Goal: Transaction & Acquisition: Book appointment/travel/reservation

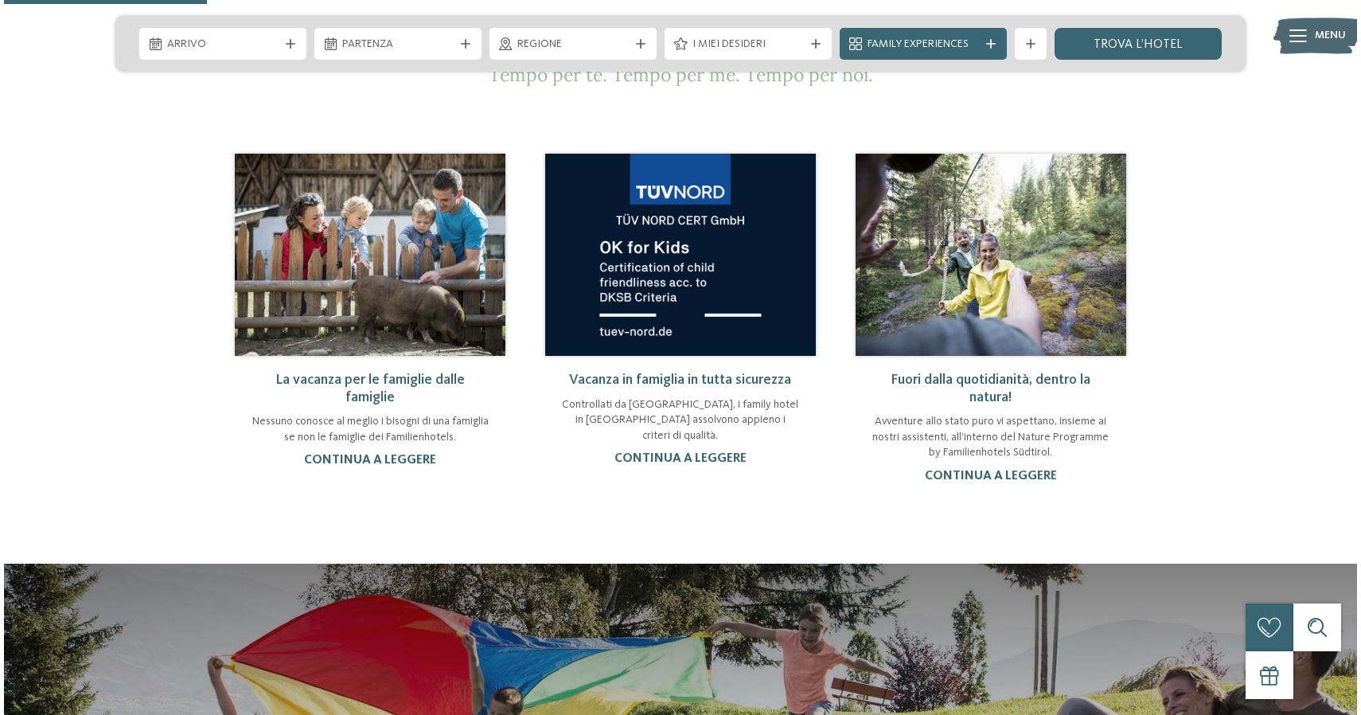
scroll to position [1107, 0]
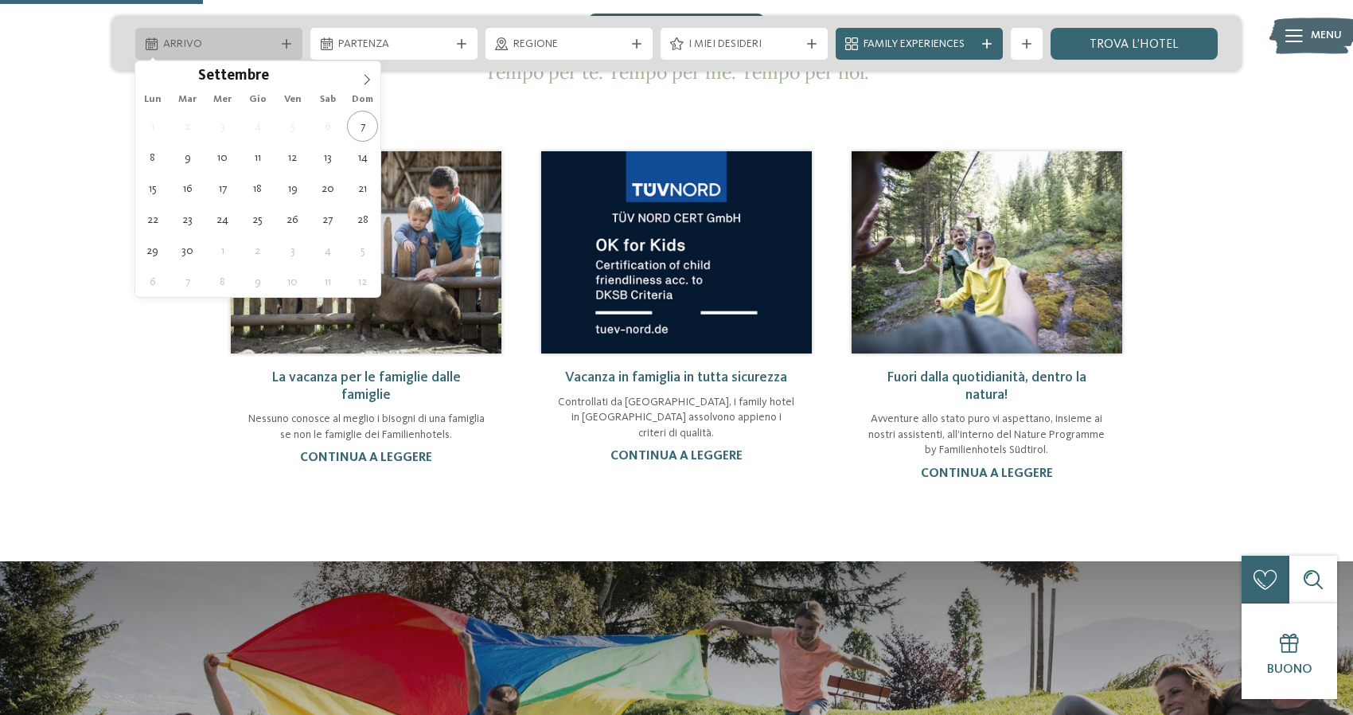
click at [289, 38] on div "Arrivo" at bounding box center [218, 44] width 167 height 32
click at [372, 79] on icon at bounding box center [366, 79] width 11 height 11
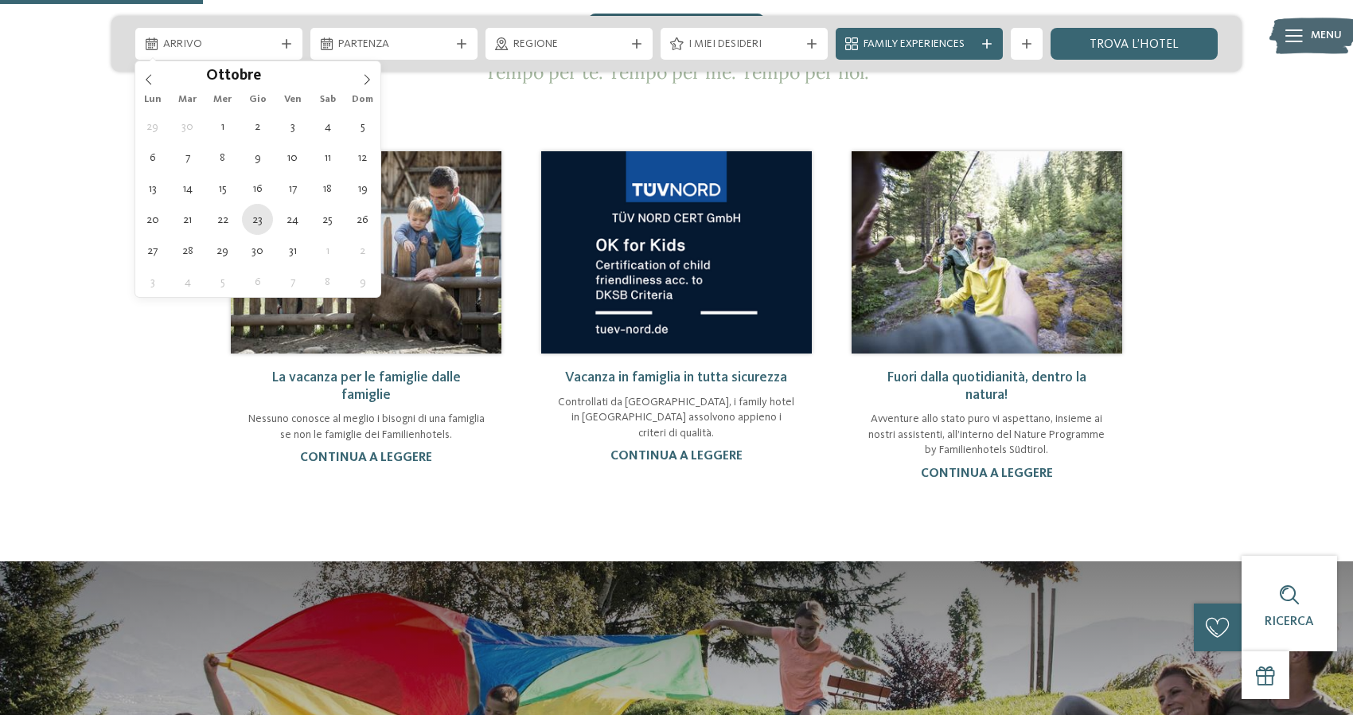
type div "23.10.2025"
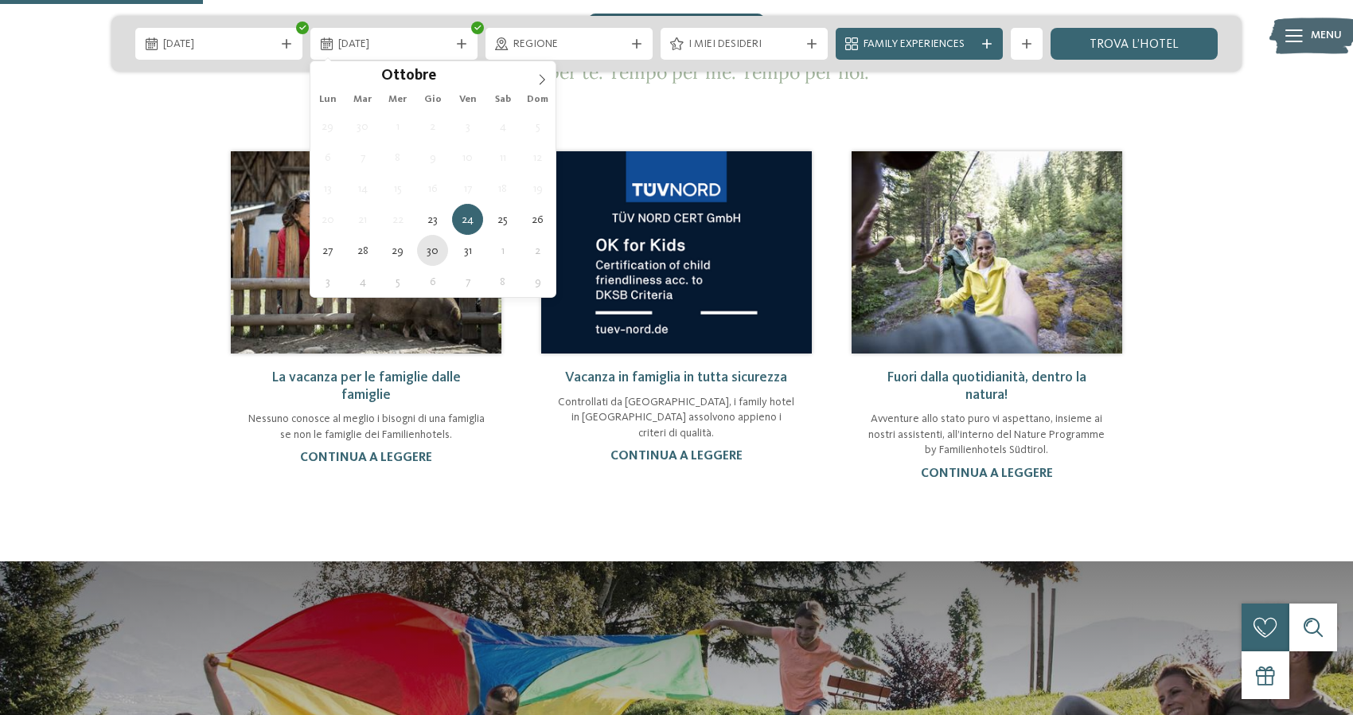
type div "30.10.2025"
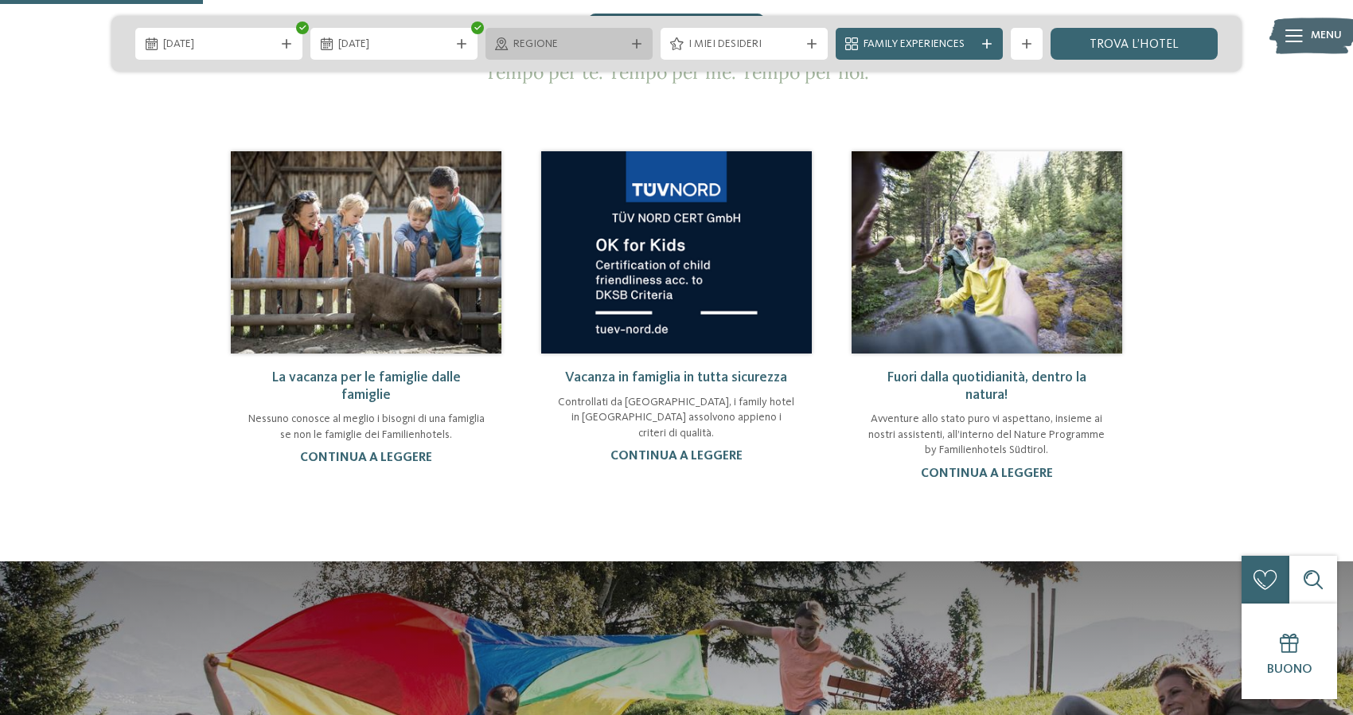
click at [593, 37] on span "Regione" at bounding box center [568, 45] width 111 height 16
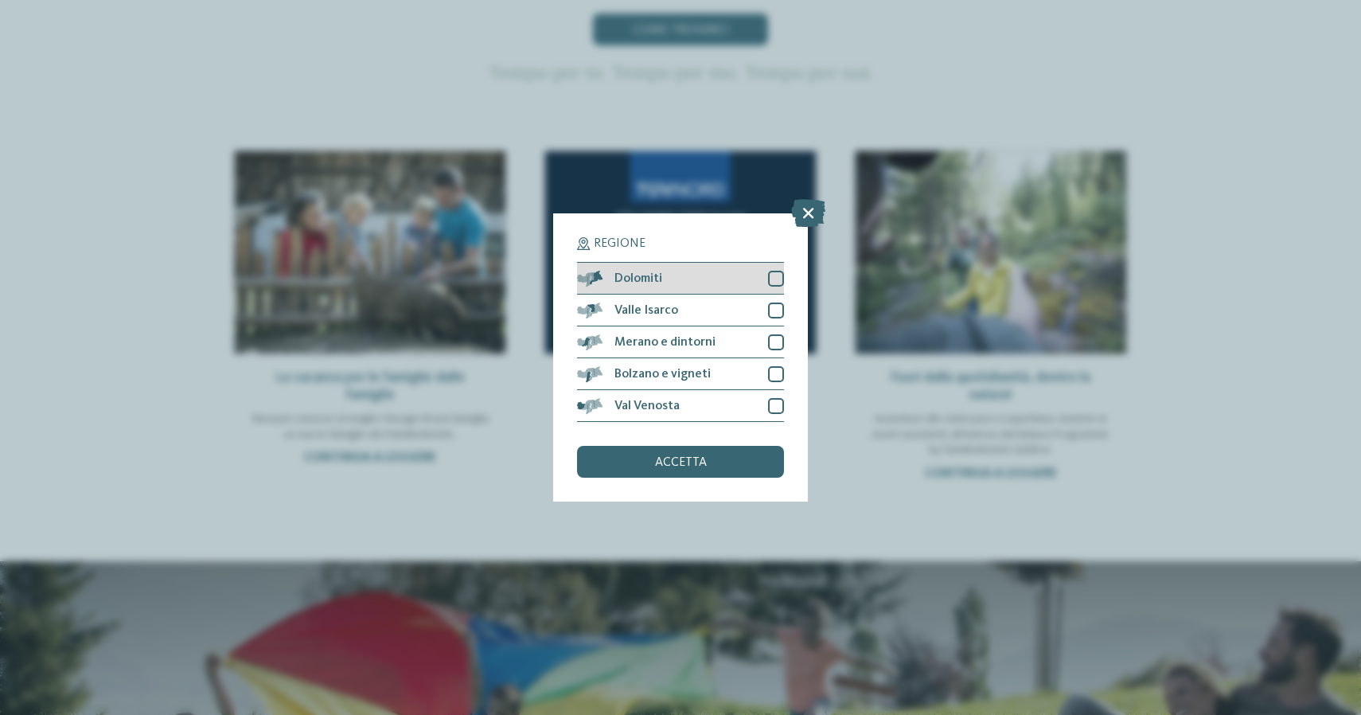
click at [783, 271] on div at bounding box center [776, 279] width 16 height 16
click at [775, 302] on div at bounding box center [776, 310] width 16 height 16
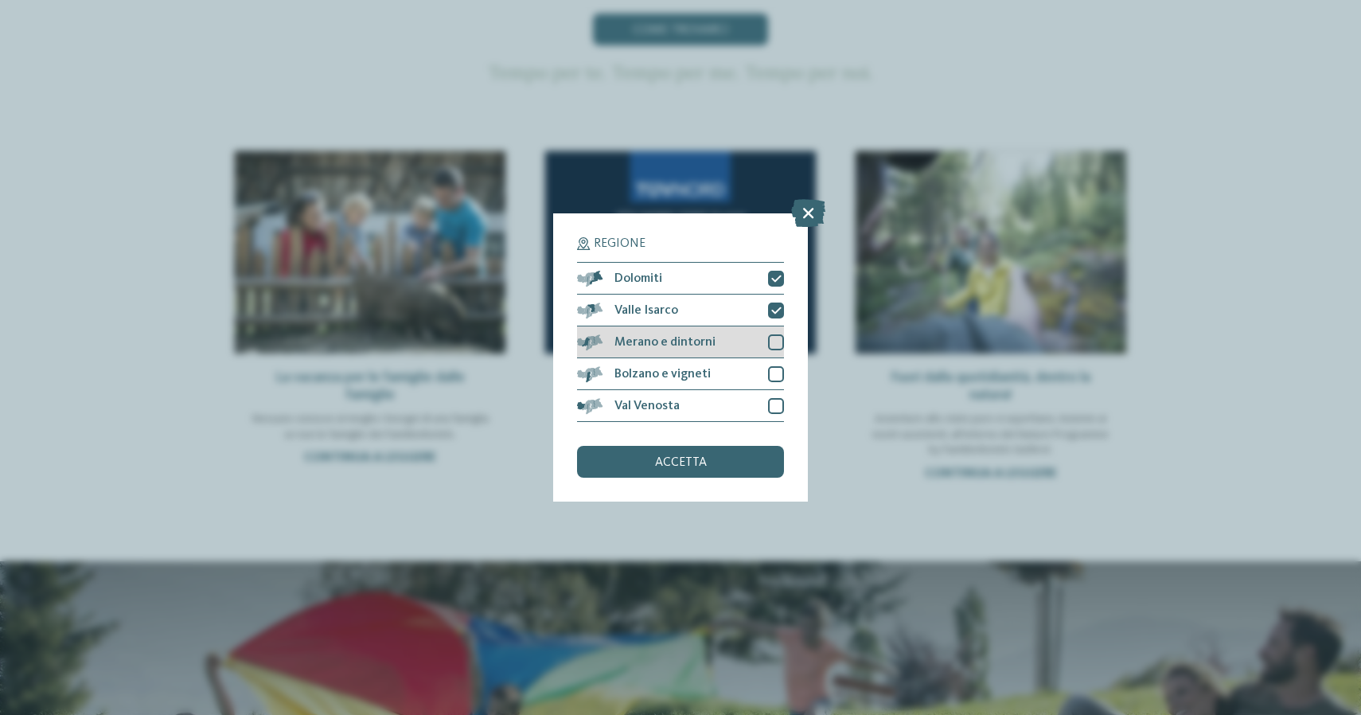
click at [777, 334] on div at bounding box center [776, 342] width 16 height 16
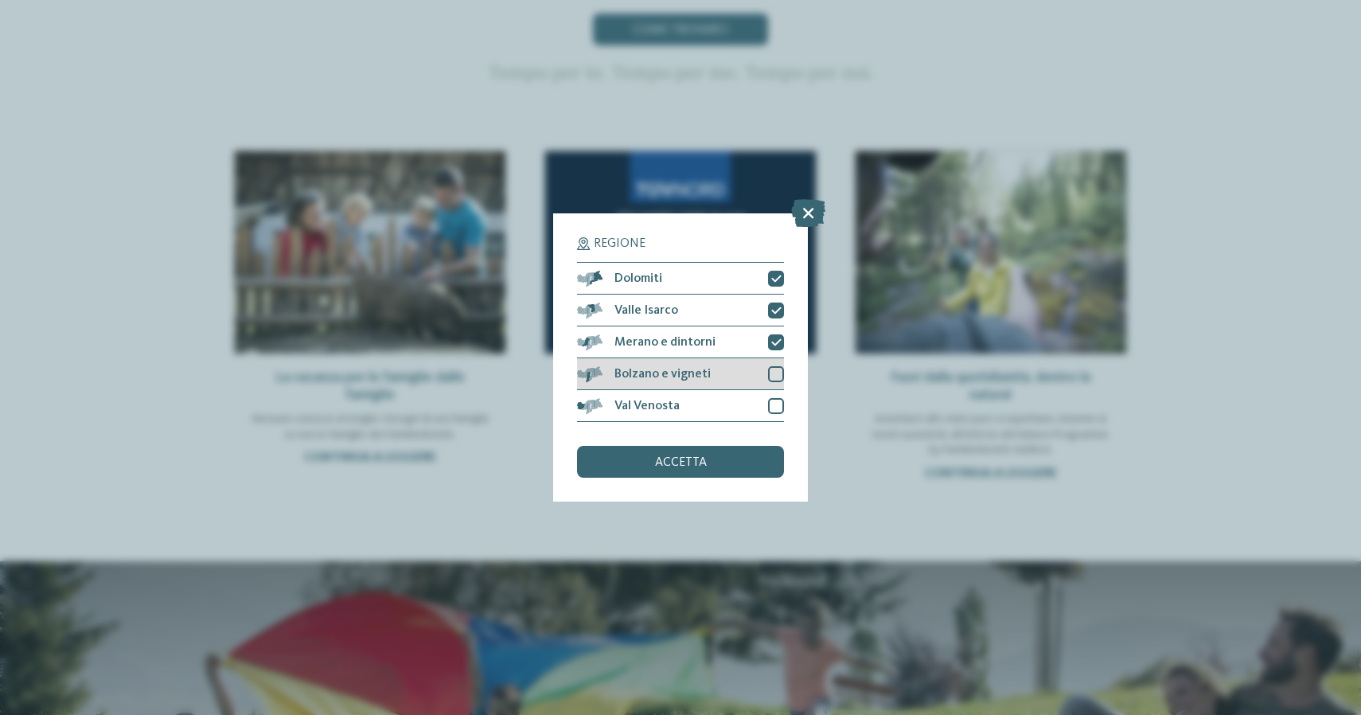
click at [777, 366] on div at bounding box center [776, 374] width 16 height 16
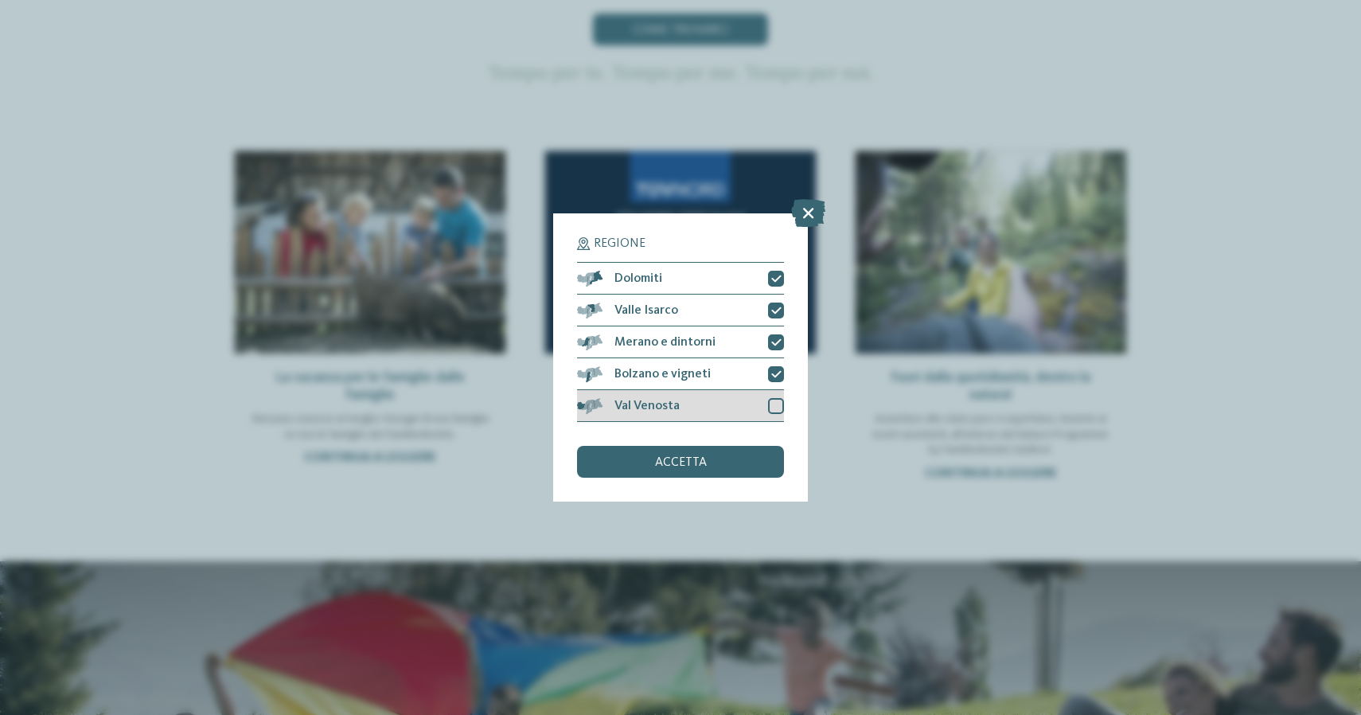
click at [778, 398] on div at bounding box center [776, 406] width 16 height 16
click at [744, 446] on div "accetta" at bounding box center [680, 462] width 207 height 32
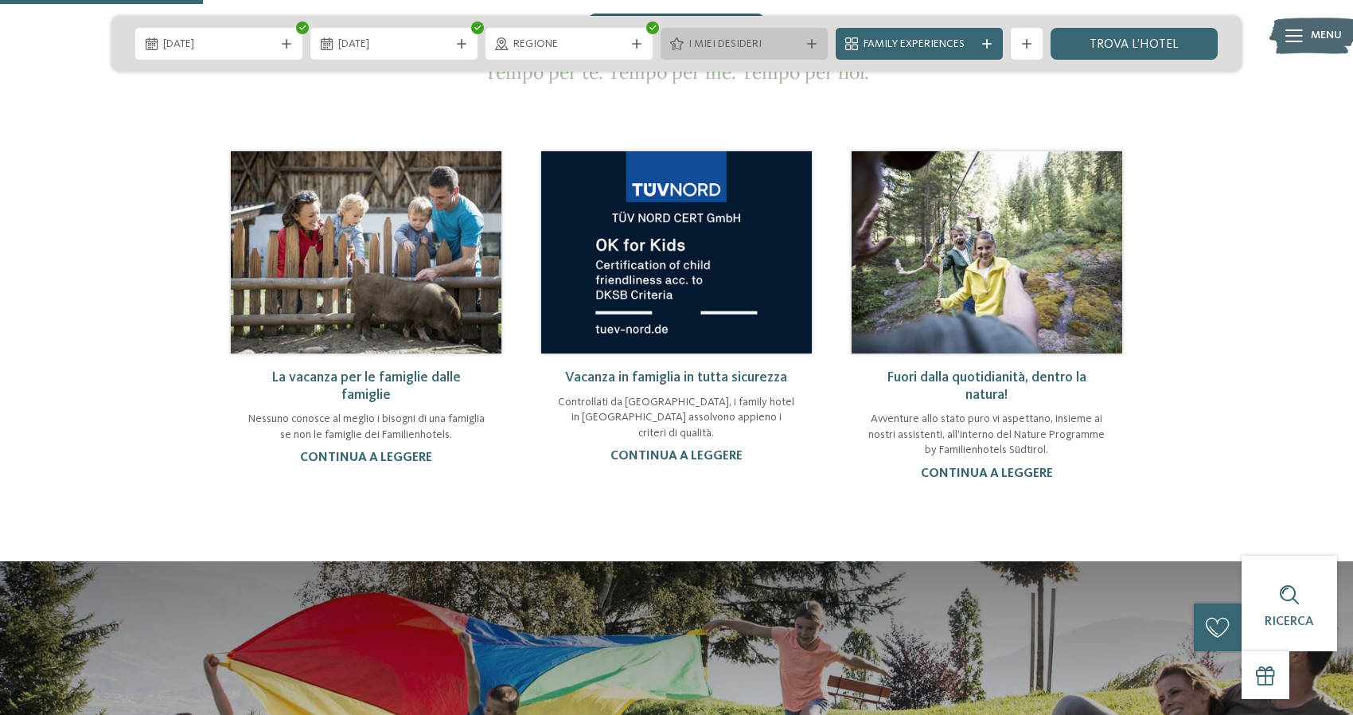
click at [807, 43] on icon at bounding box center [812, 44] width 10 height 10
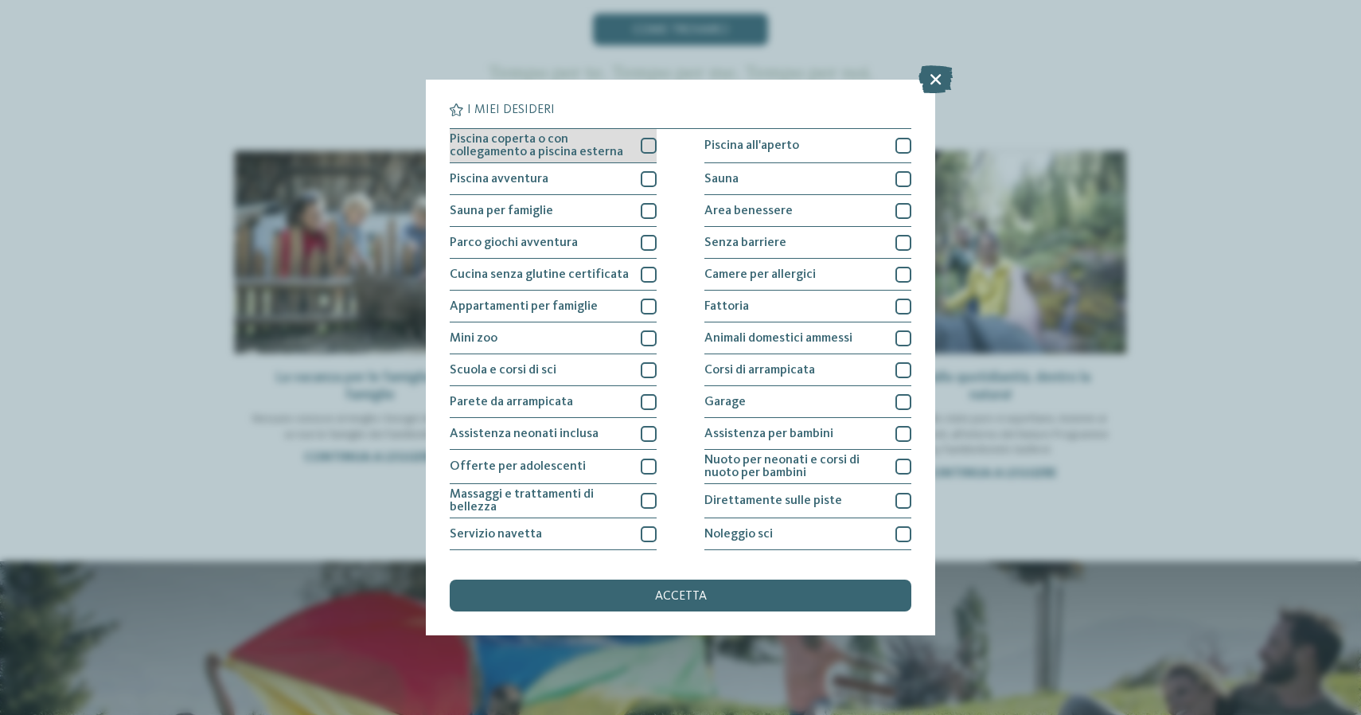
click at [649, 145] on div at bounding box center [649, 146] width 16 height 16
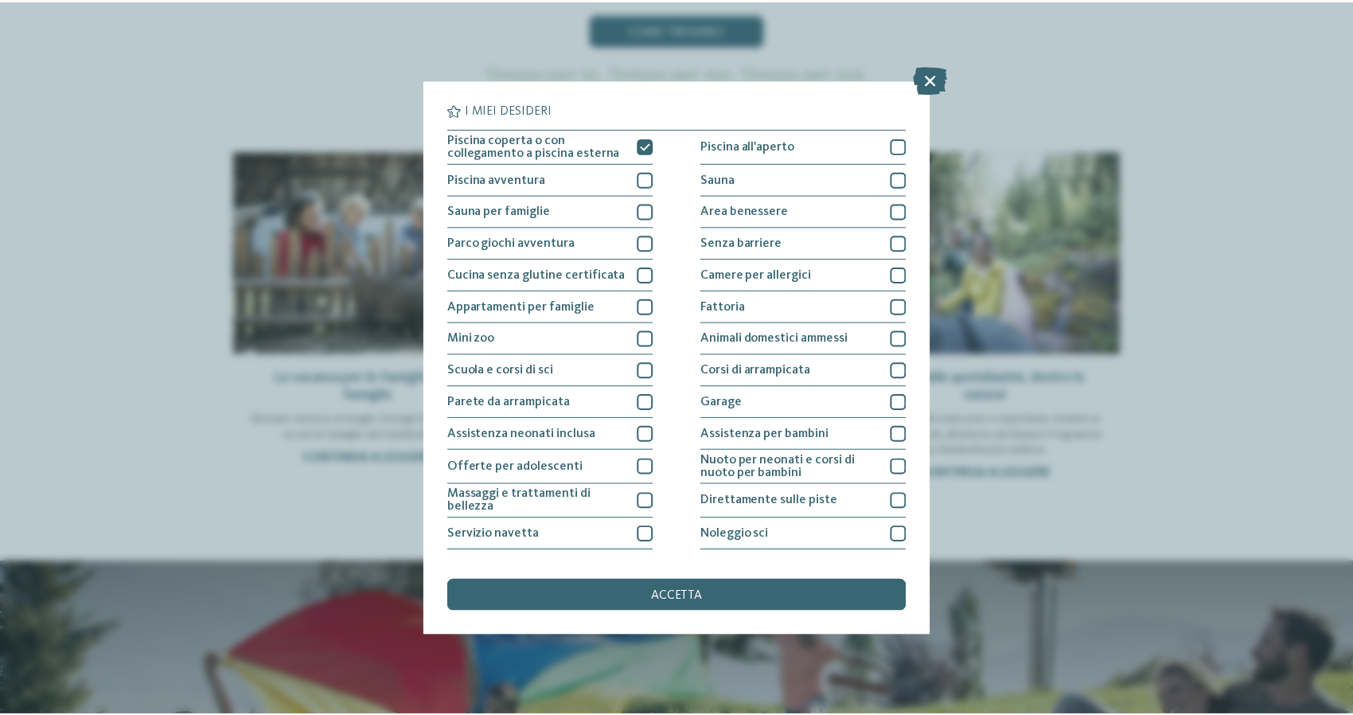
scroll to position [0, 0]
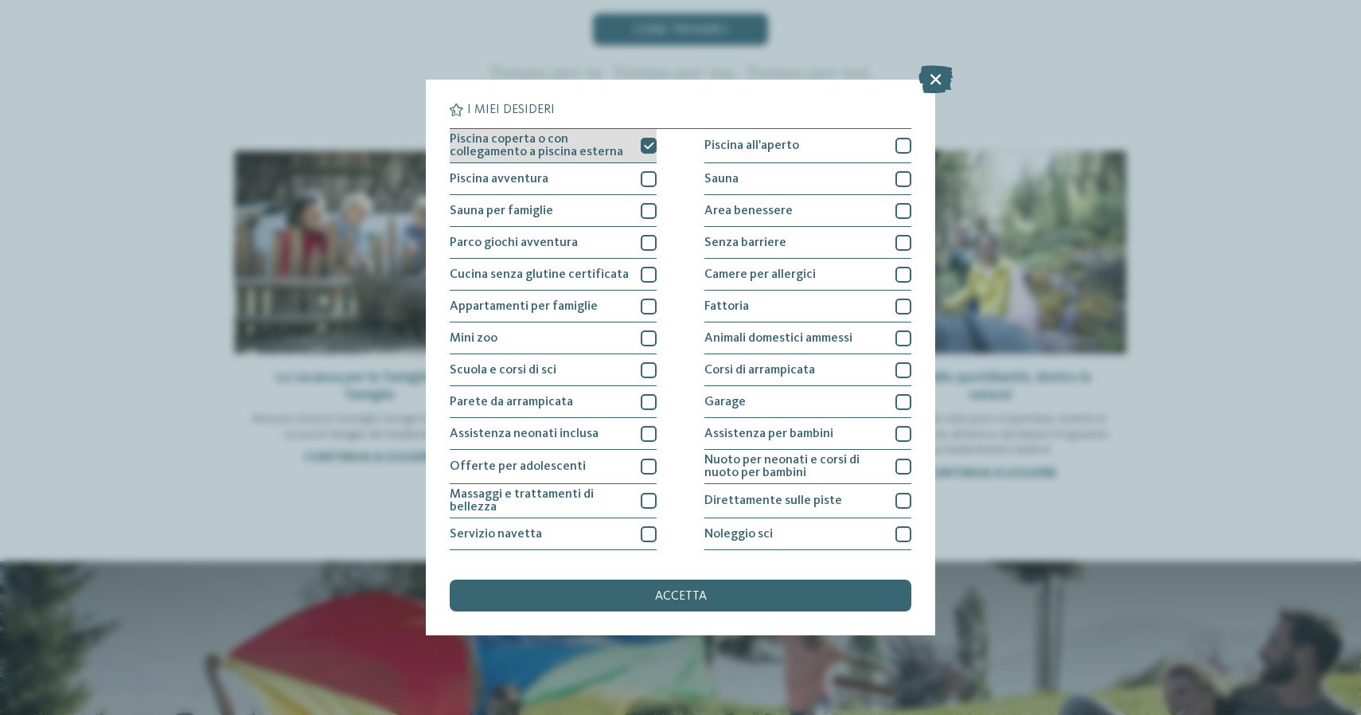
click at [649, 151] on div at bounding box center [649, 146] width 16 height 16
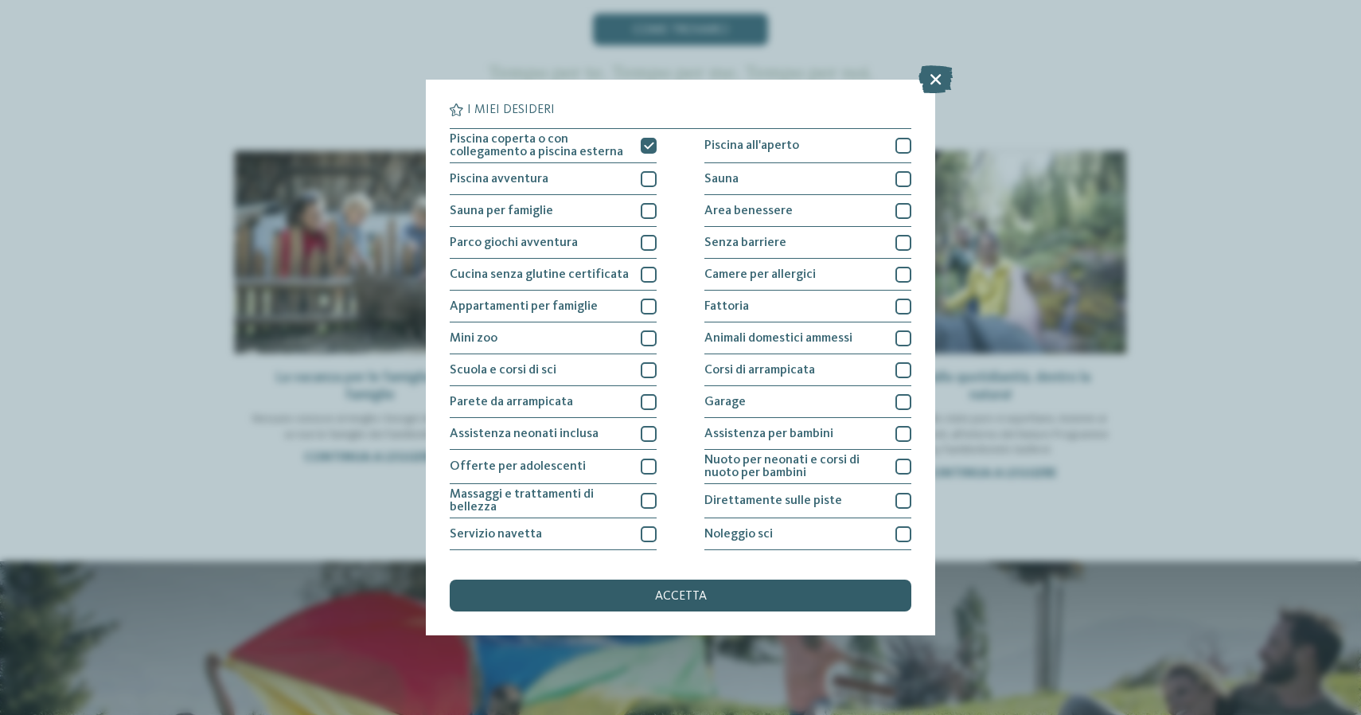
click at [540, 579] on div "accetta" at bounding box center [681, 595] width 462 height 32
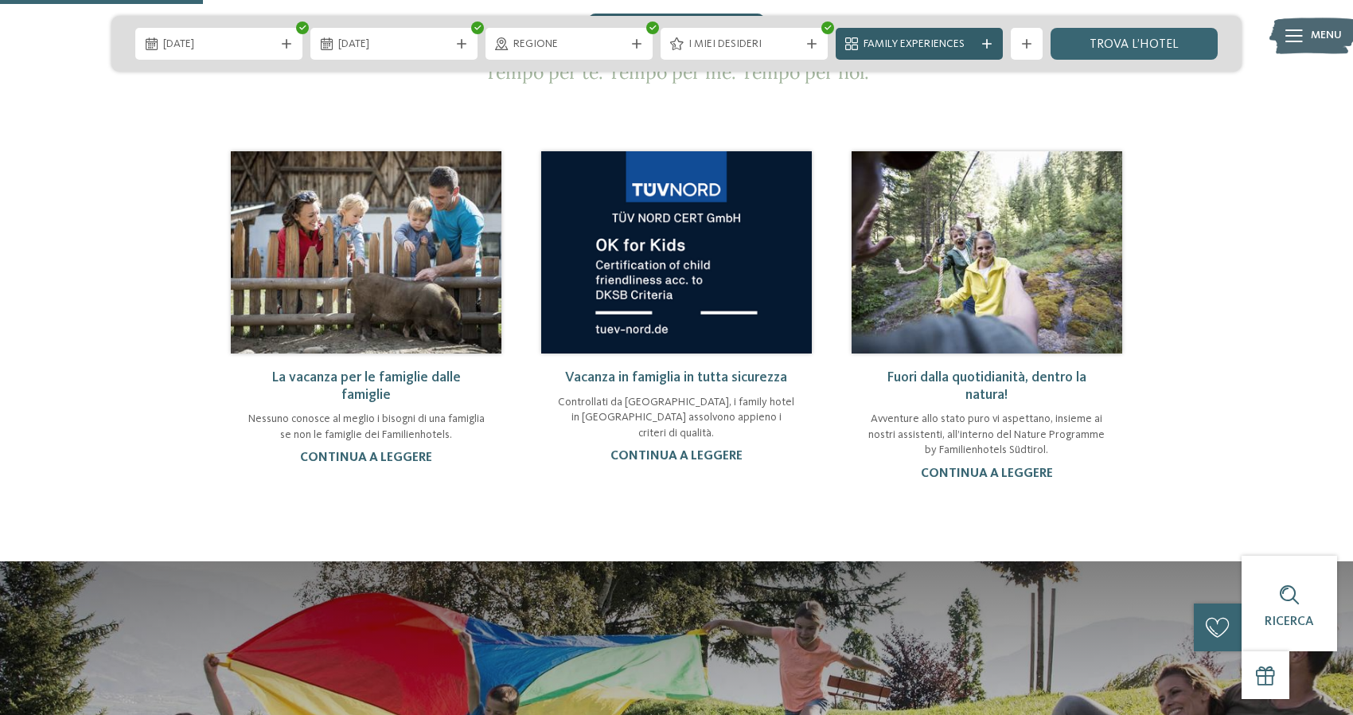
click at [987, 53] on div "Family Experiences" at bounding box center [919, 44] width 167 height 32
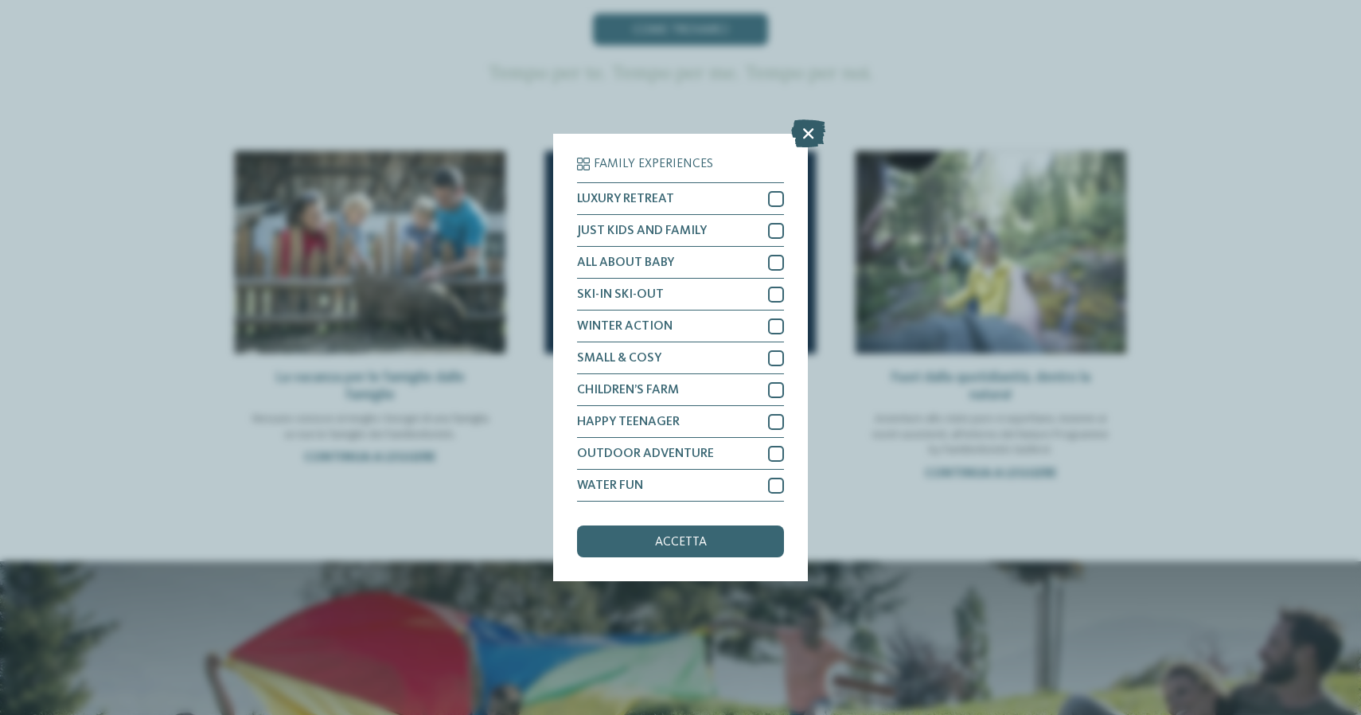
click at [810, 119] on icon at bounding box center [808, 133] width 34 height 28
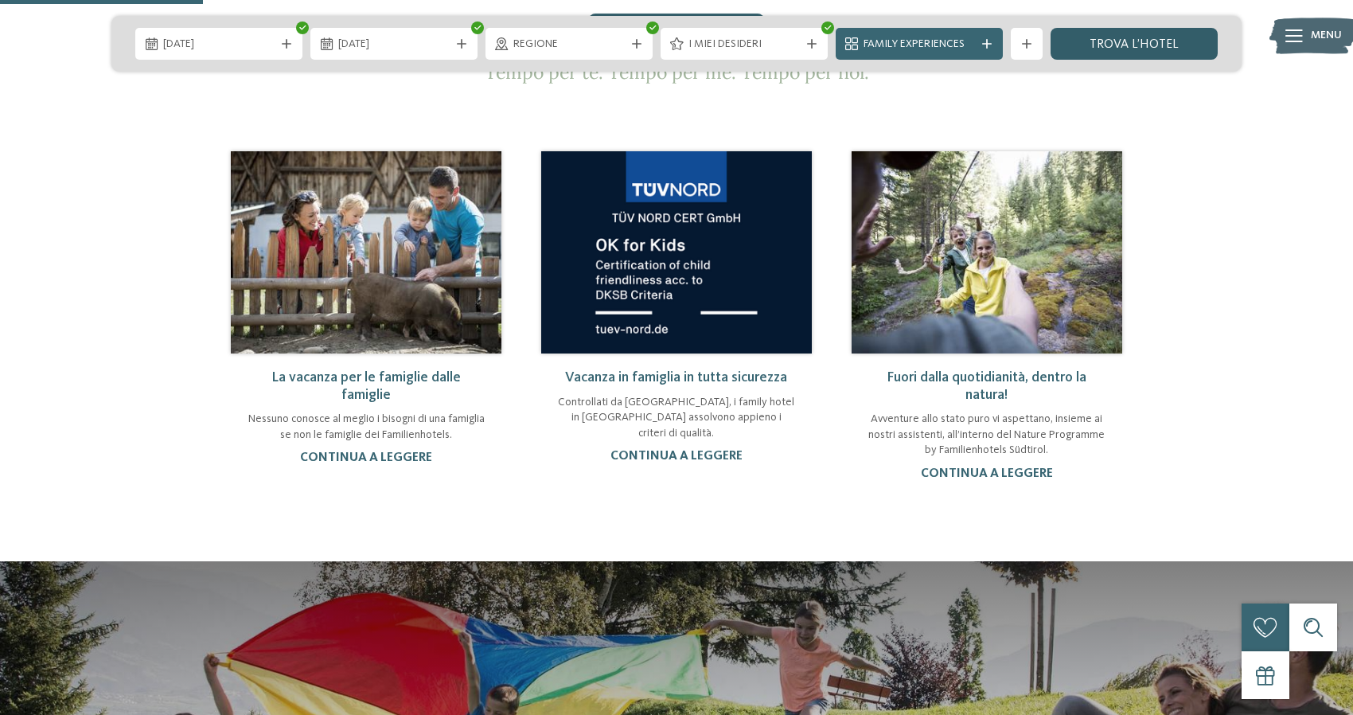
click at [1134, 39] on link "trova l’hotel" at bounding box center [1133, 44] width 167 height 32
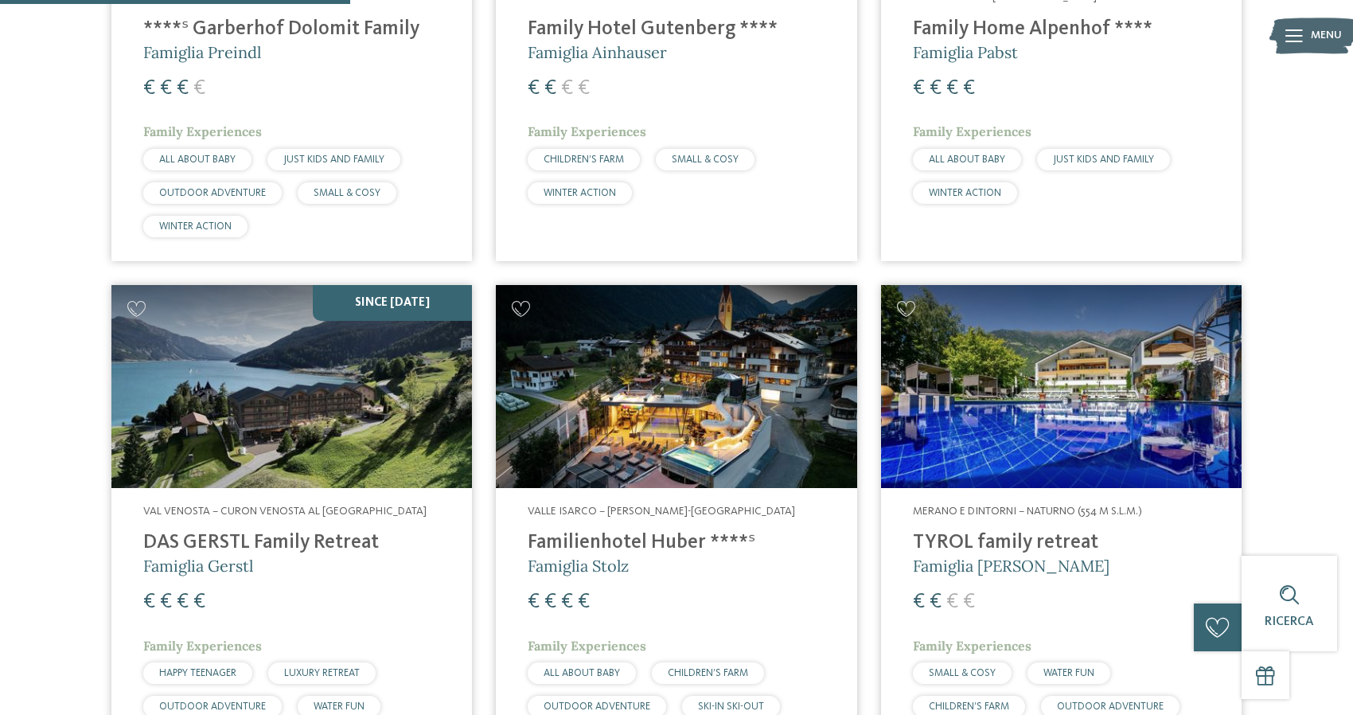
scroll to position [892, 0]
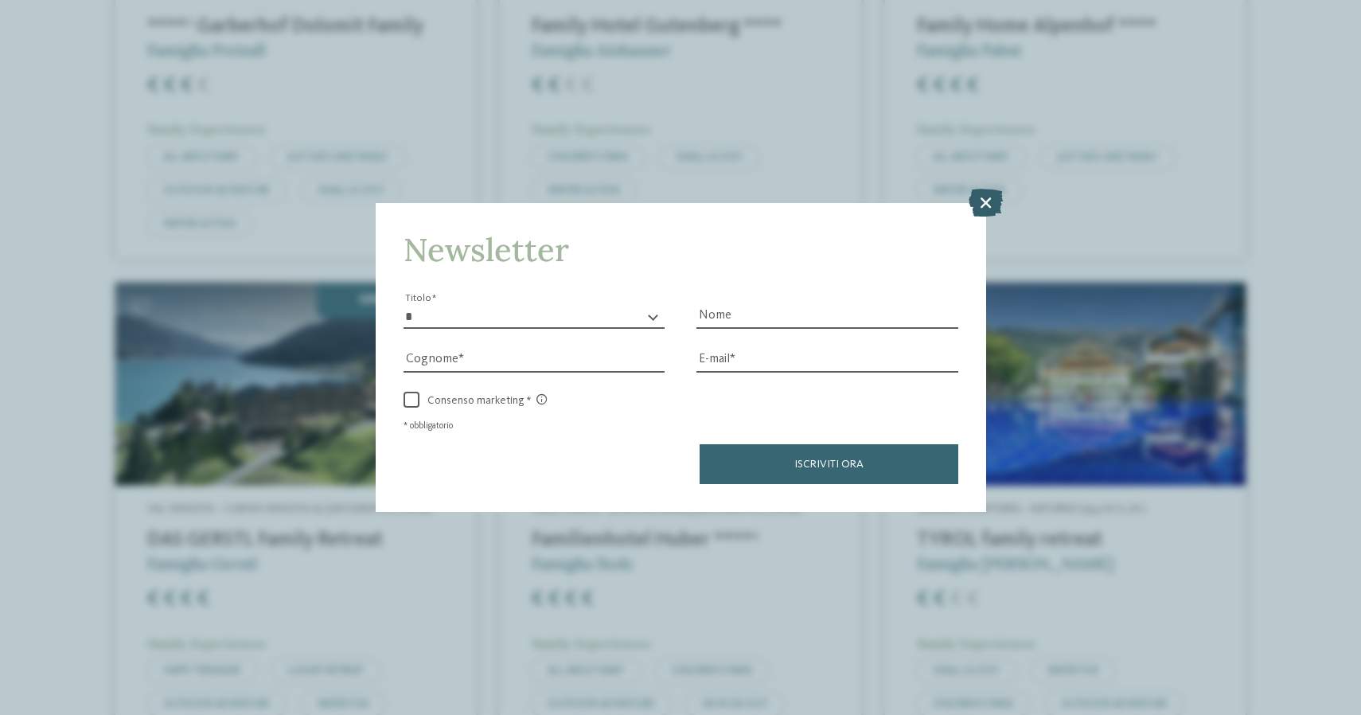
click at [987, 188] on icon at bounding box center [985, 202] width 34 height 28
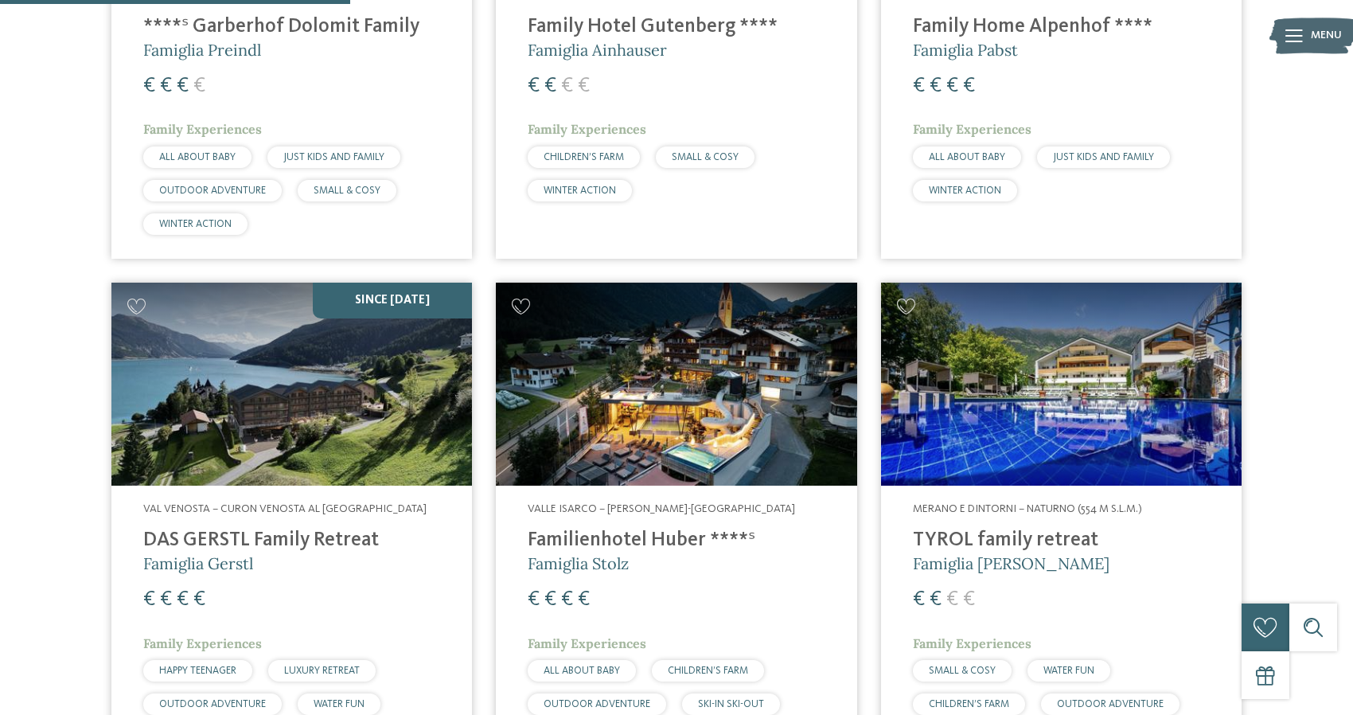
click at [1070, 665] on span "WATER FUN" at bounding box center [1068, 670] width 51 height 10
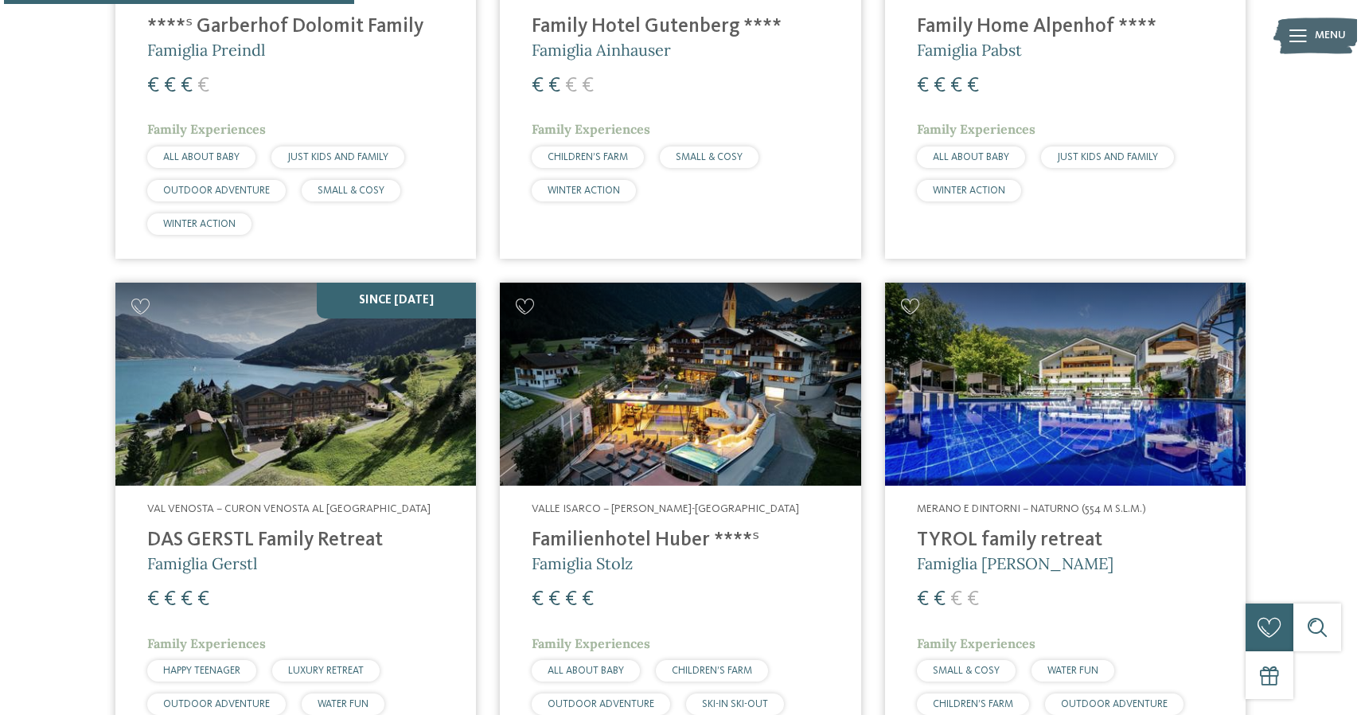
scroll to position [0, 0]
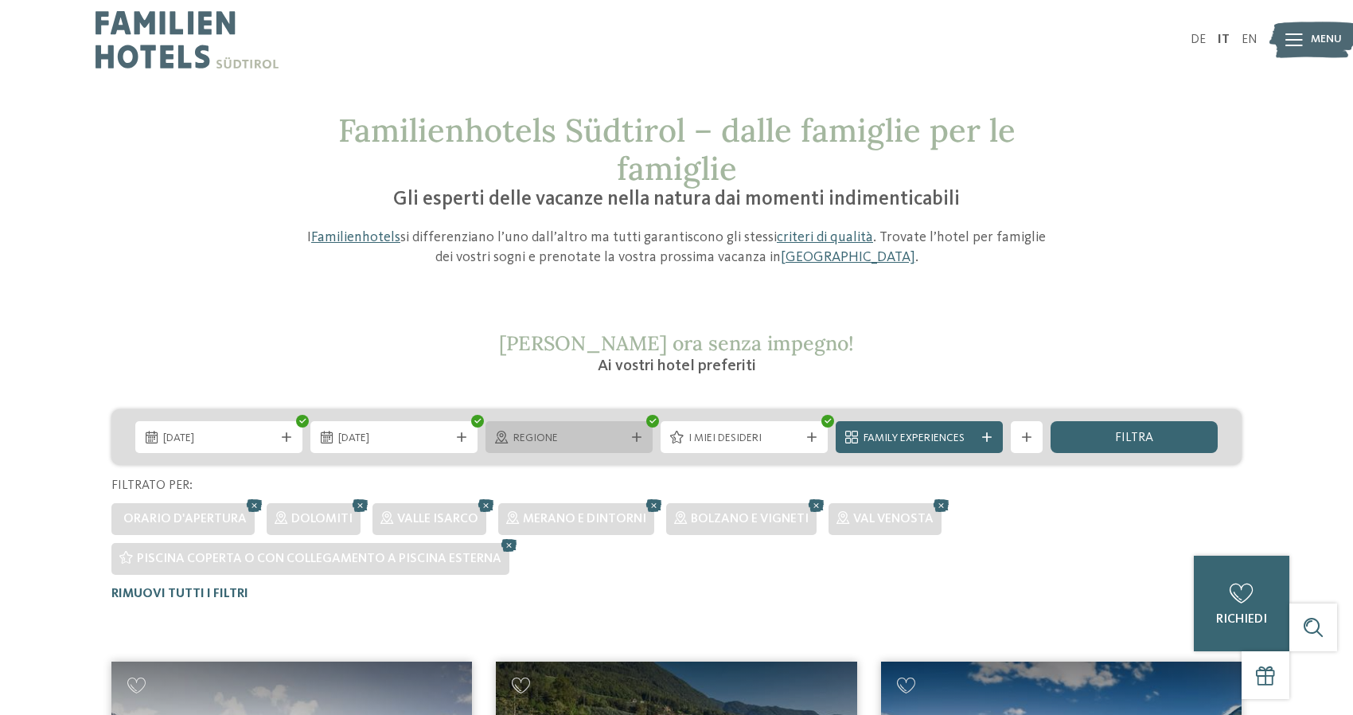
click at [641, 436] on div at bounding box center [637, 437] width 16 height 10
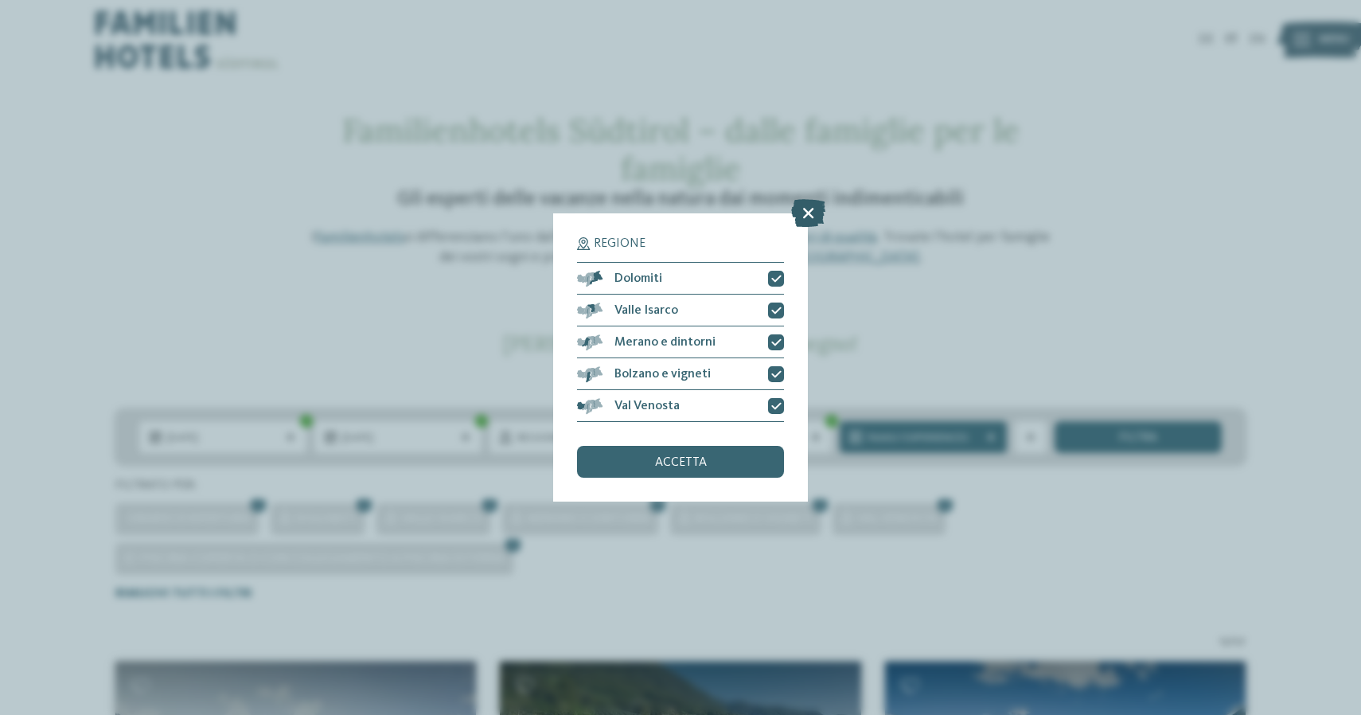
click at [809, 199] on icon at bounding box center [808, 213] width 34 height 28
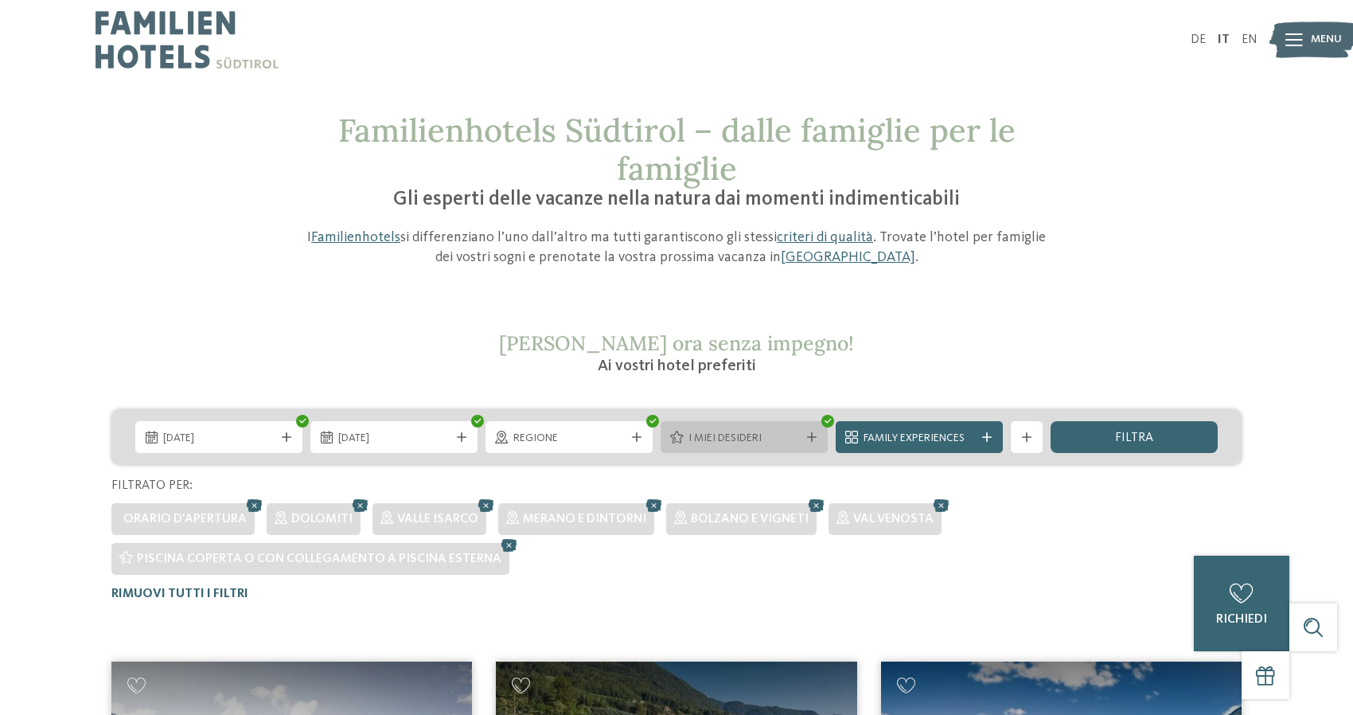
click at [810, 435] on icon at bounding box center [812, 437] width 10 height 10
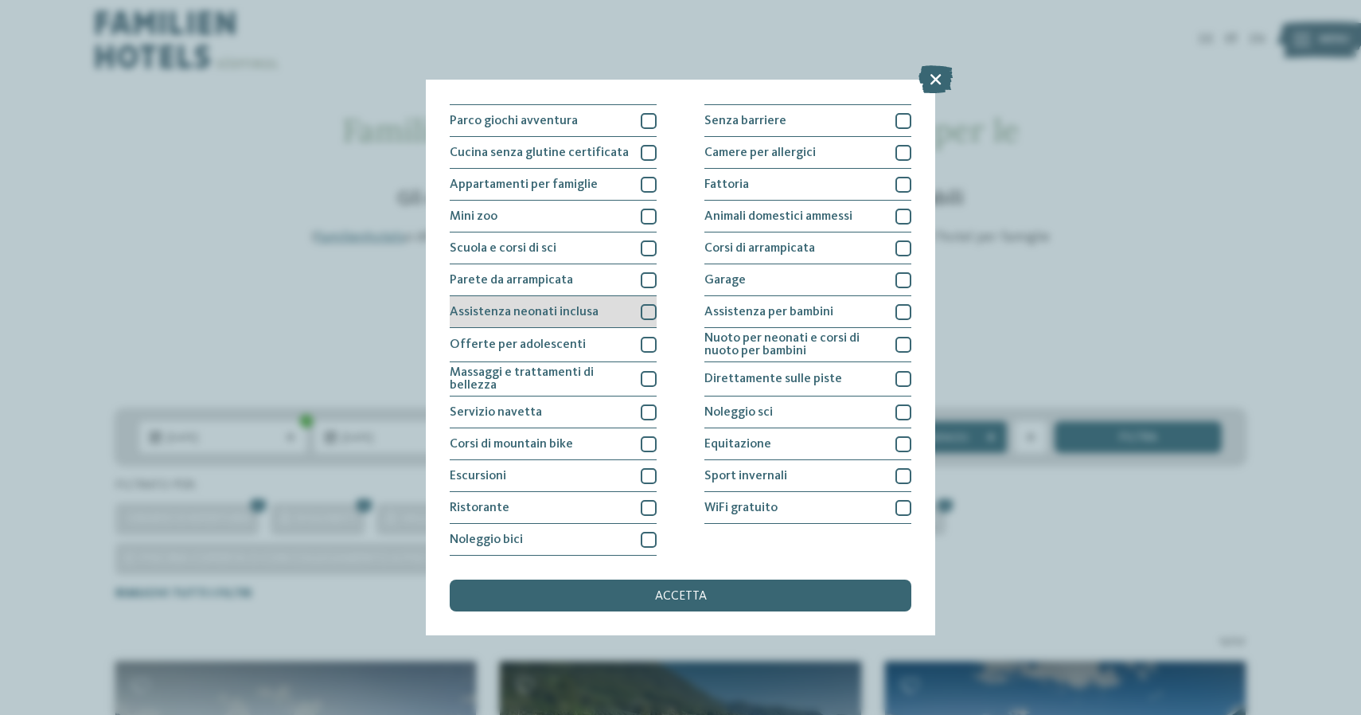
scroll to position [204, 0]
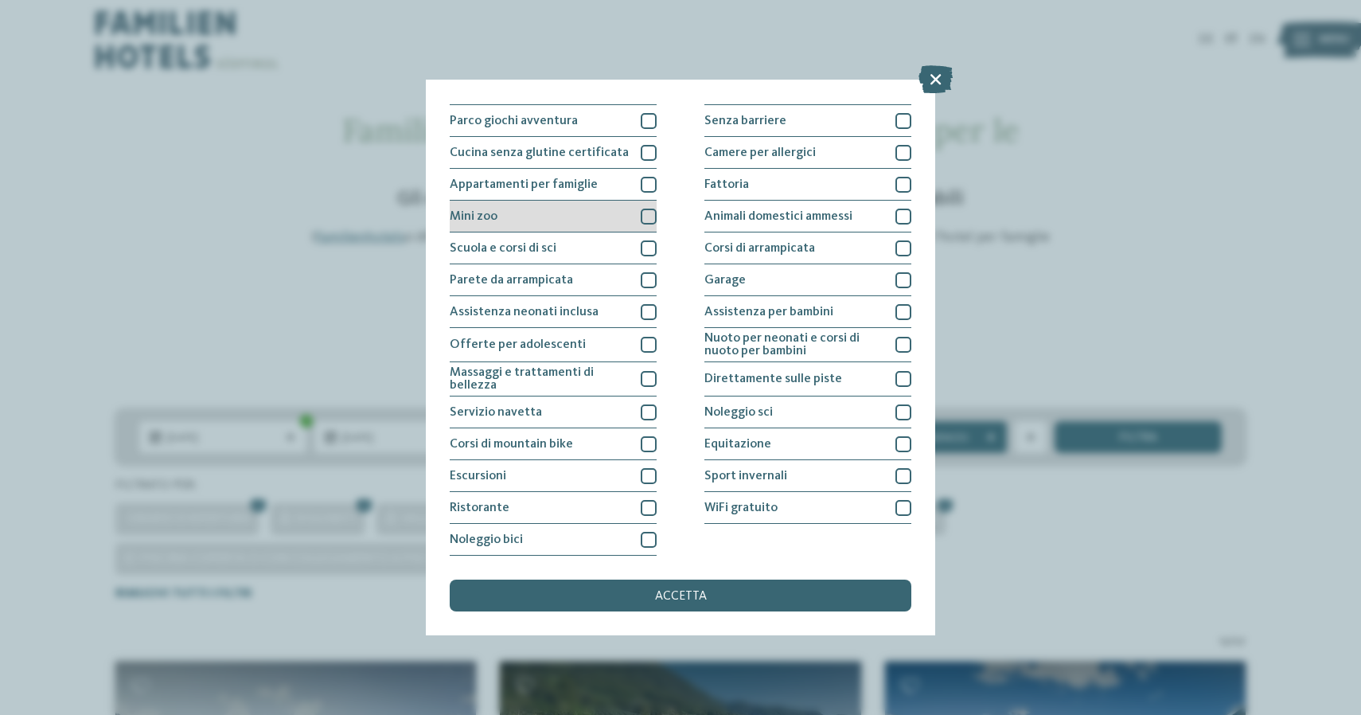
click at [651, 209] on div at bounding box center [649, 217] width 16 height 16
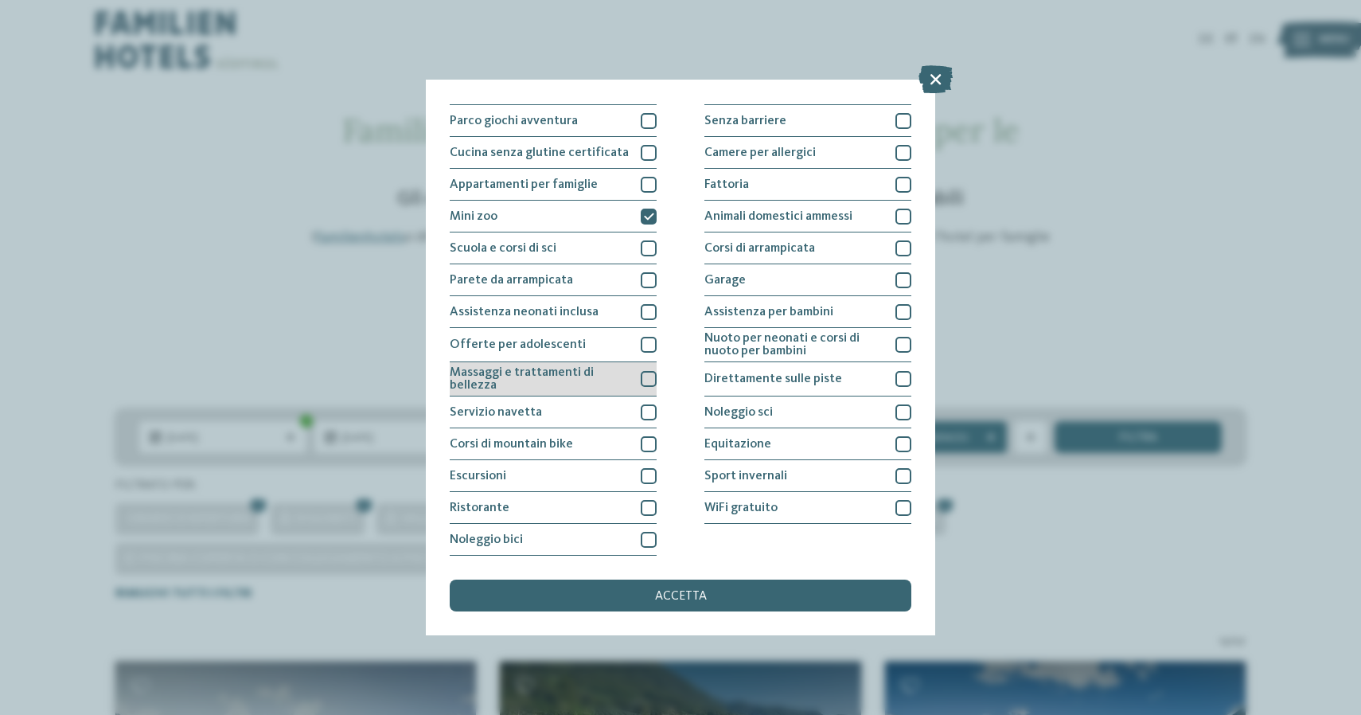
scroll to position [281, 0]
click at [647, 404] on div at bounding box center [649, 412] width 16 height 16
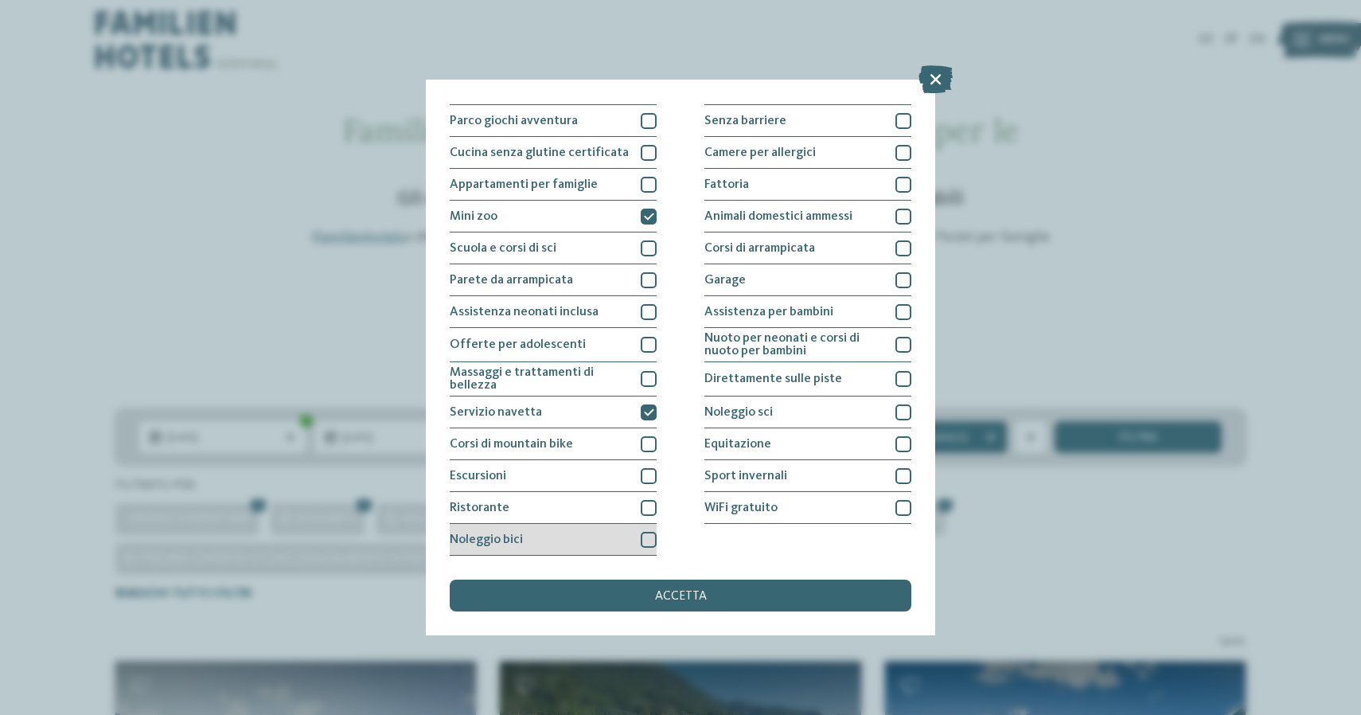
click at [652, 532] on div at bounding box center [649, 540] width 16 height 16
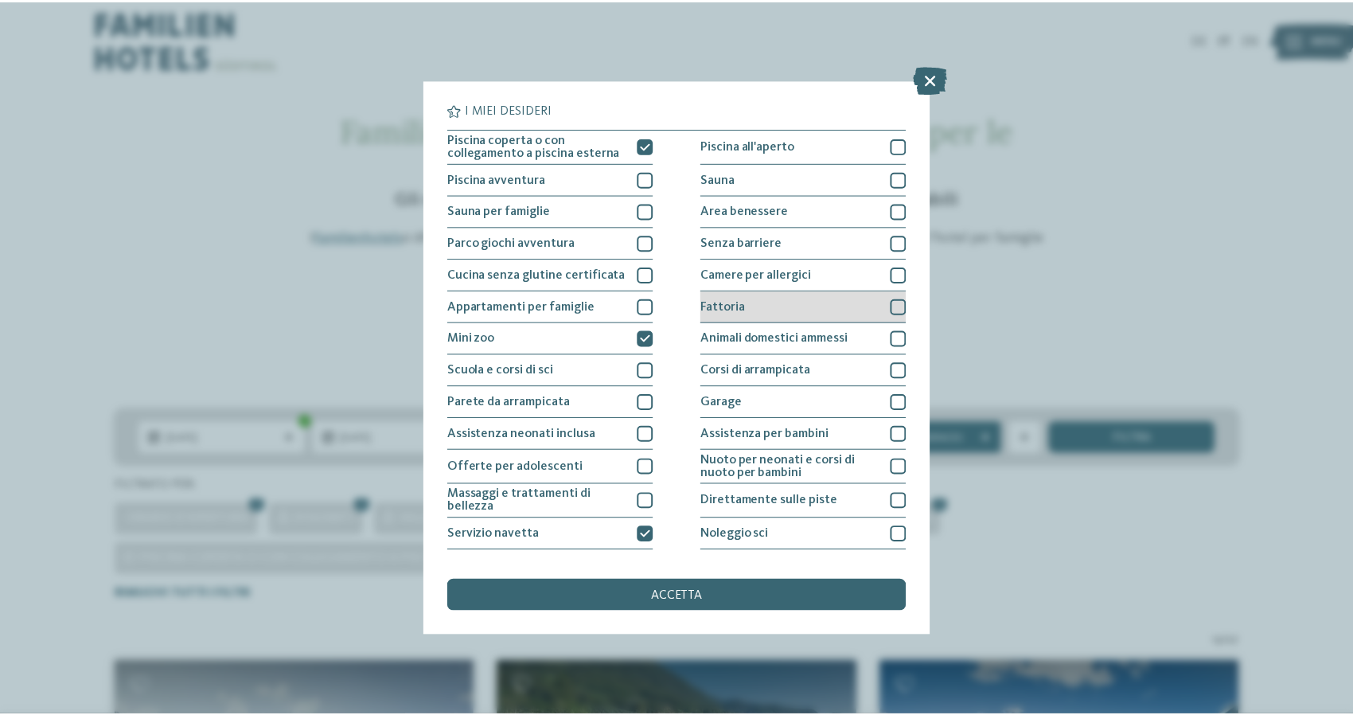
scroll to position [0, 0]
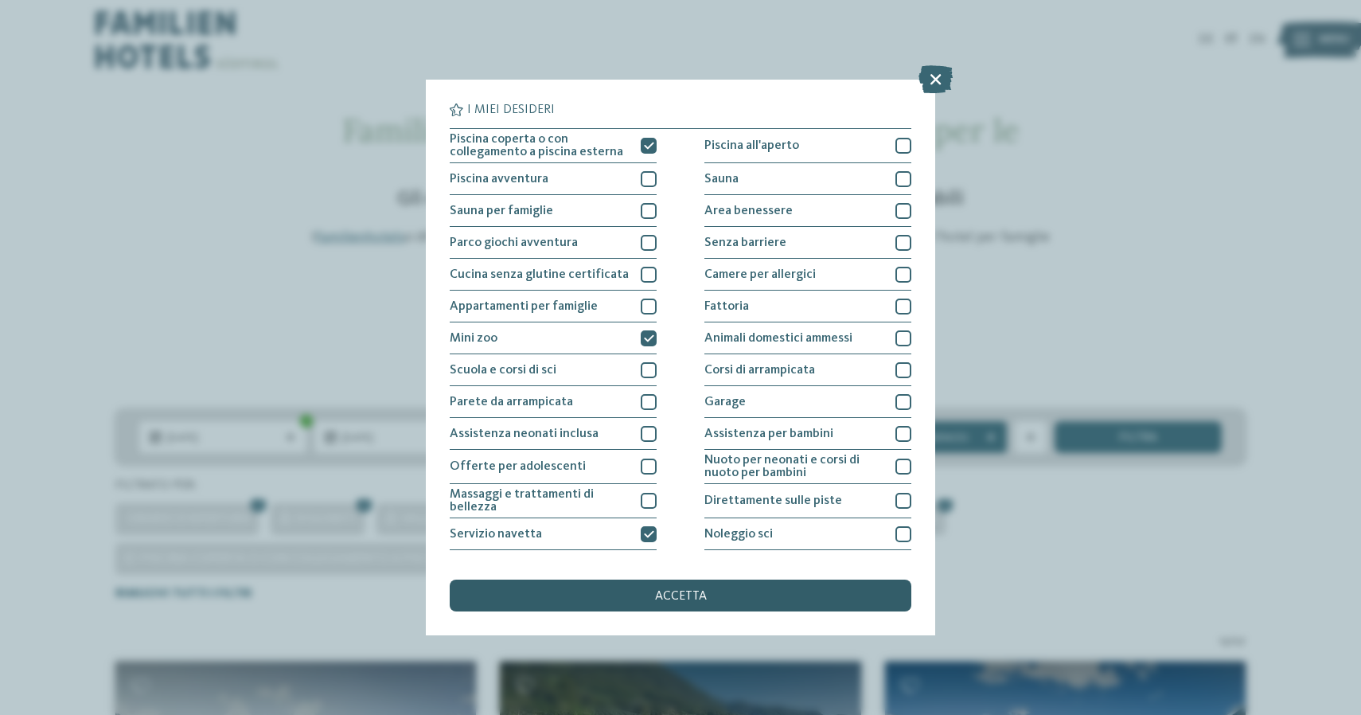
click at [758, 579] on div "accetta" at bounding box center [681, 595] width 462 height 32
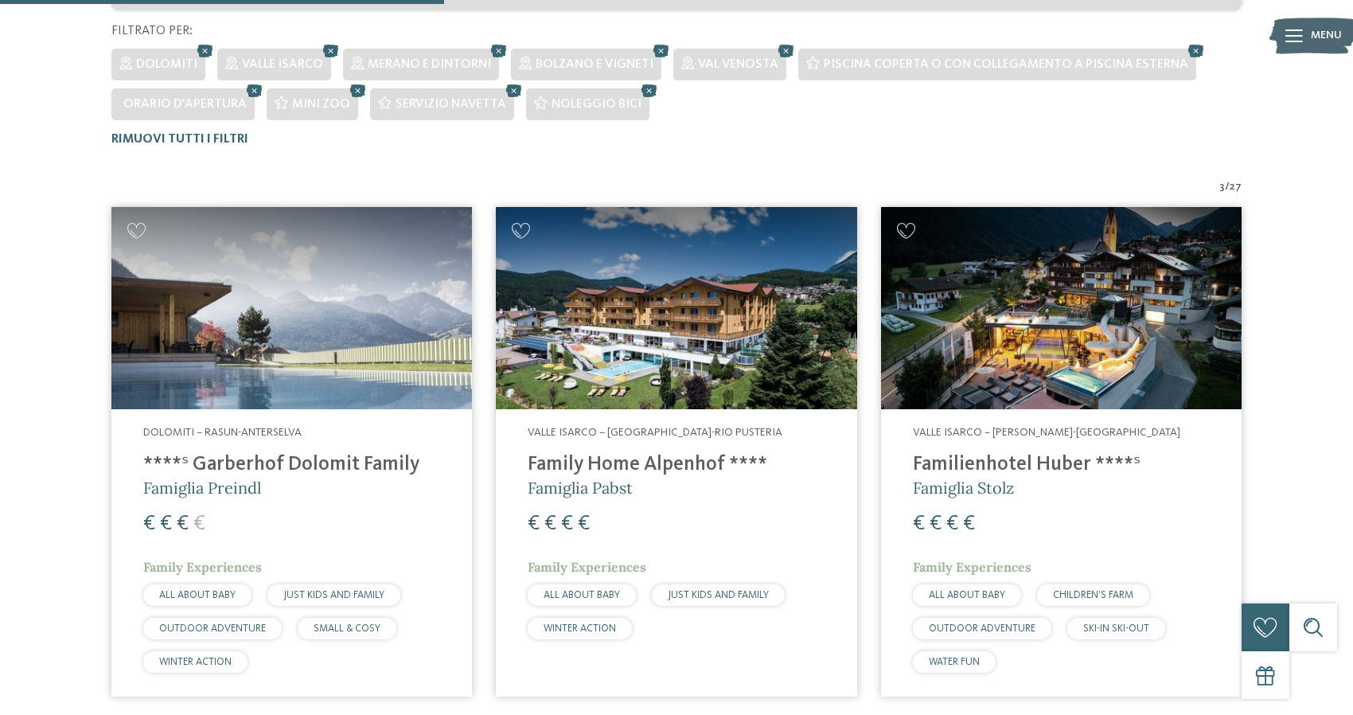
scroll to position [455, 0]
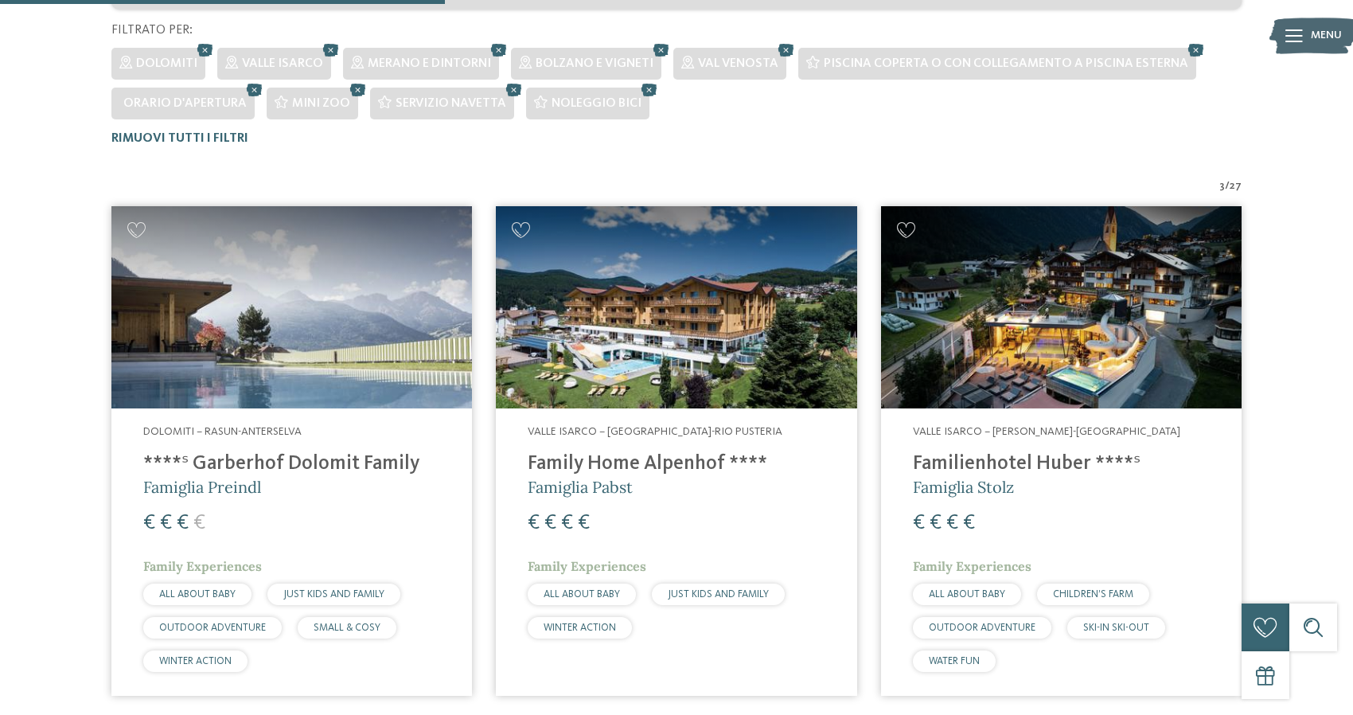
click at [294, 320] on img at bounding box center [291, 307] width 361 height 203
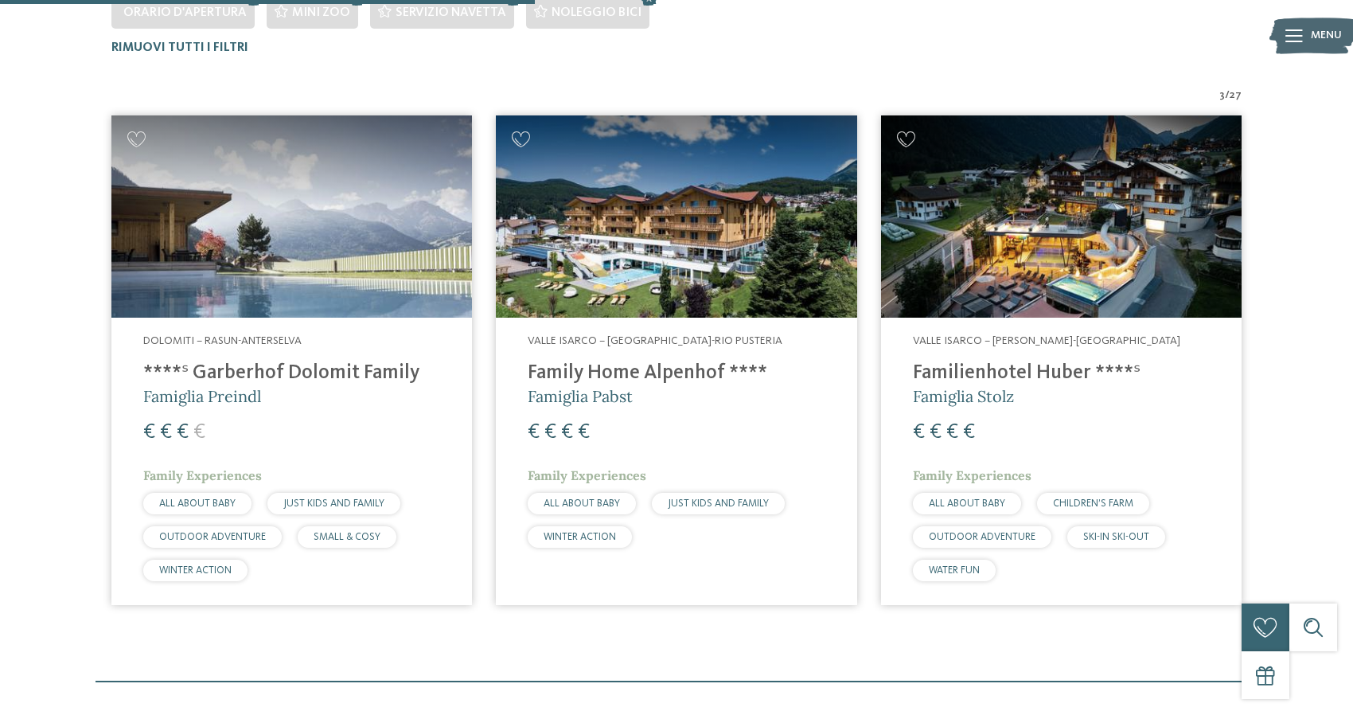
scroll to position [547, 0]
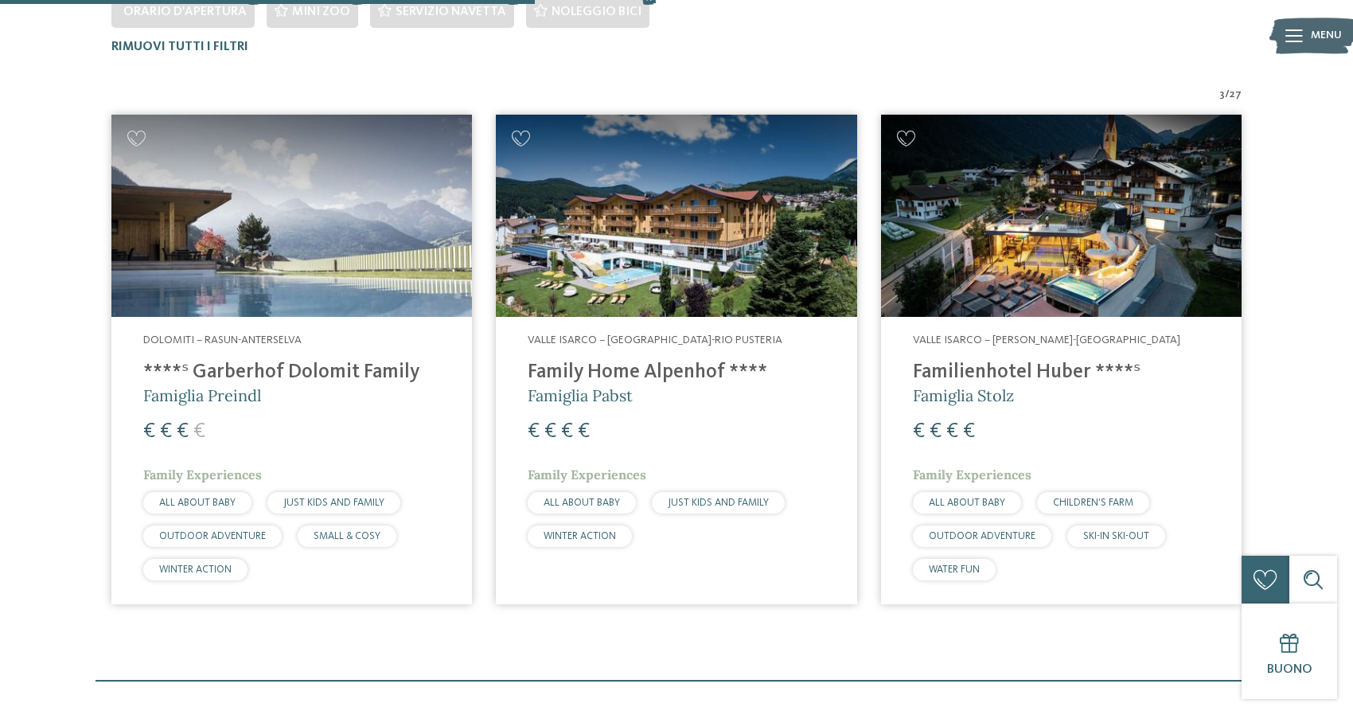
click at [653, 263] on img at bounding box center [676, 216] width 361 height 203
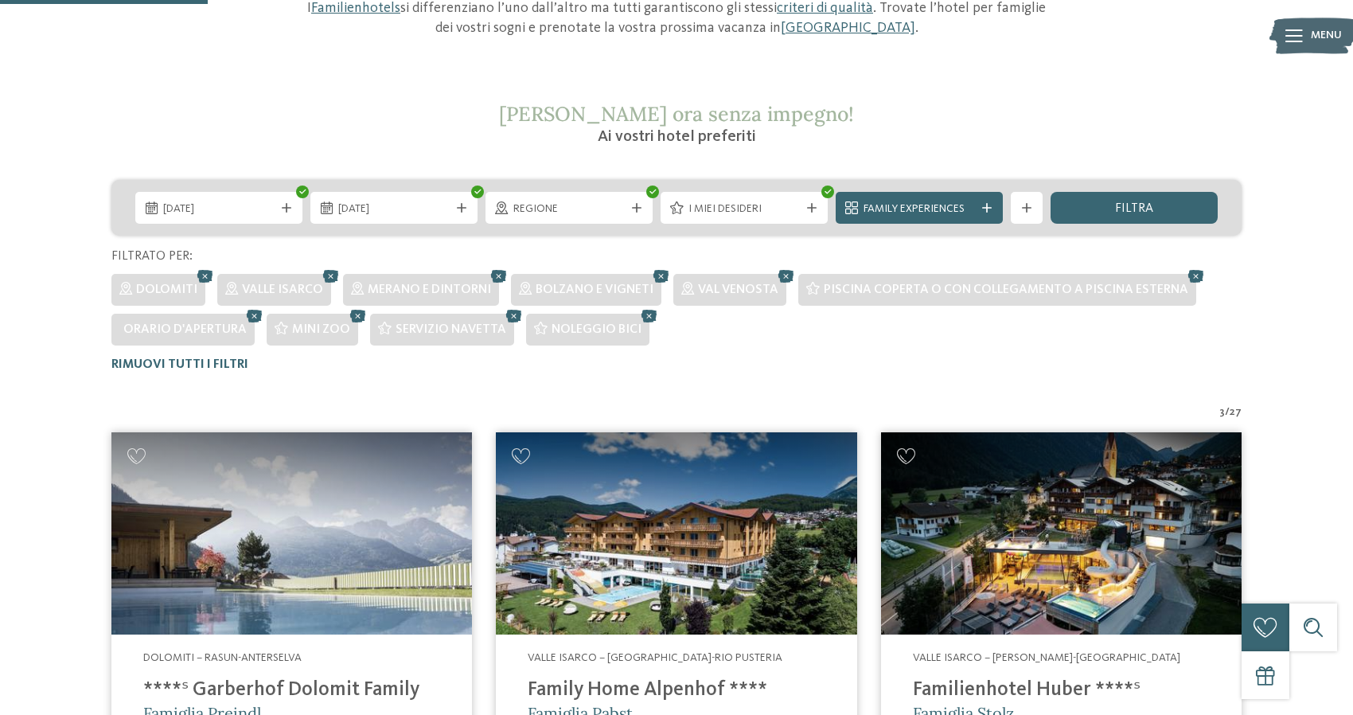
scroll to position [251, 0]
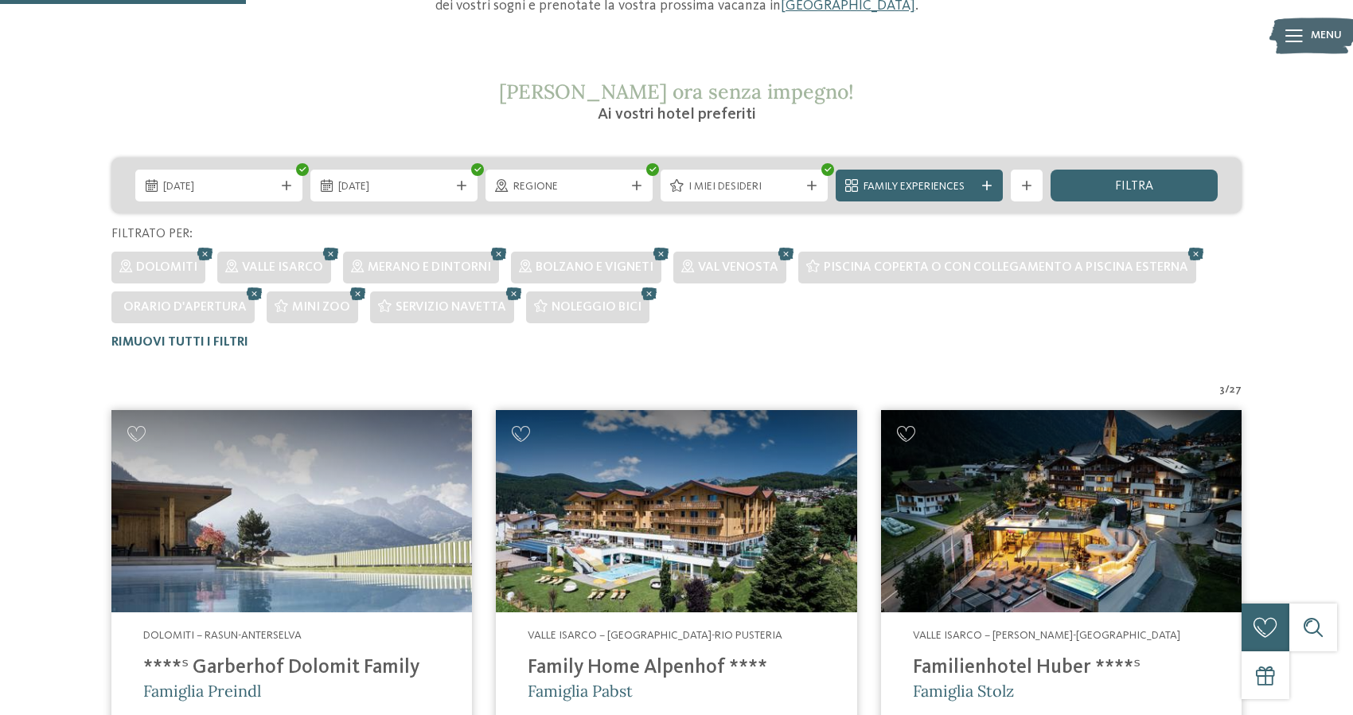
click at [1088, 571] on img at bounding box center [1061, 511] width 361 height 203
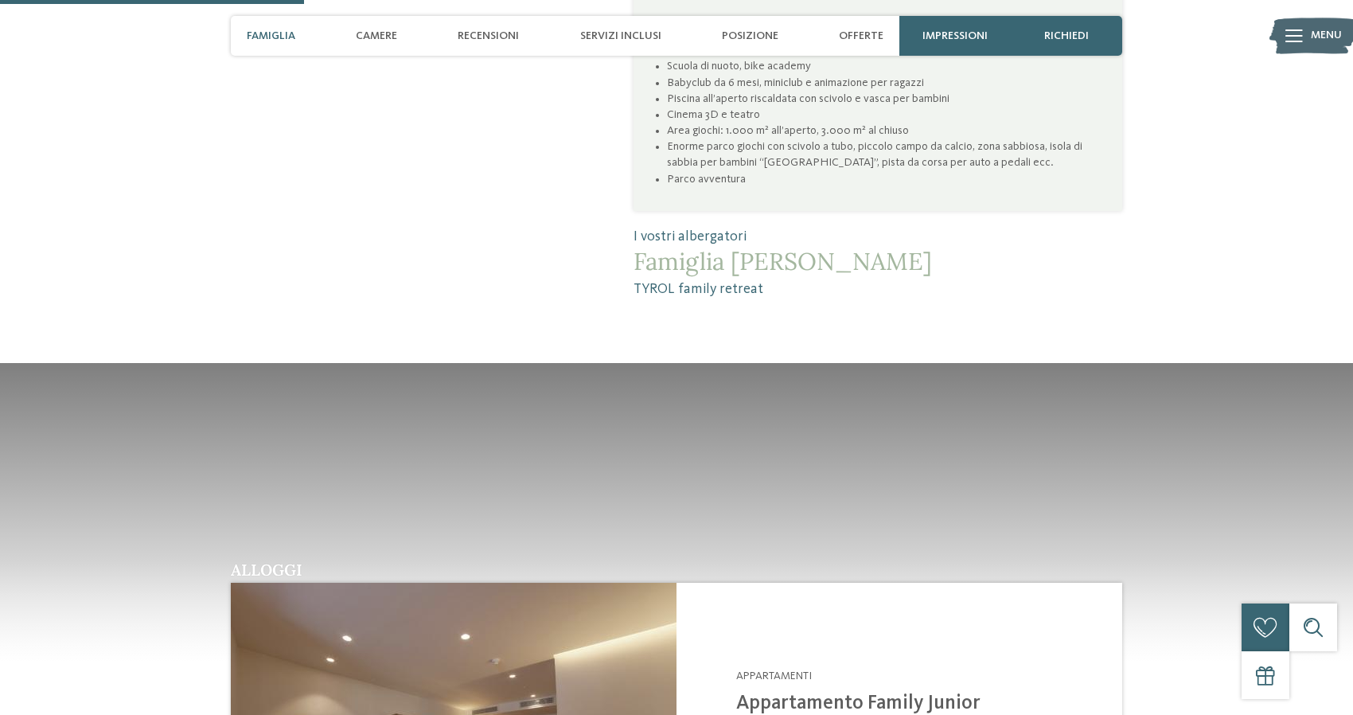
scroll to position [1080, 0]
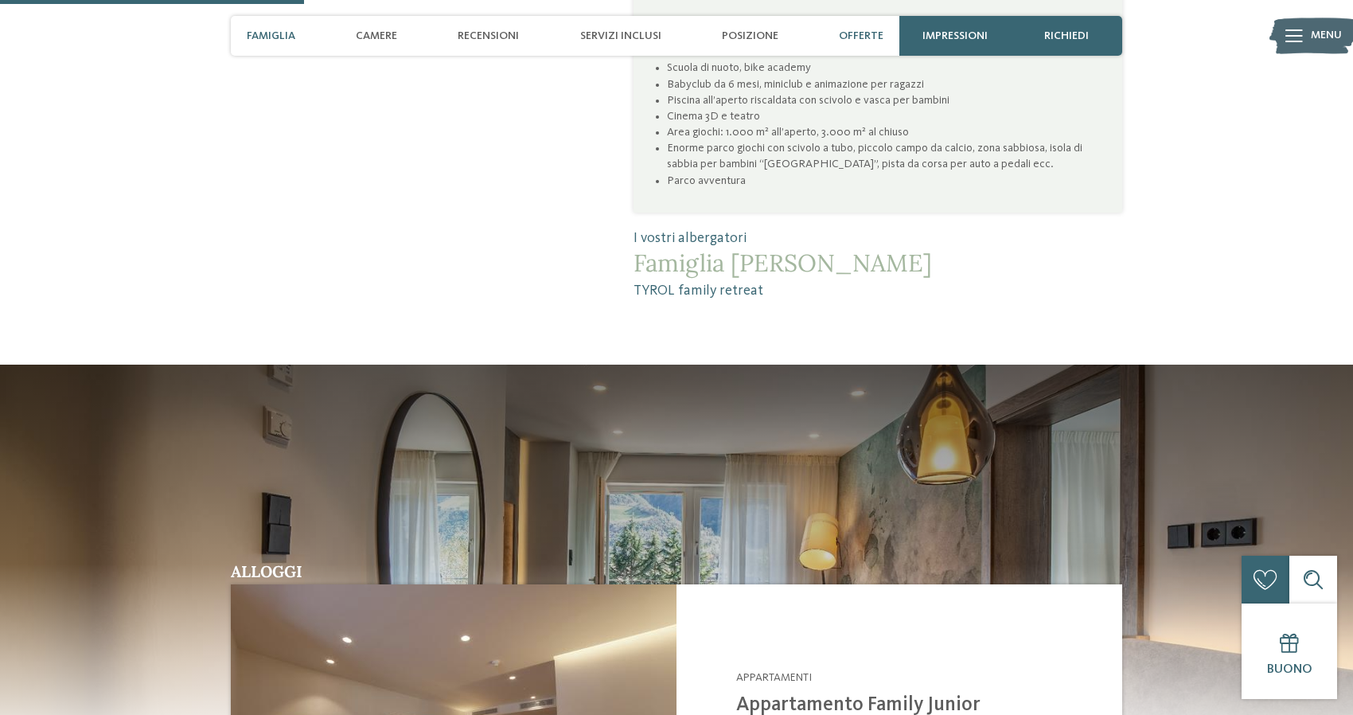
click at [859, 37] on span "Offerte" at bounding box center [861, 36] width 45 height 14
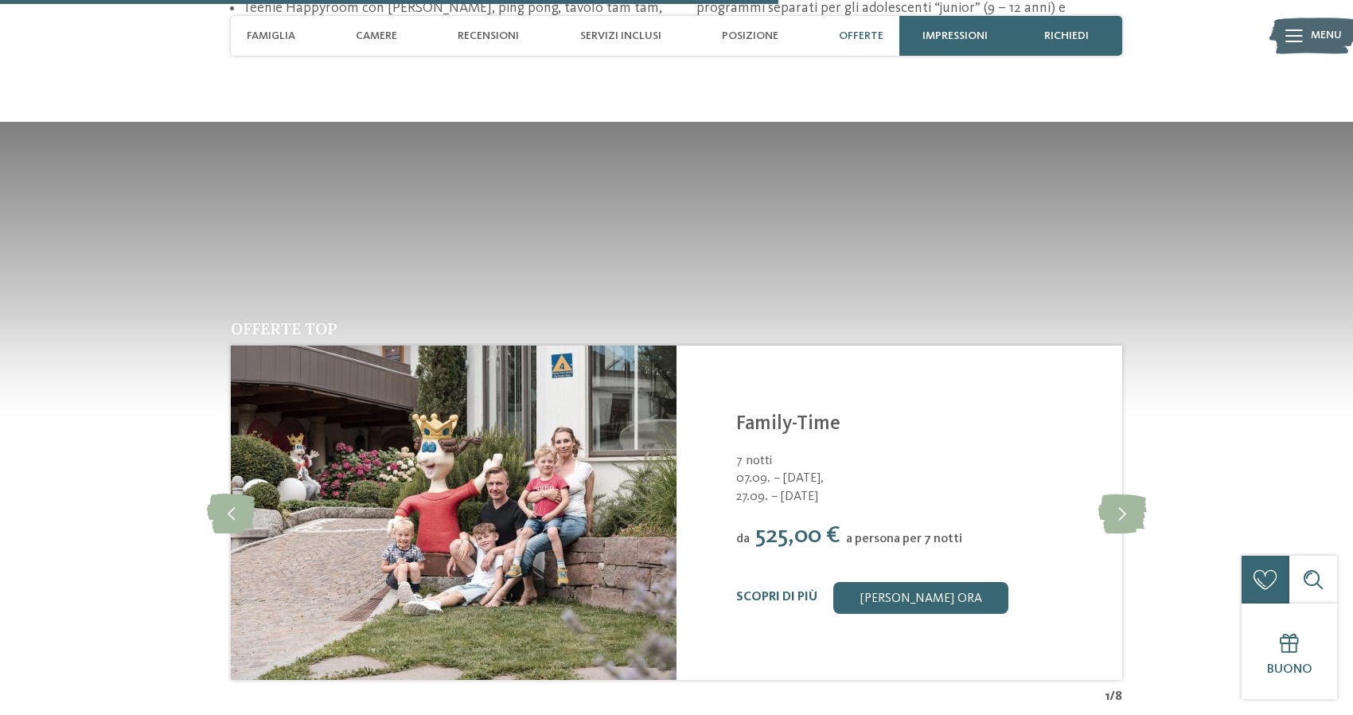
scroll to position [2766, 0]
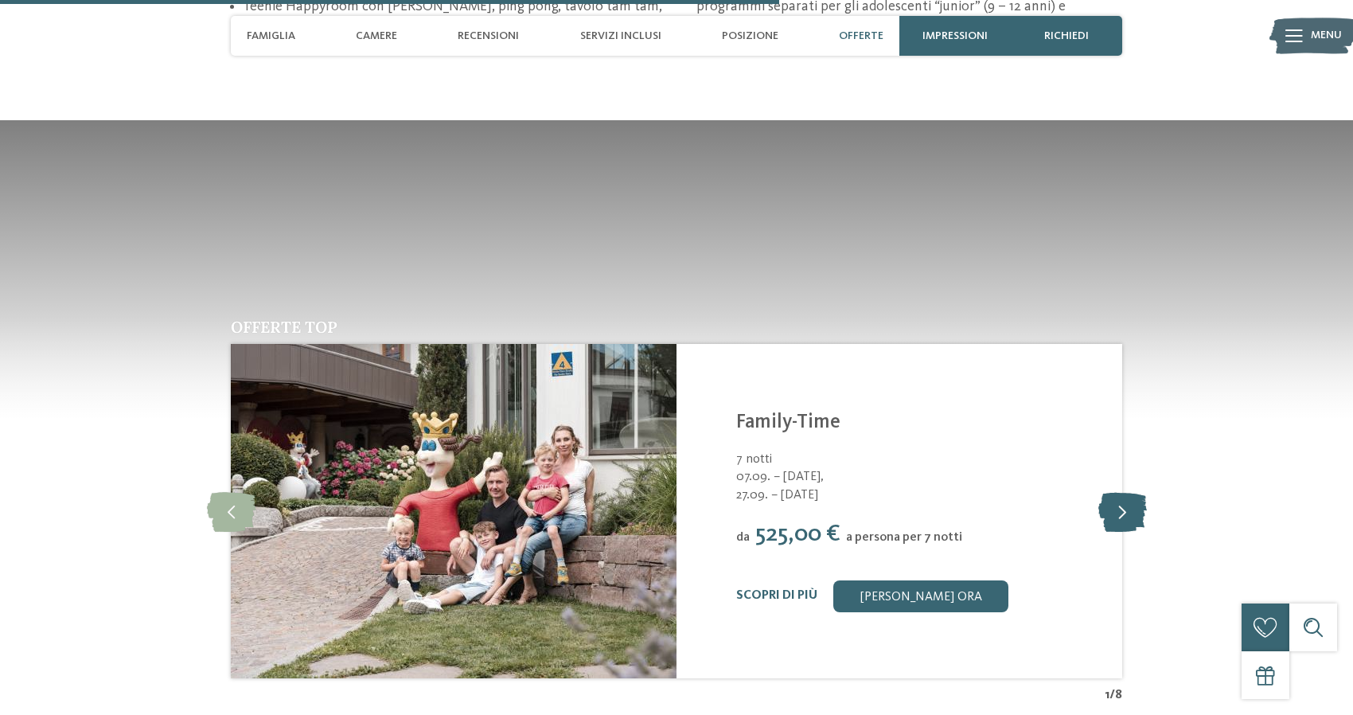
click at [1125, 491] on icon at bounding box center [1122, 511] width 49 height 40
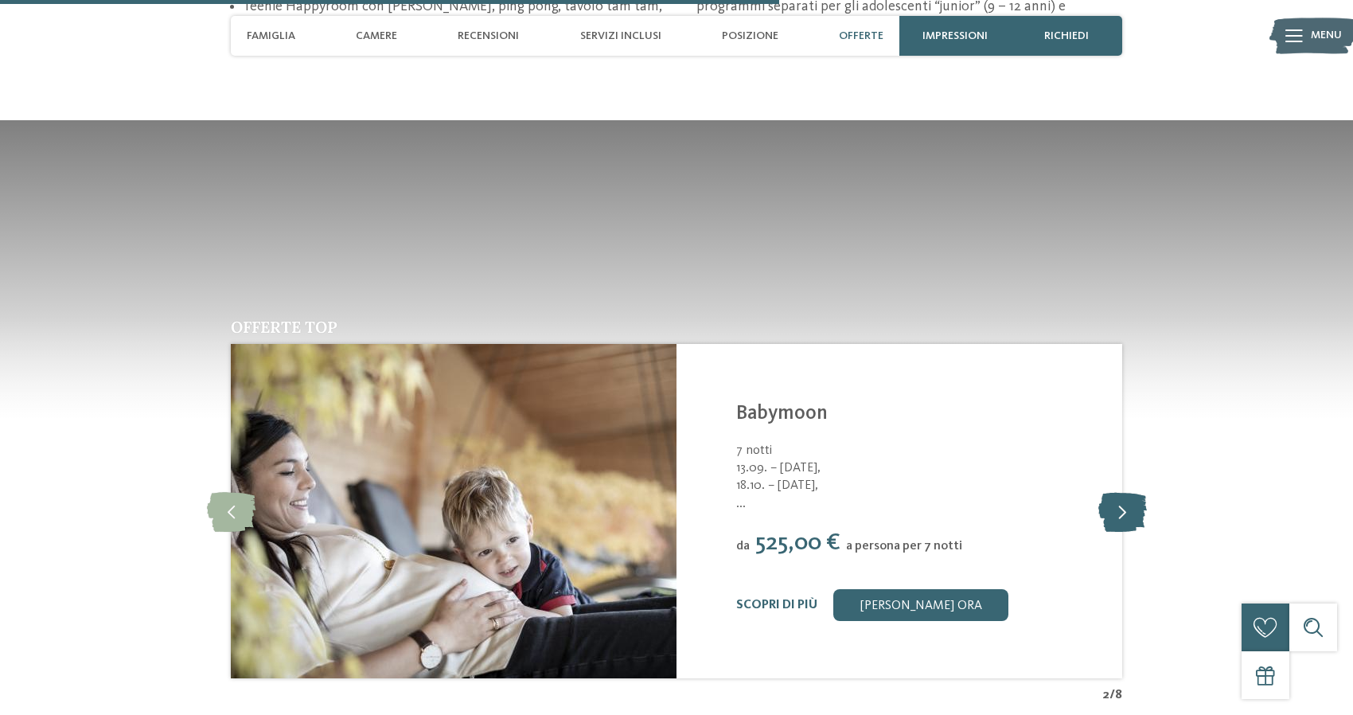
click at [1125, 491] on icon at bounding box center [1122, 511] width 49 height 40
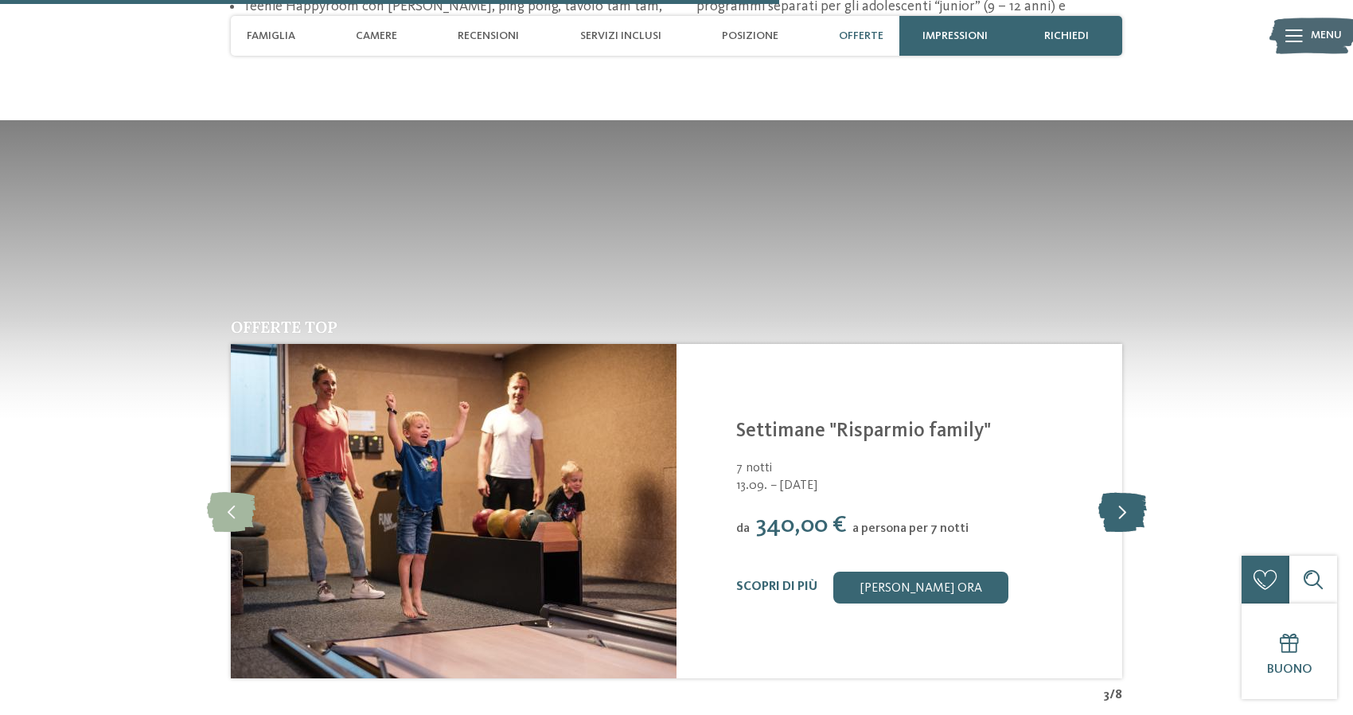
click at [1125, 491] on icon at bounding box center [1122, 511] width 49 height 40
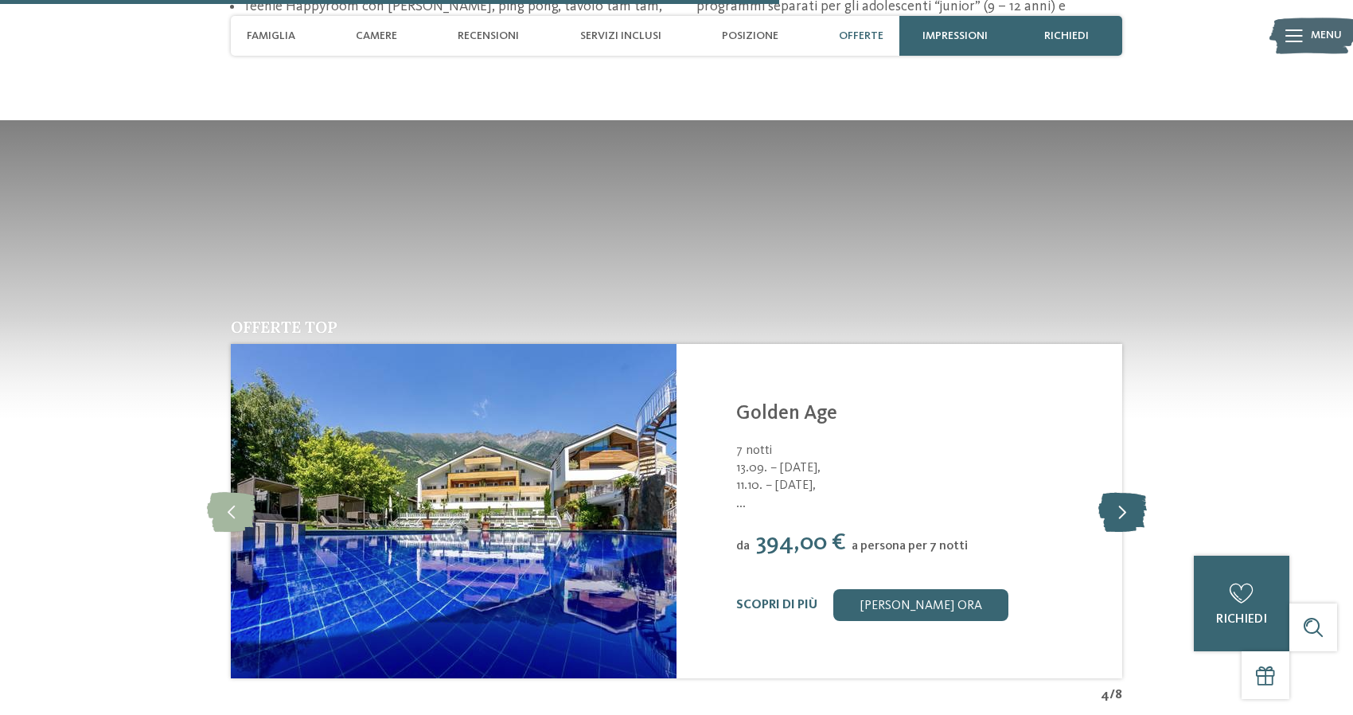
click at [1125, 491] on icon at bounding box center [1122, 511] width 49 height 40
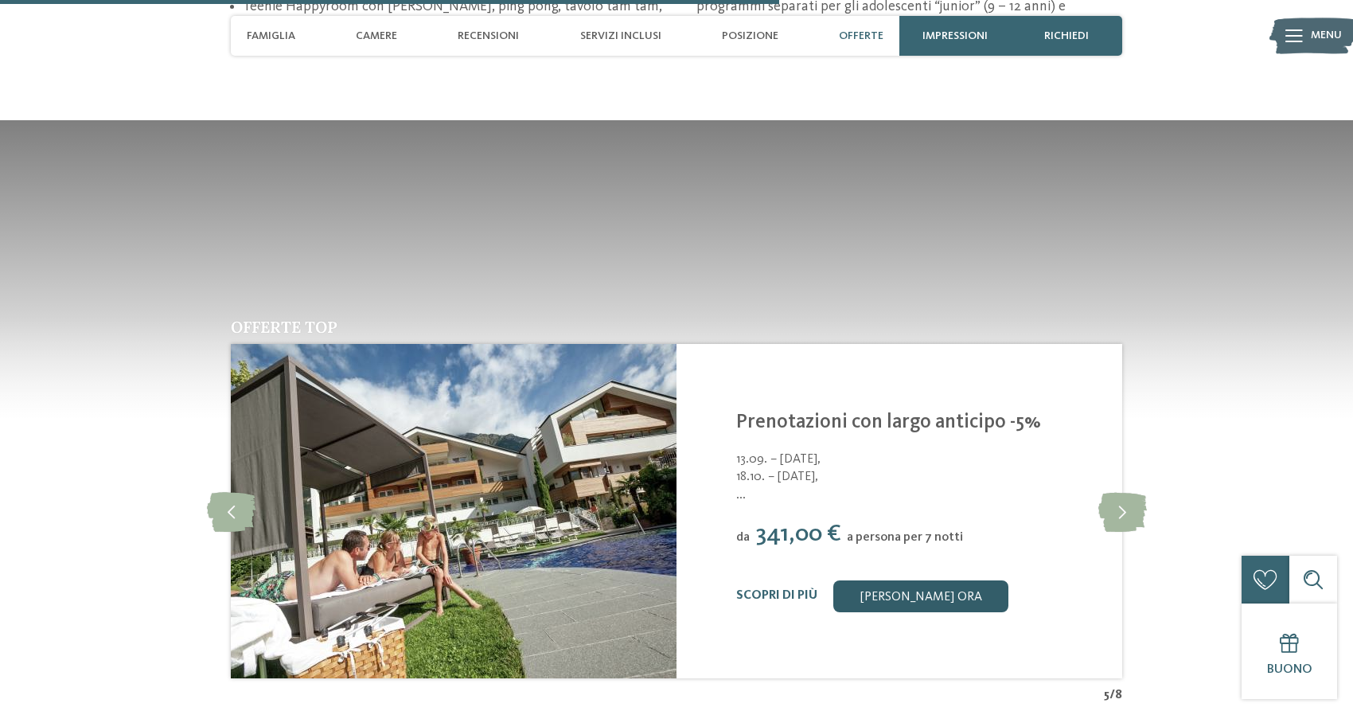
click at [945, 580] on link "[PERSON_NAME] ora" at bounding box center [920, 596] width 175 height 32
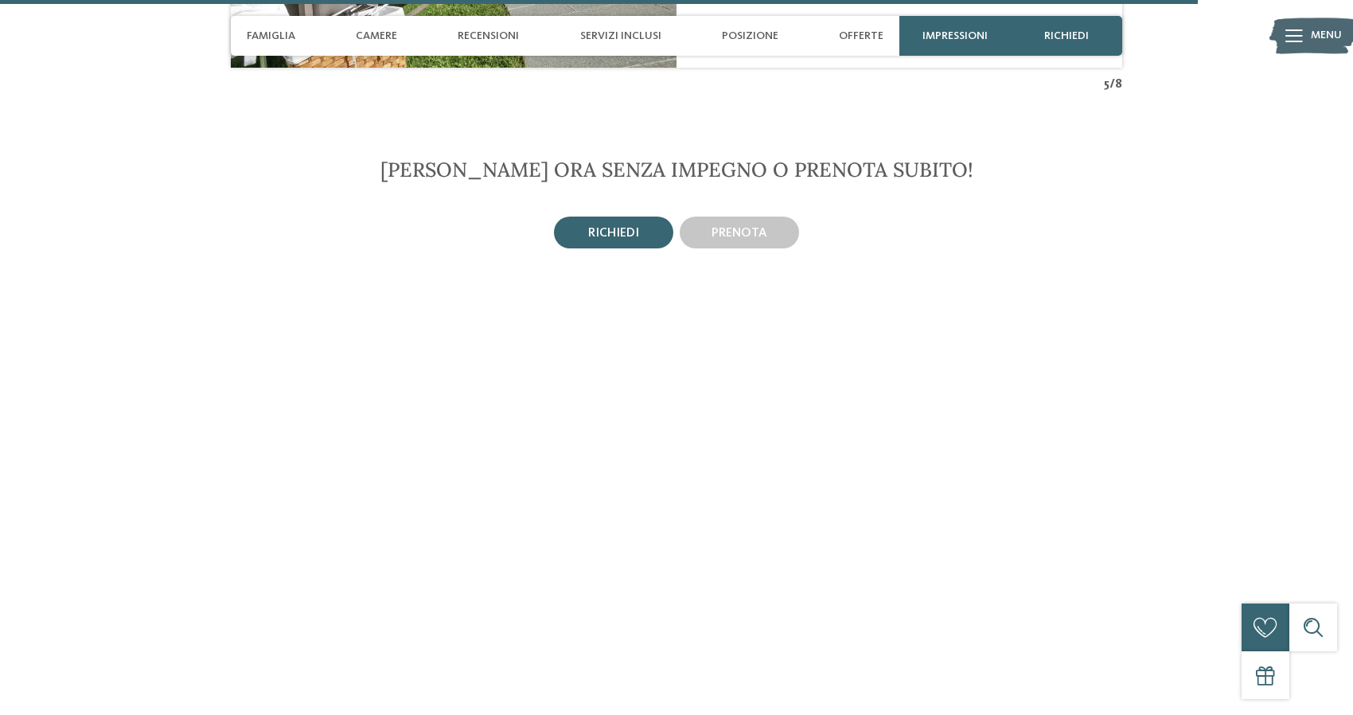
scroll to position [3439, 0]
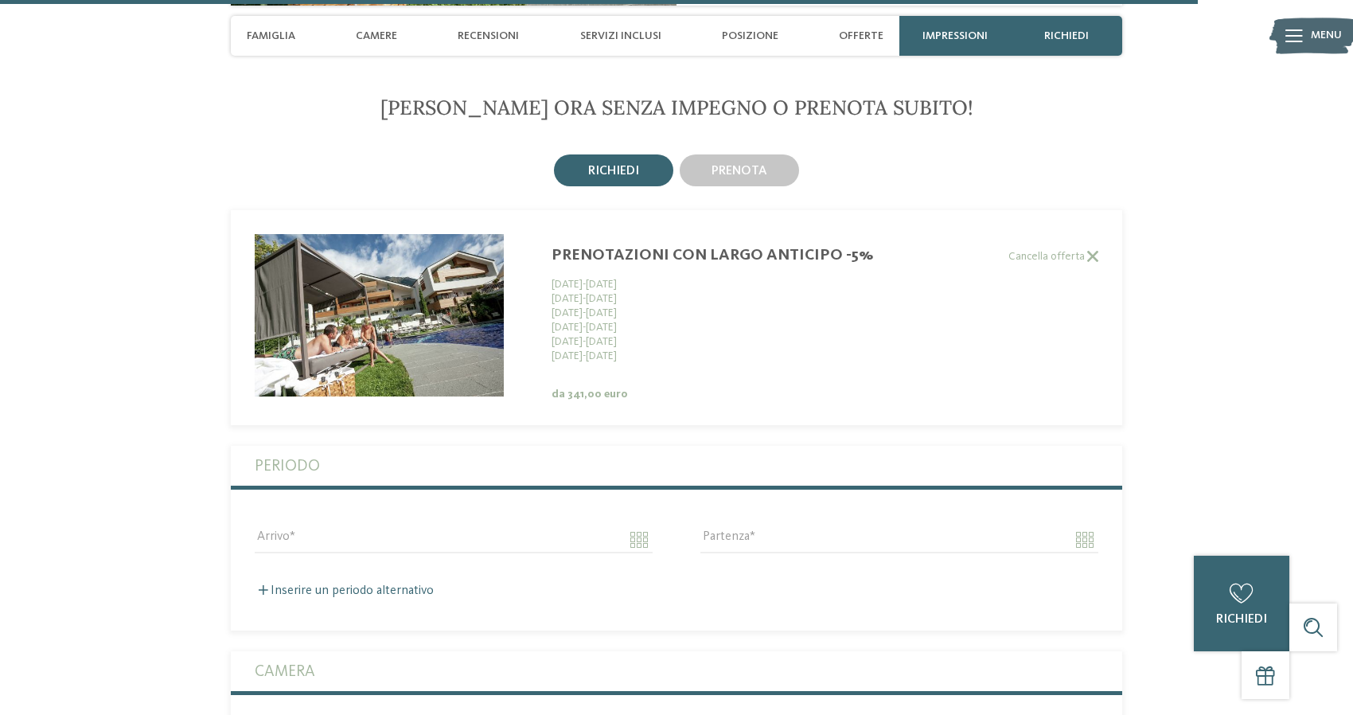
click at [631, 526] on input "Arrivo" at bounding box center [454, 539] width 398 height 27
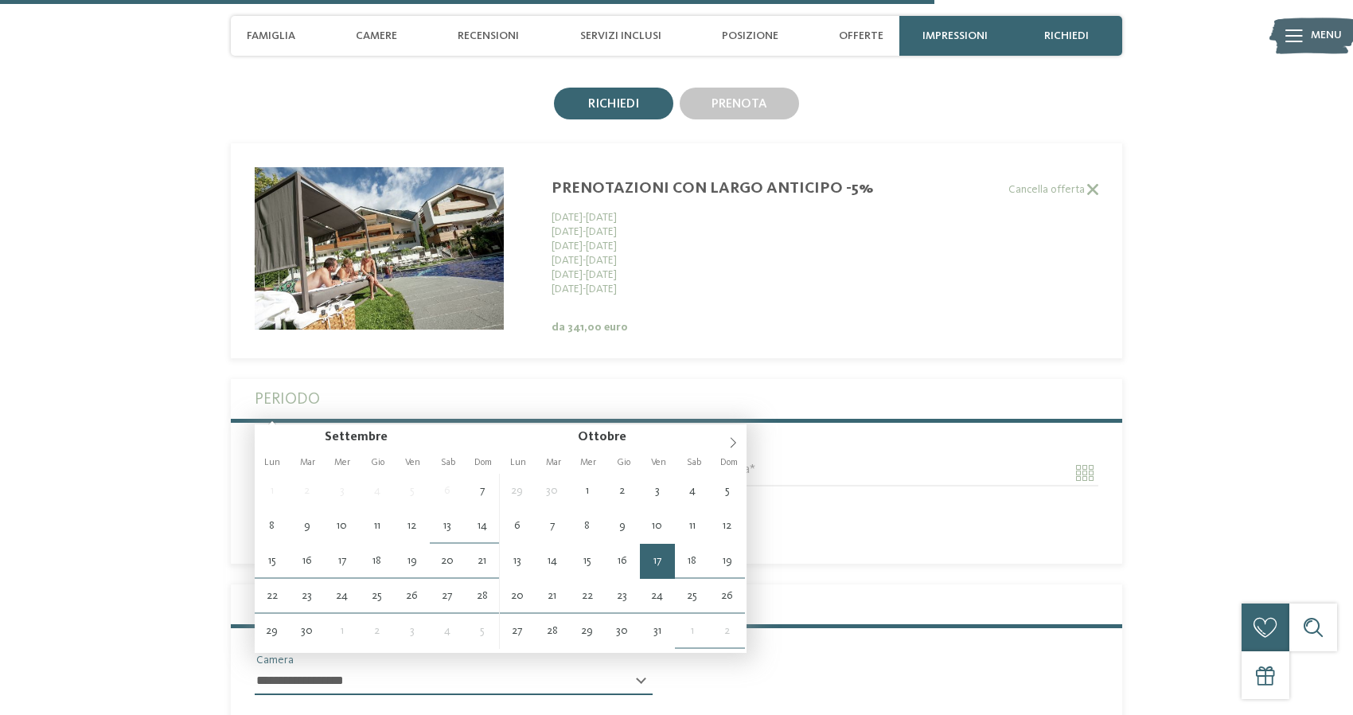
scroll to position [3506, 0]
type input "**********"
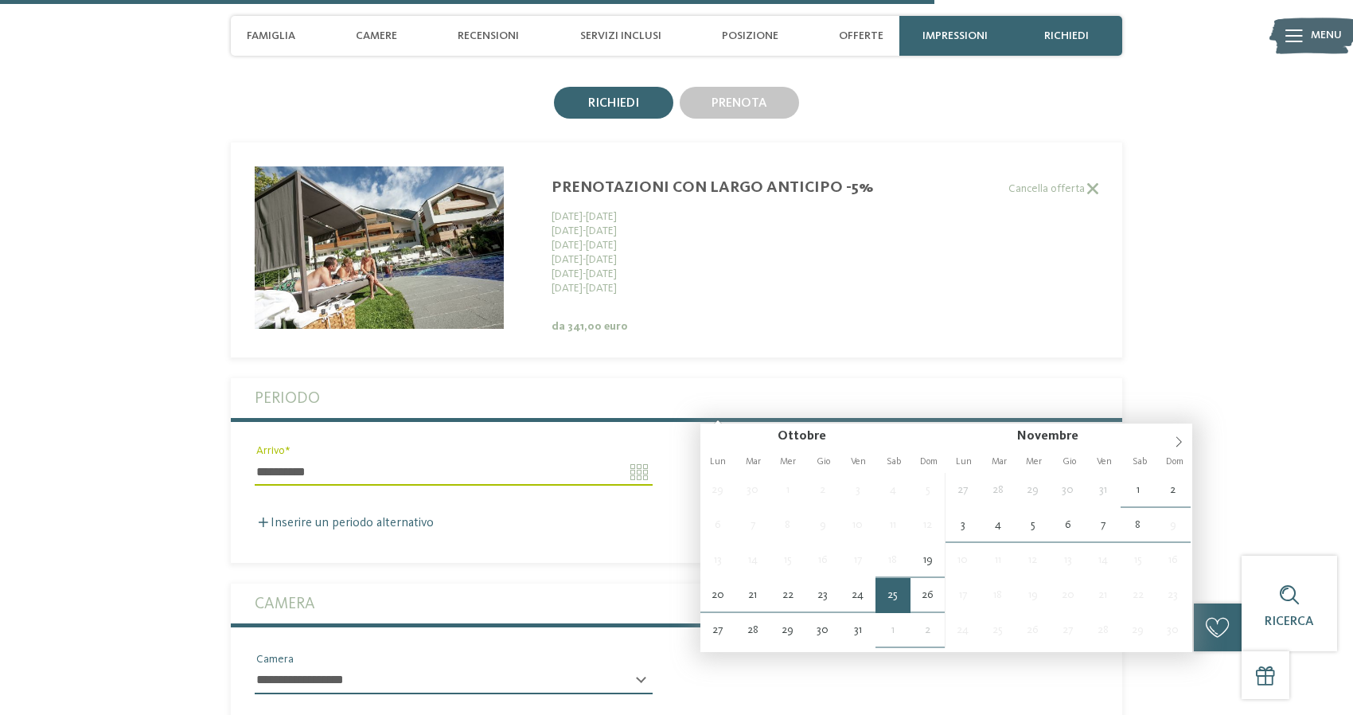
type input "**********"
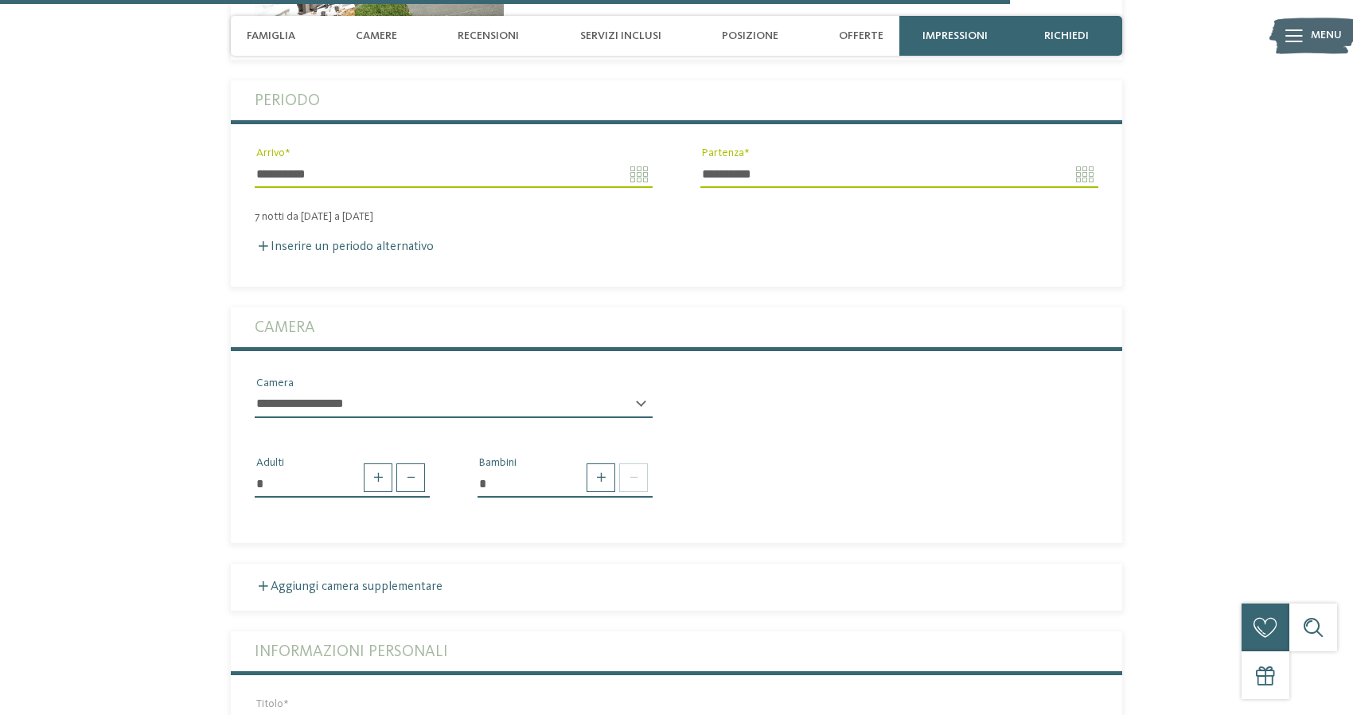
scroll to position [3807, 0]
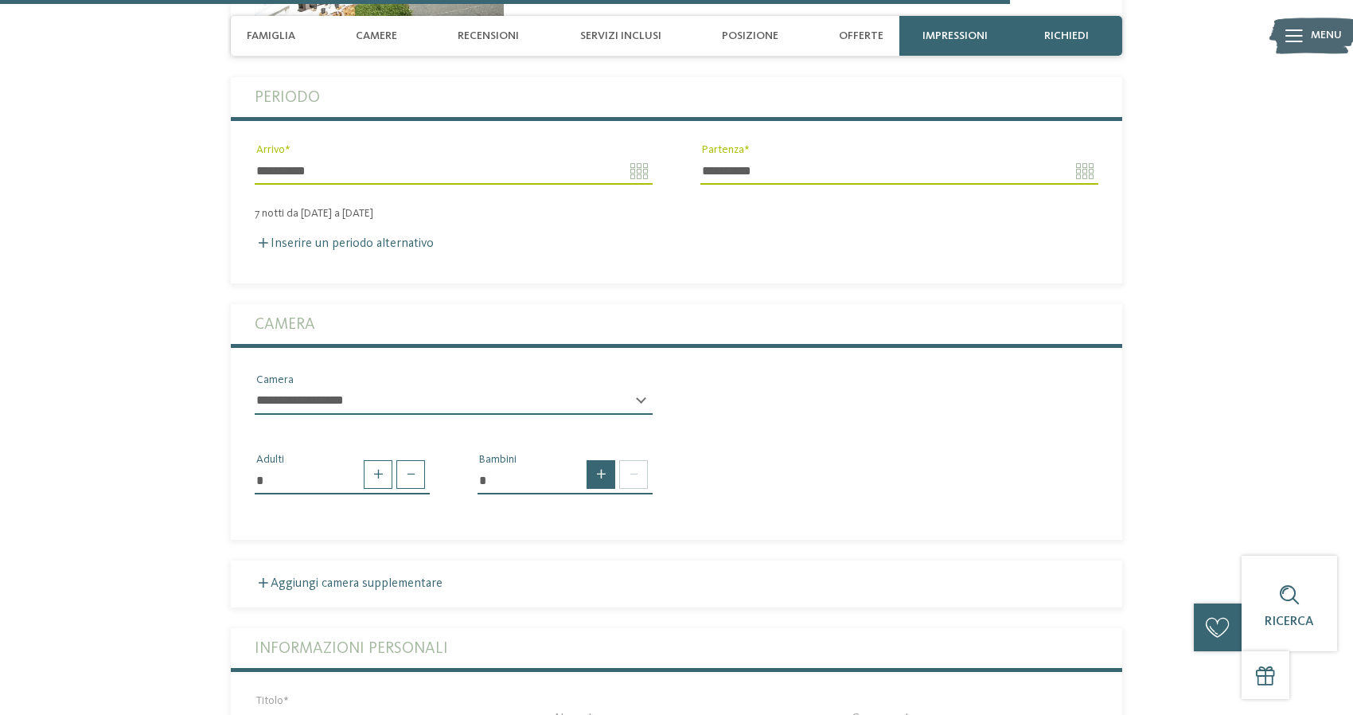
click at [594, 460] on span at bounding box center [601, 474] width 29 height 29
type input "*"
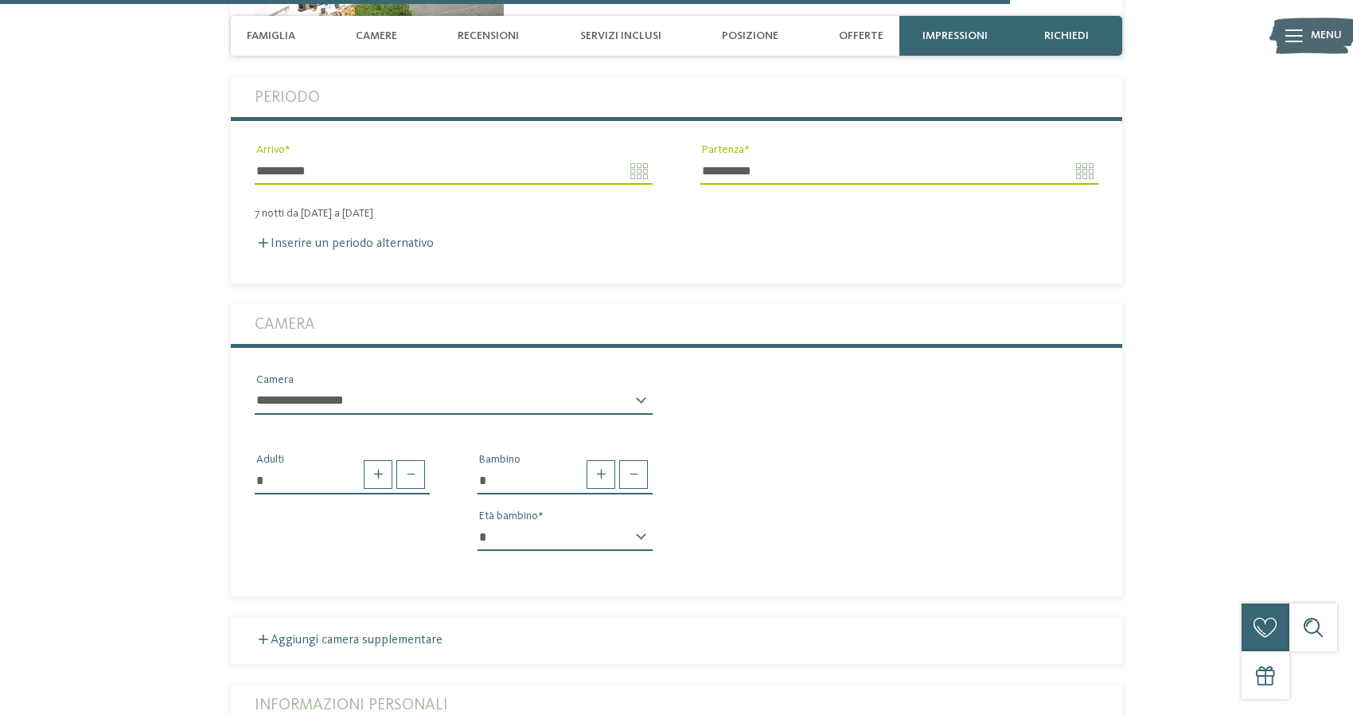
select select "*"
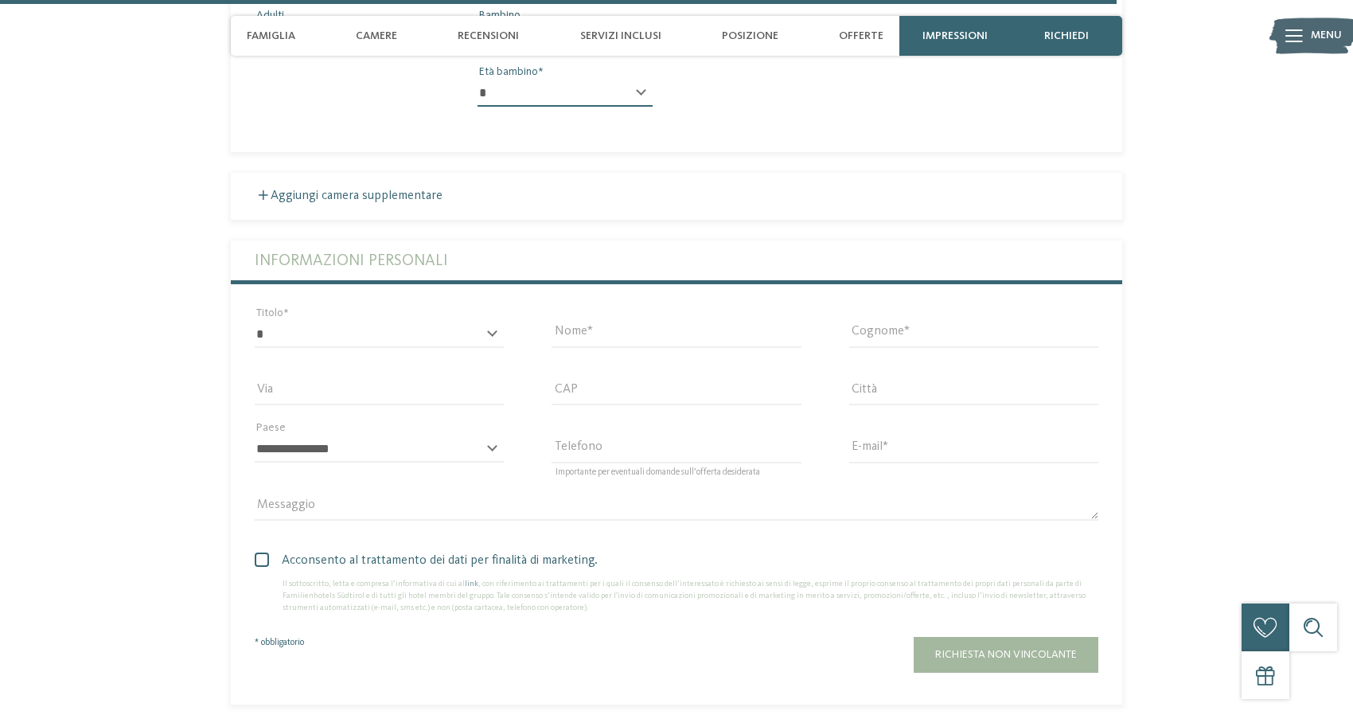
scroll to position [4247, 0]
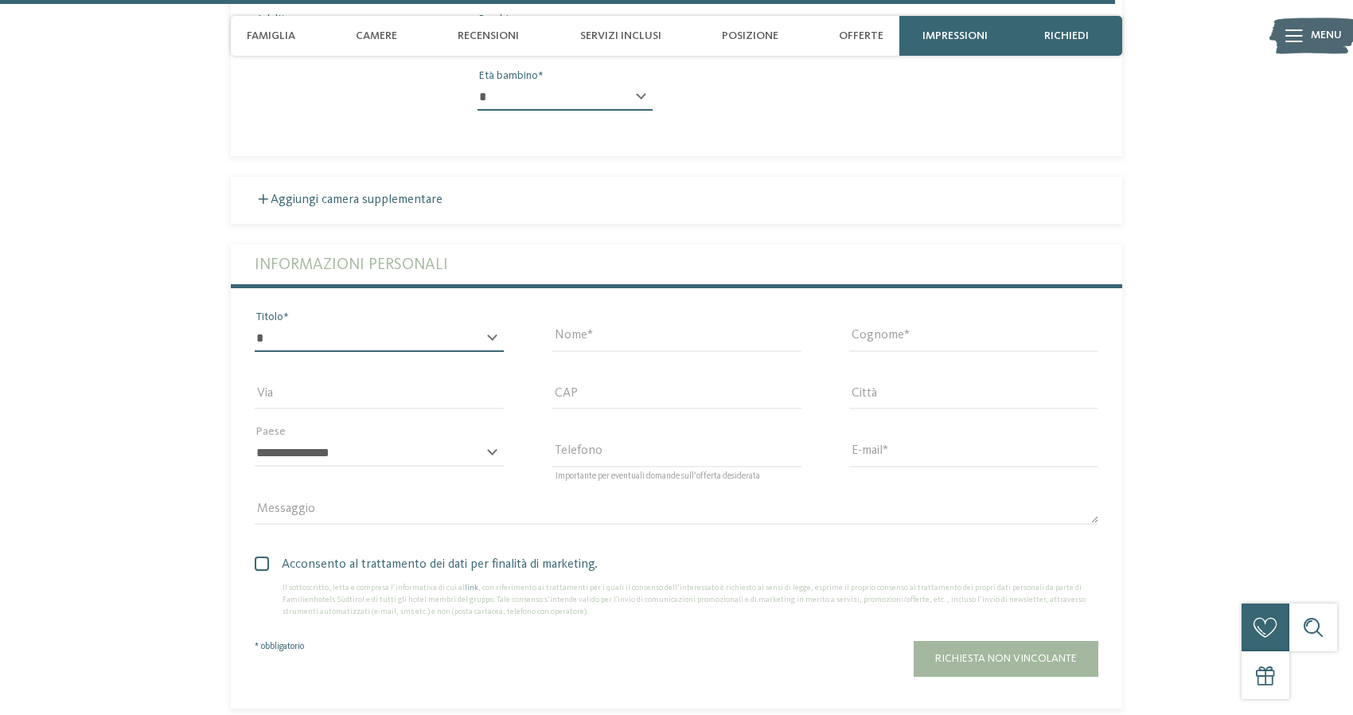
select select "*"
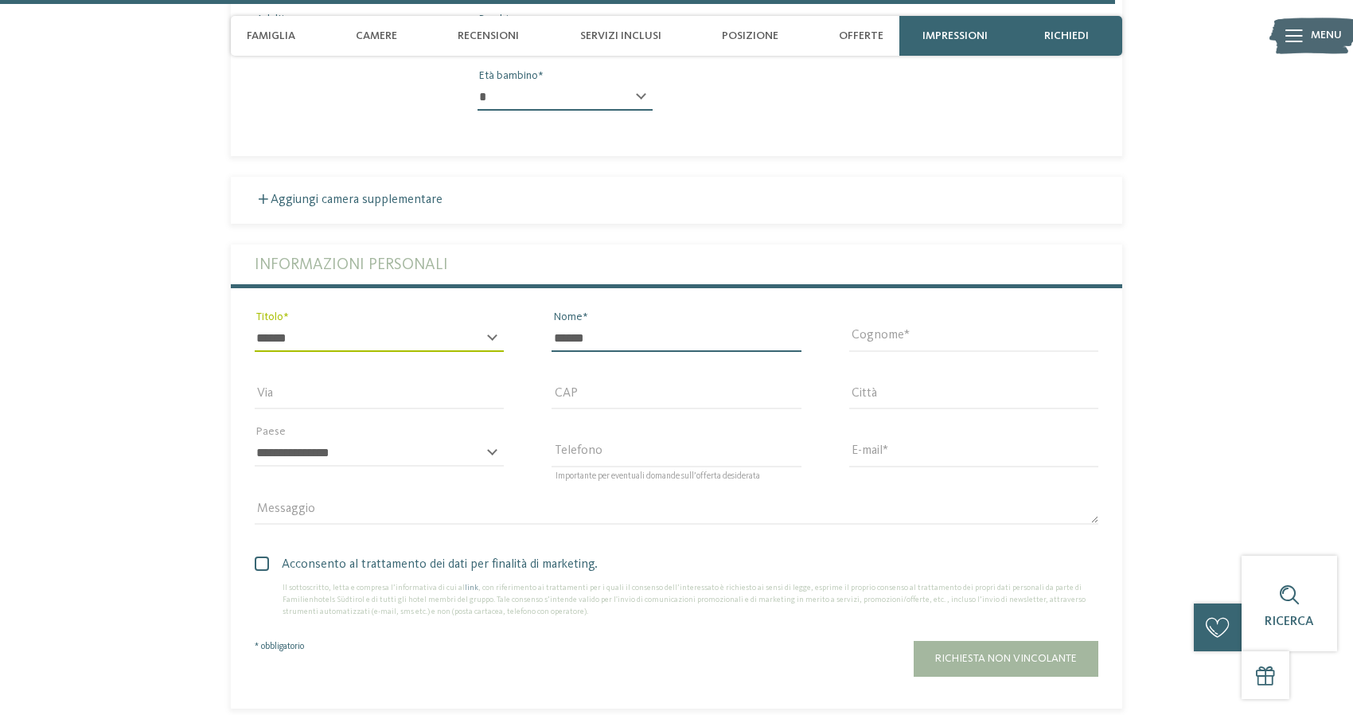
type input "******"
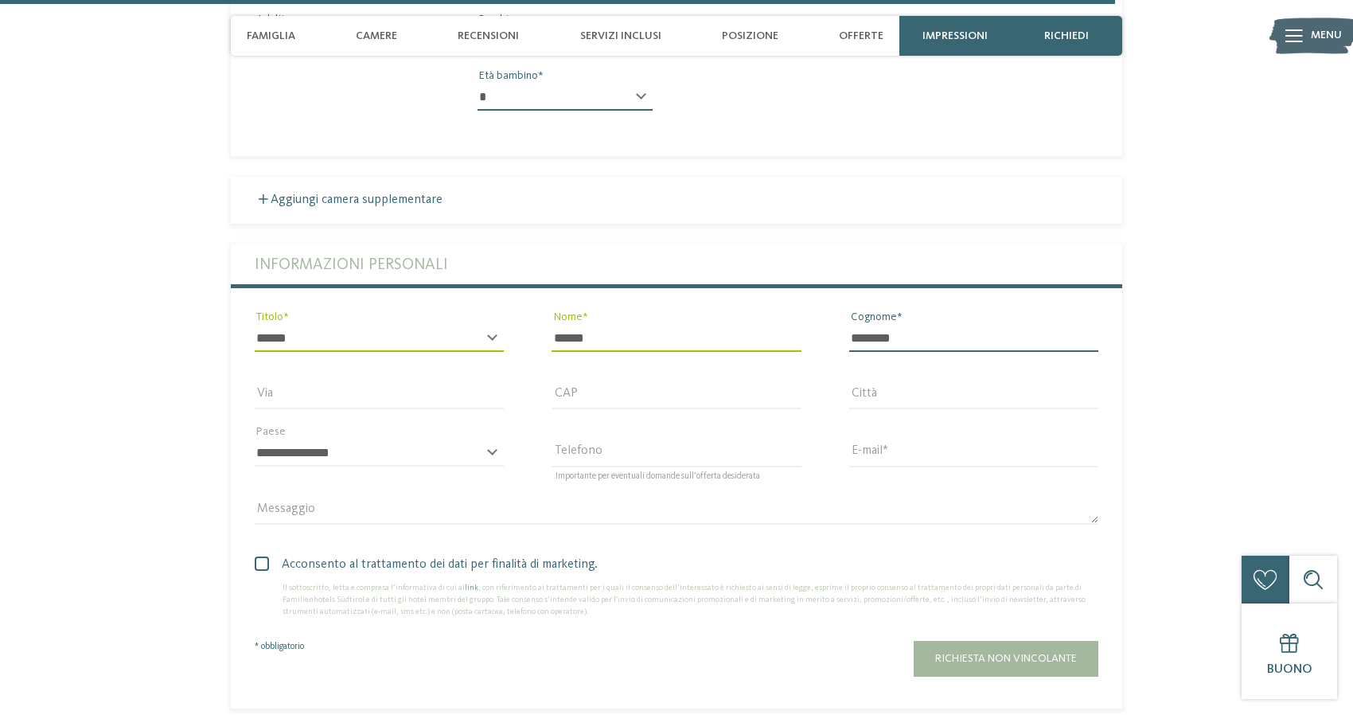
type input "********"
type input "**********"
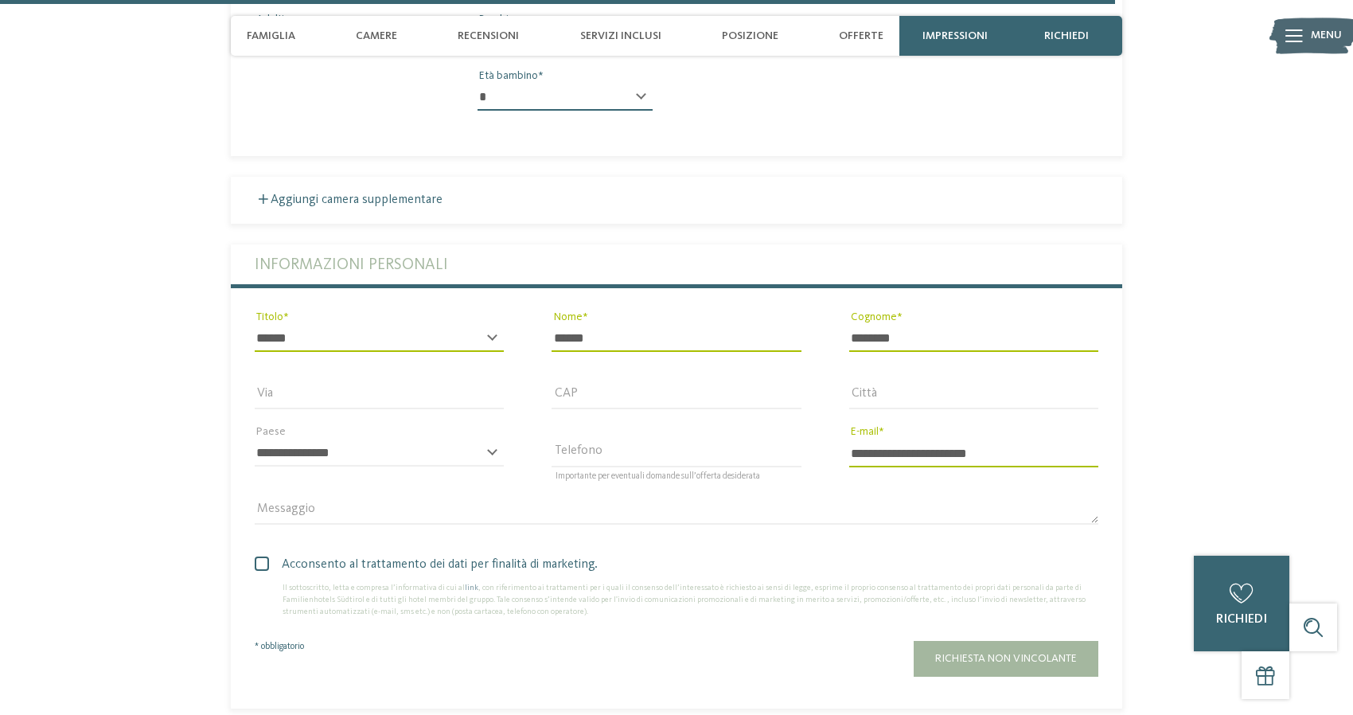
click at [265, 556] on span at bounding box center [262, 563] width 14 height 14
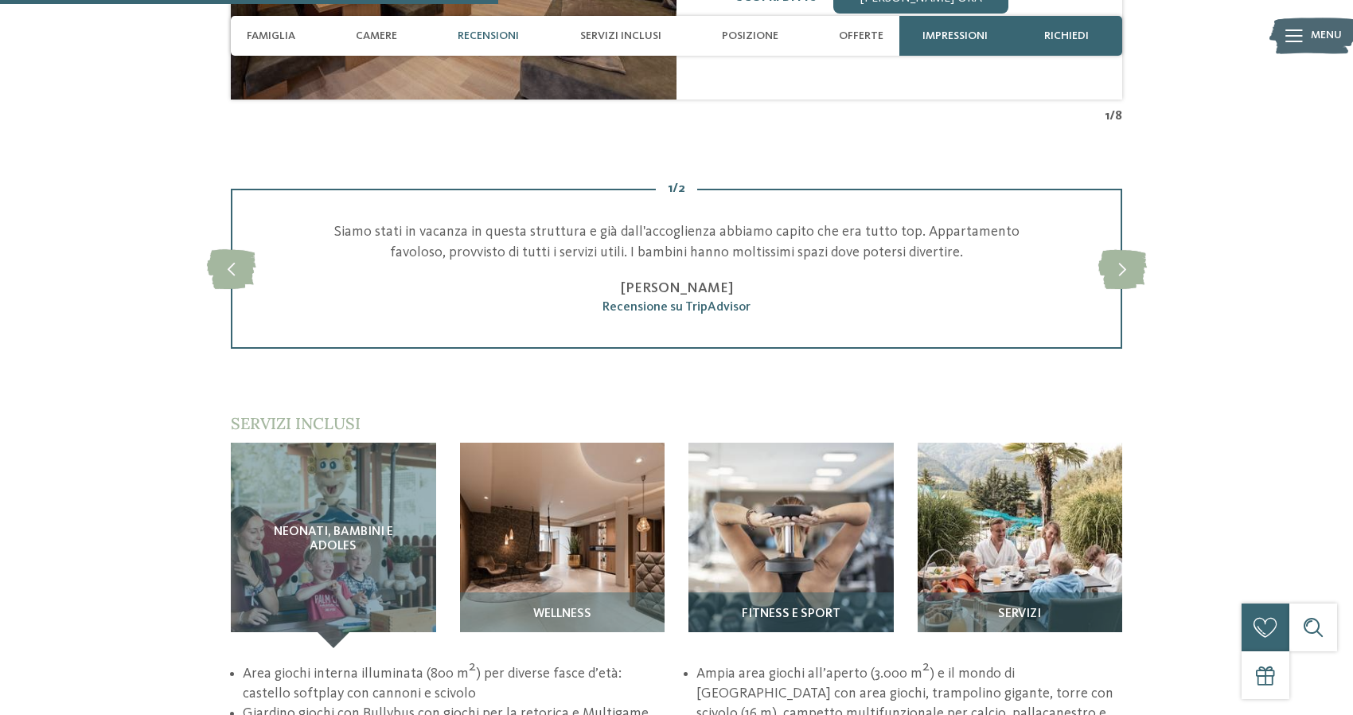
scroll to position [1900, 0]
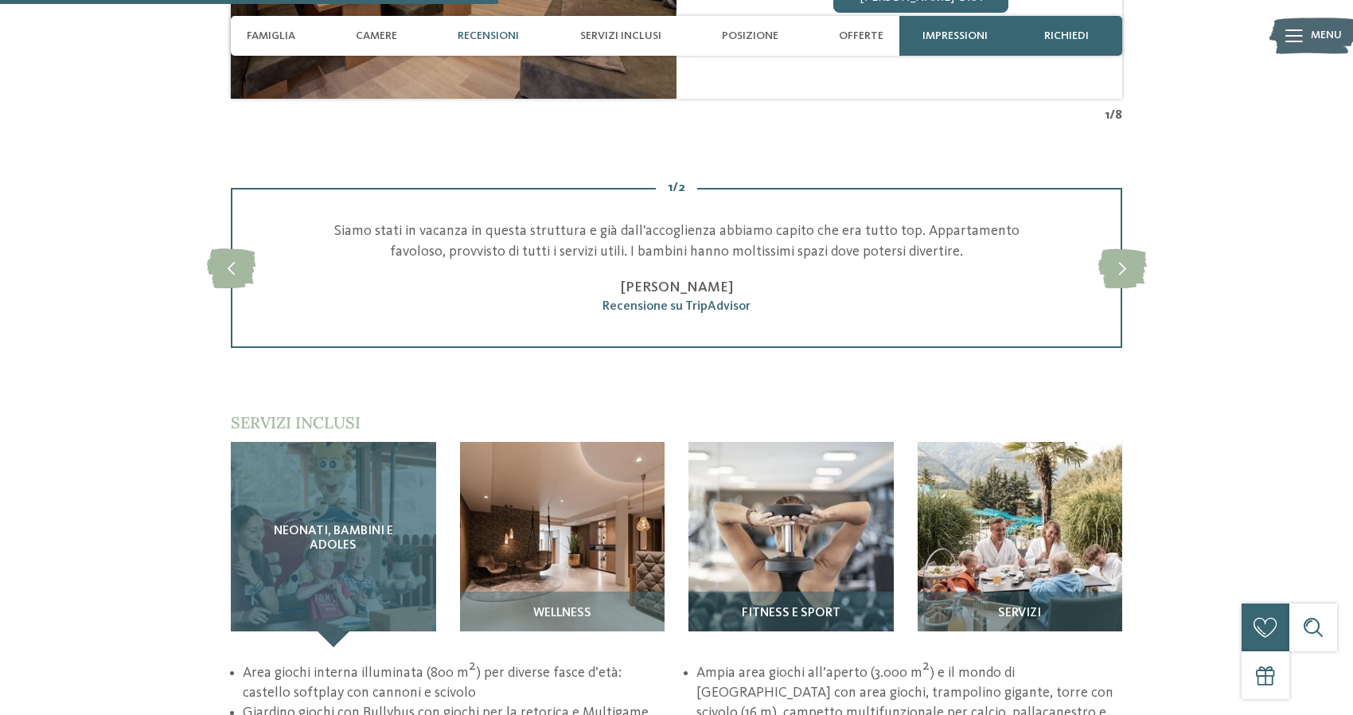
click at [308, 534] on div "Neonati, bambini e adoles" at bounding box center [333, 544] width 205 height 205
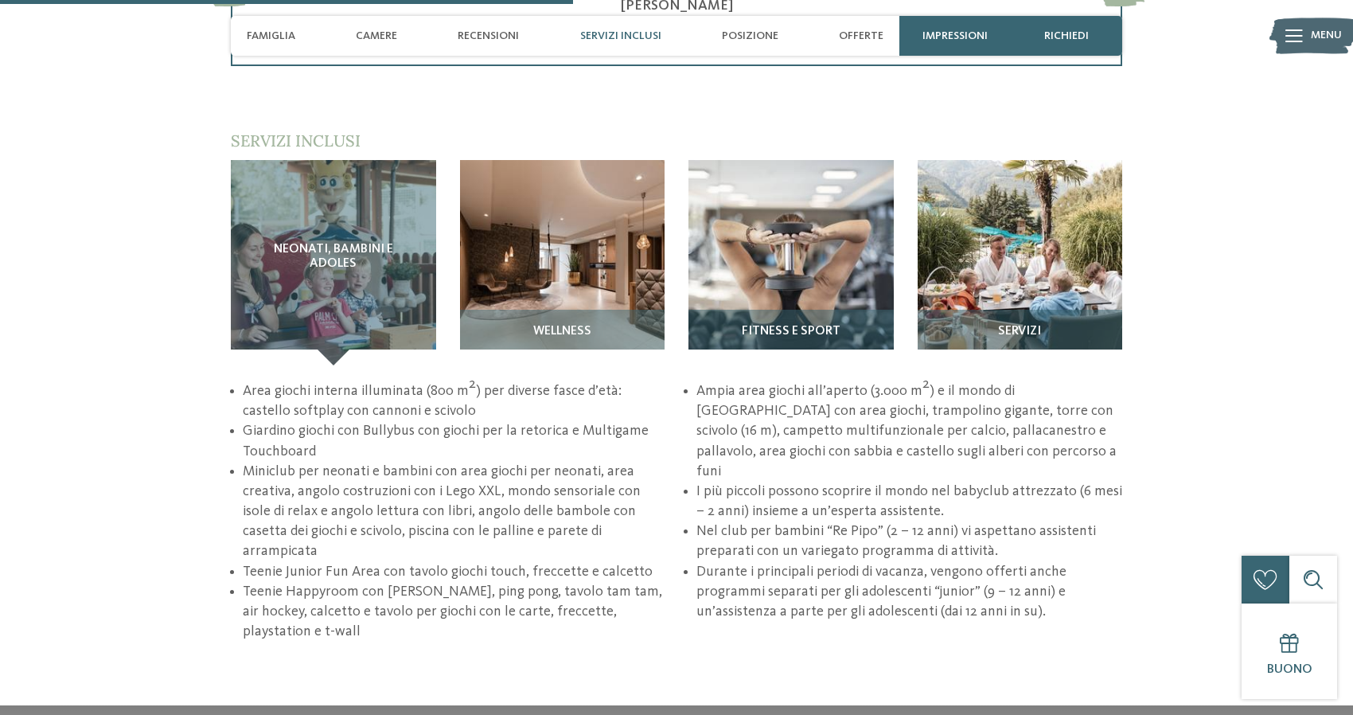
scroll to position [2181, 0]
click at [170, 251] on section "Servizi inclusi / Neonati, bambini e adoles" at bounding box center [676, 387] width 1082 height 512
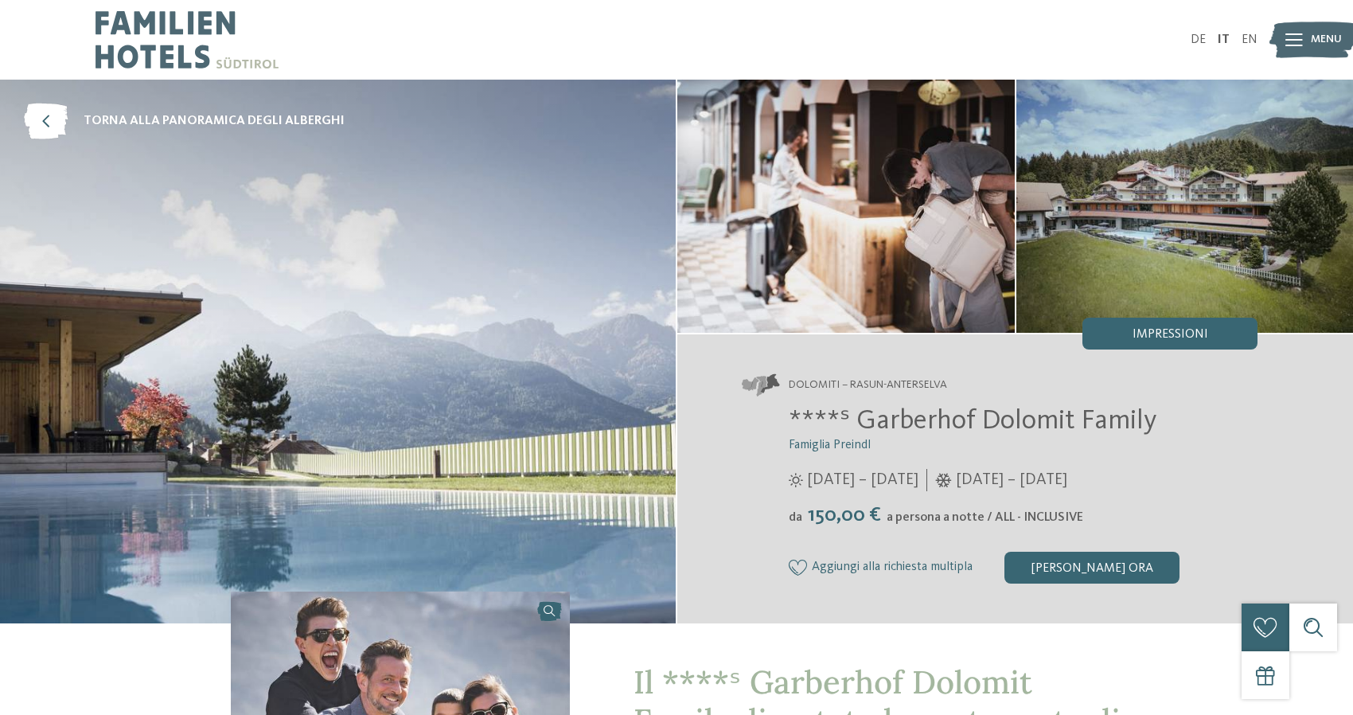
click at [303, 330] on img at bounding box center [338, 352] width 676 height 544
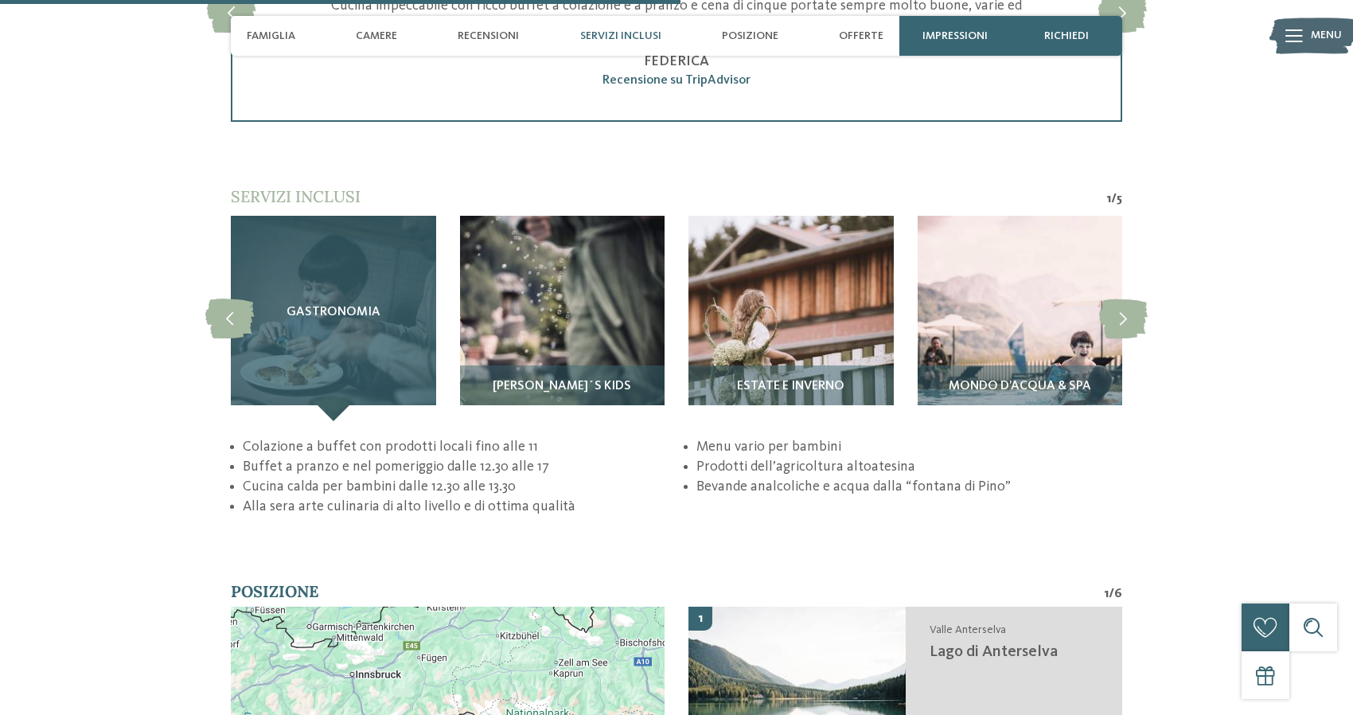
scroll to position [3049, 0]
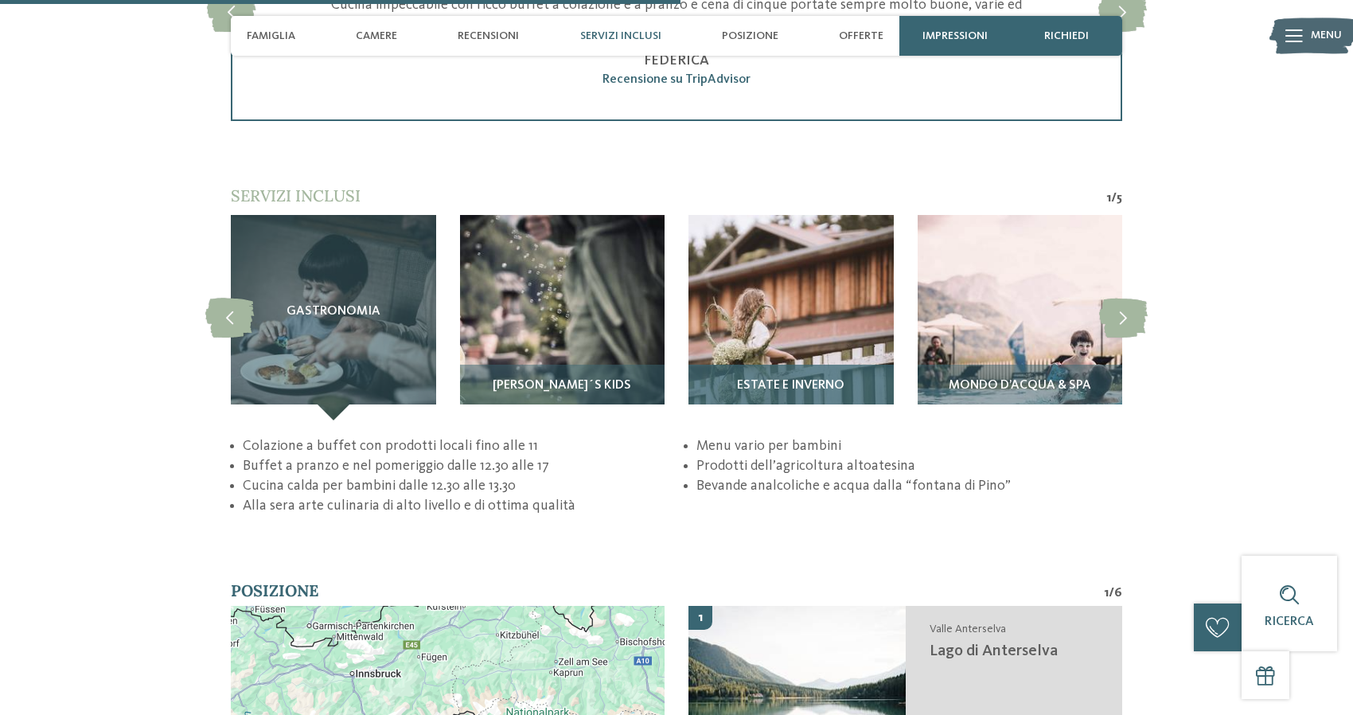
click at [757, 365] on div "Estate e inverno" at bounding box center [790, 392] width 205 height 56
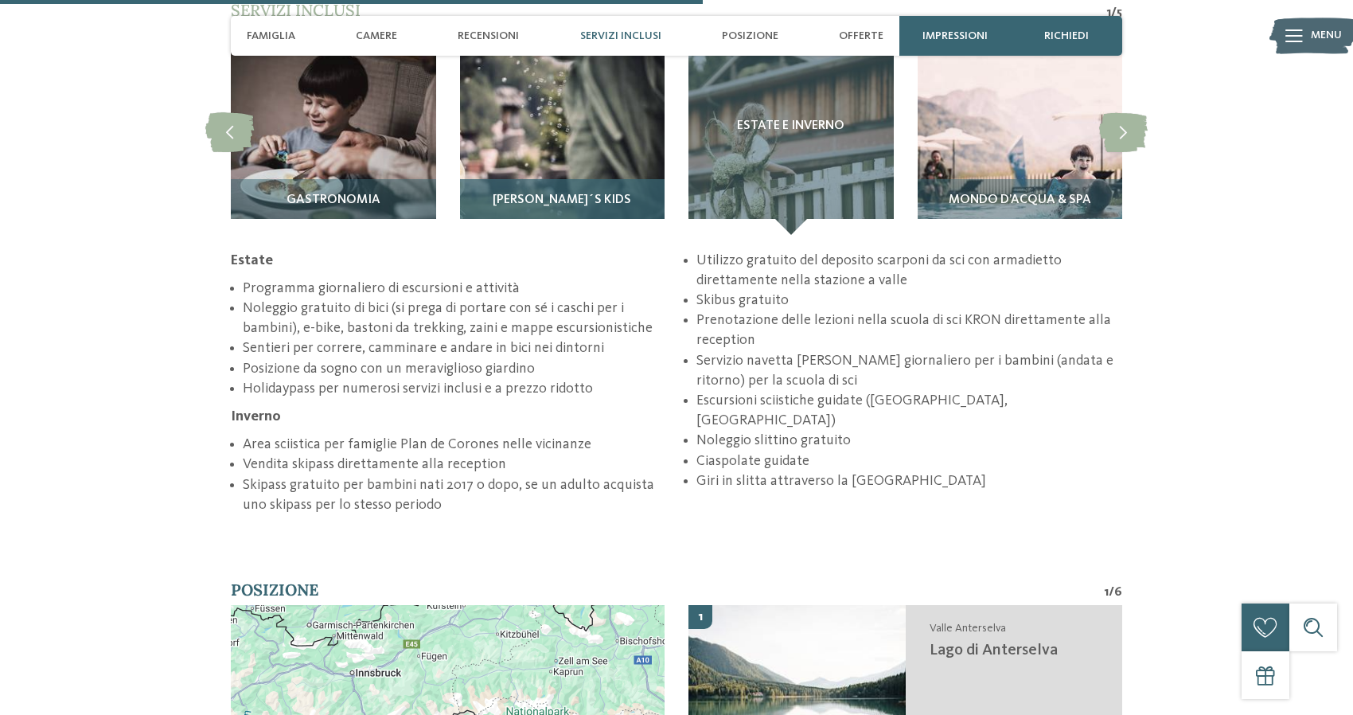
scroll to position [3235, 0]
click at [571, 194] on span "Pino´s Kids" at bounding box center [562, 200] width 138 height 14
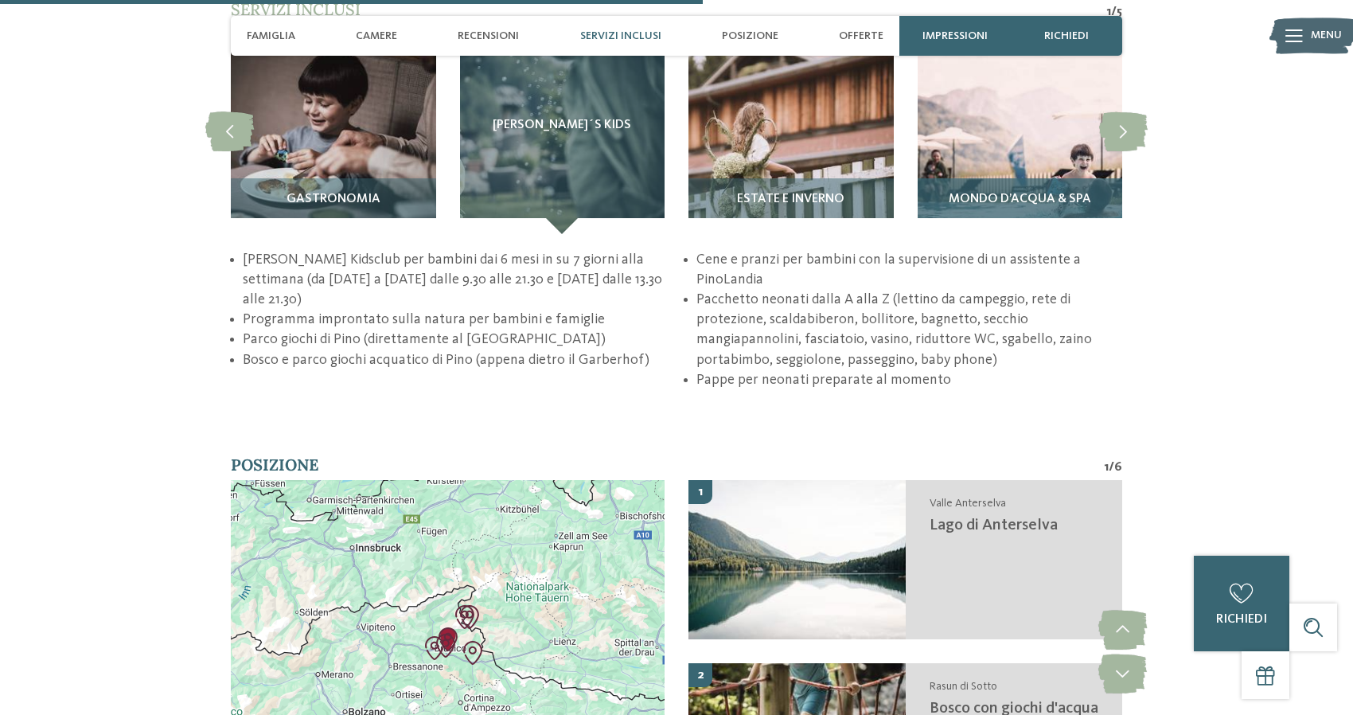
click at [969, 193] on span "Mondo d’acqua & Spa" at bounding box center [1020, 200] width 142 height 14
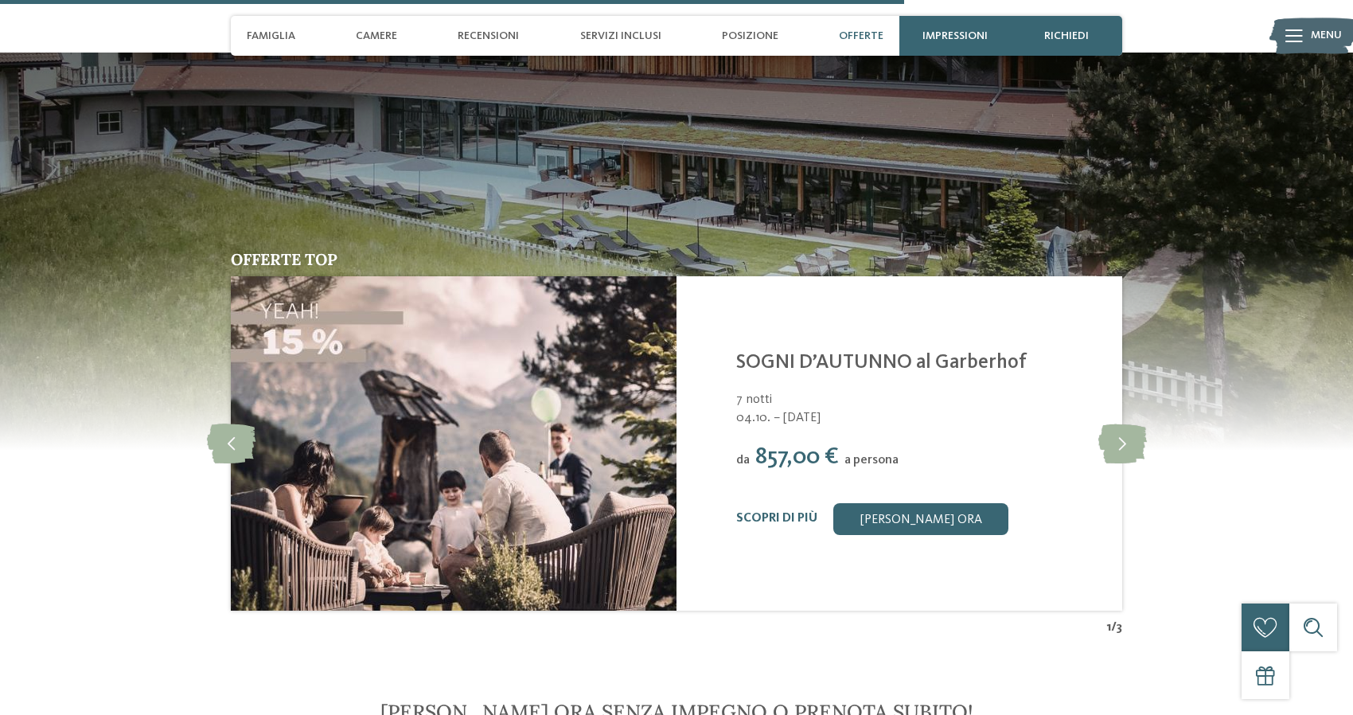
scroll to position [4059, 0]
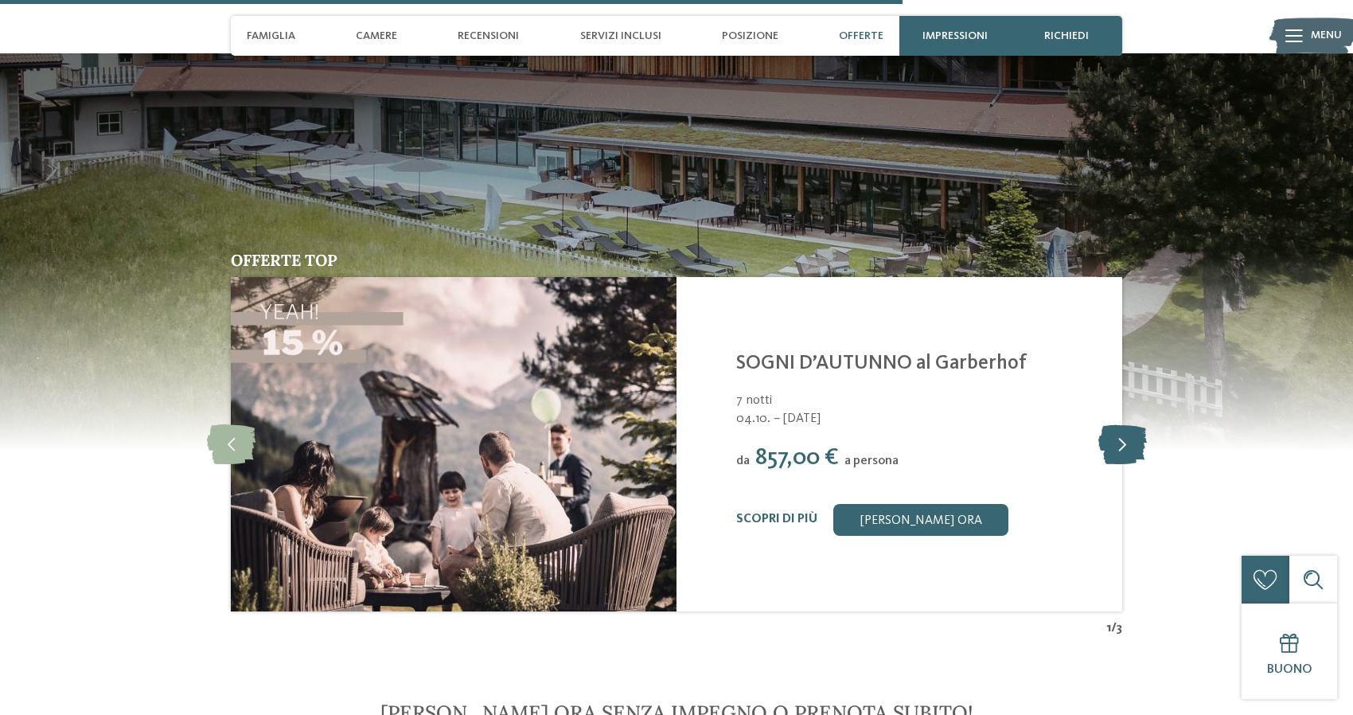
click at [1113, 445] on icon at bounding box center [1122, 444] width 49 height 40
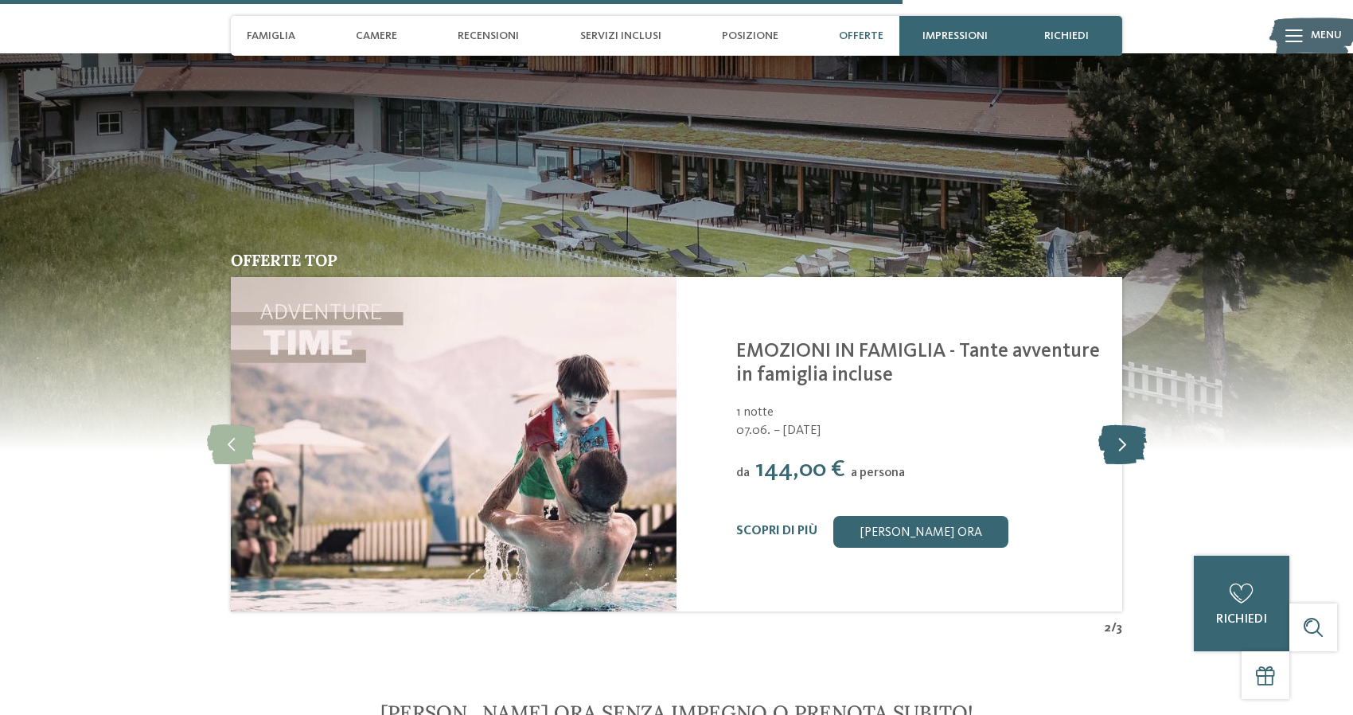
click at [1128, 437] on icon at bounding box center [1122, 444] width 49 height 40
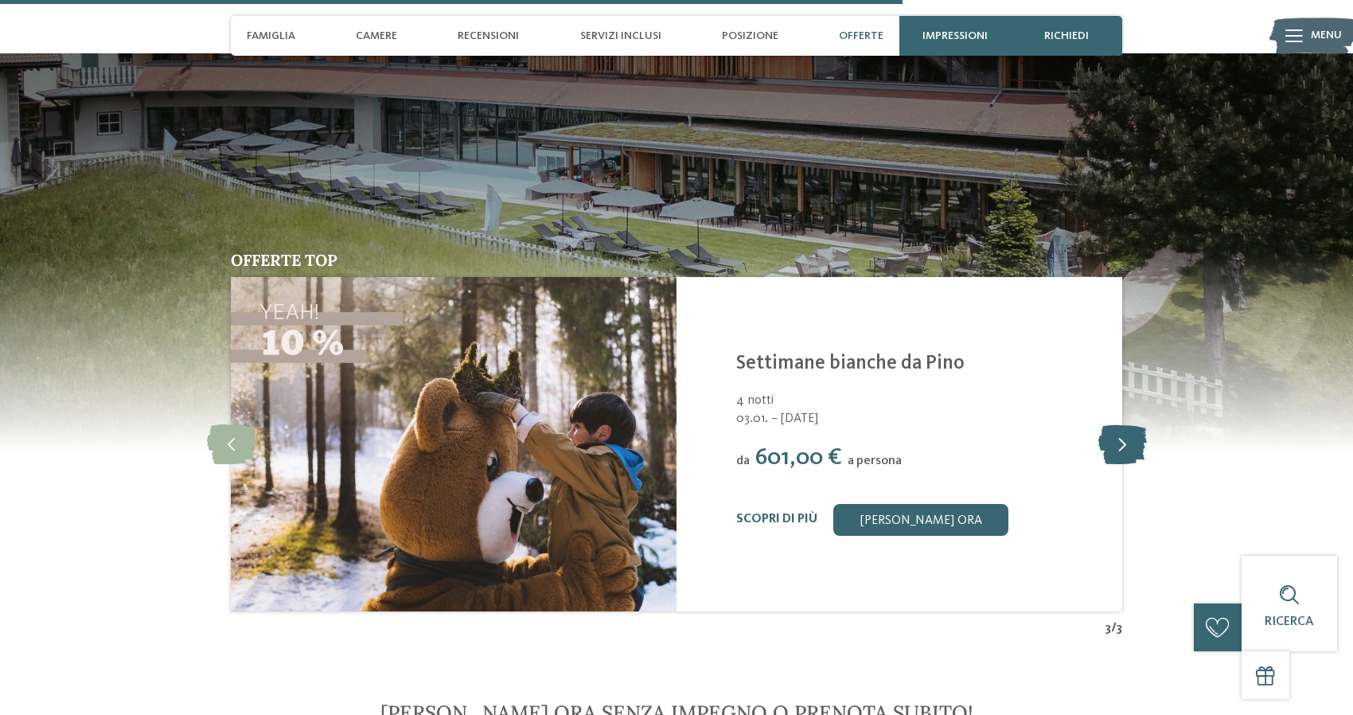
click at [1128, 438] on icon at bounding box center [1122, 444] width 49 height 40
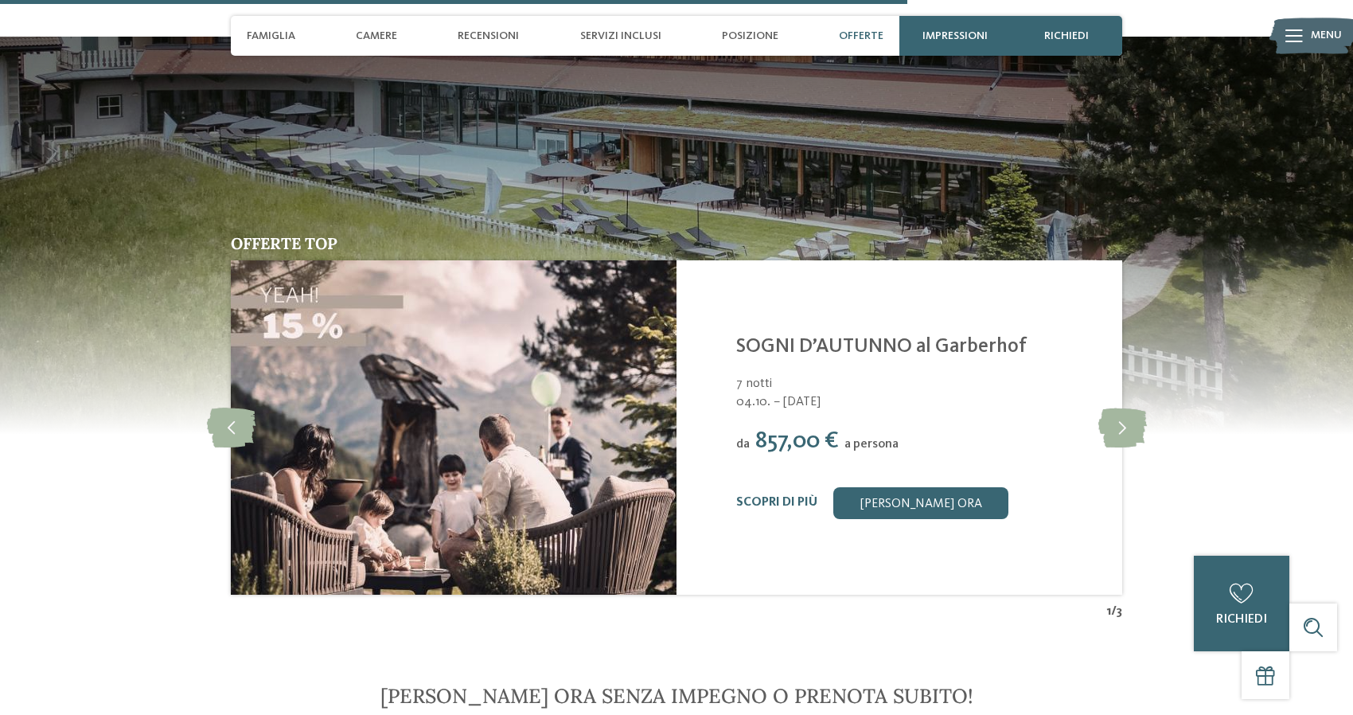
scroll to position [4080, 0]
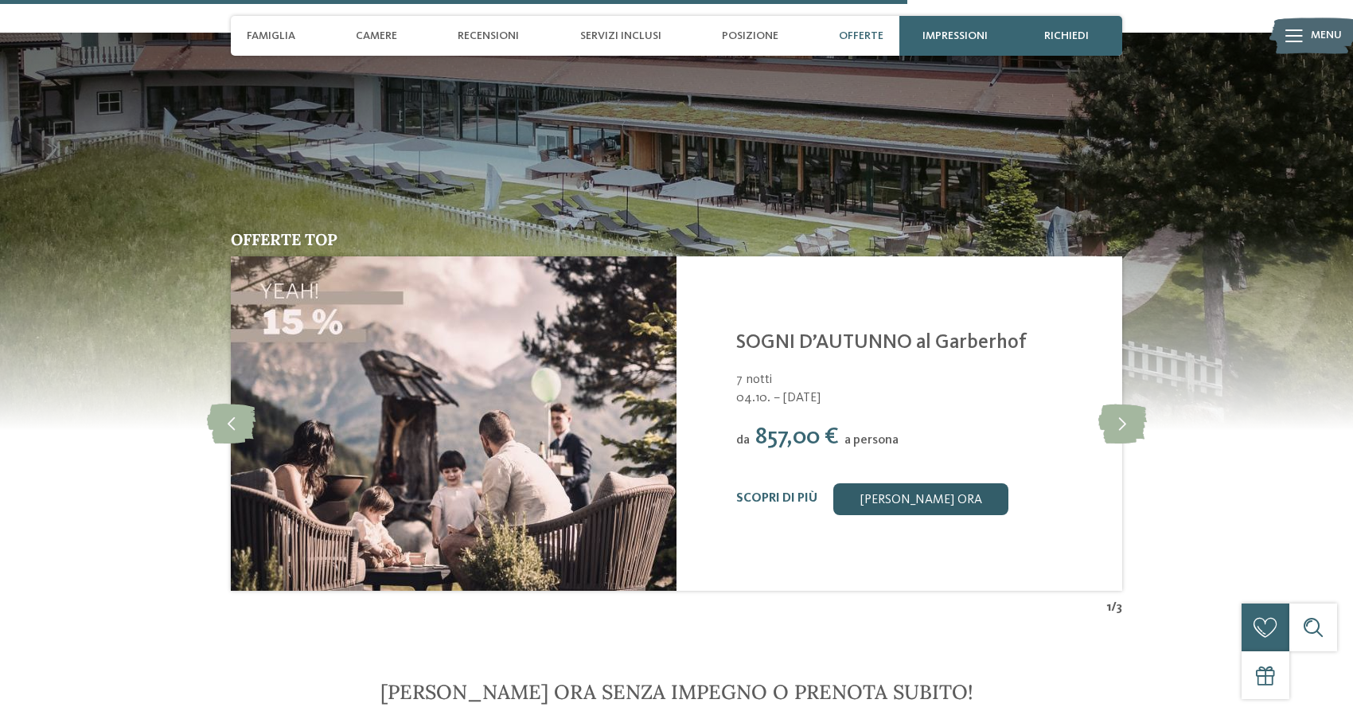
click at [880, 492] on link "[PERSON_NAME] ora" at bounding box center [920, 499] width 175 height 32
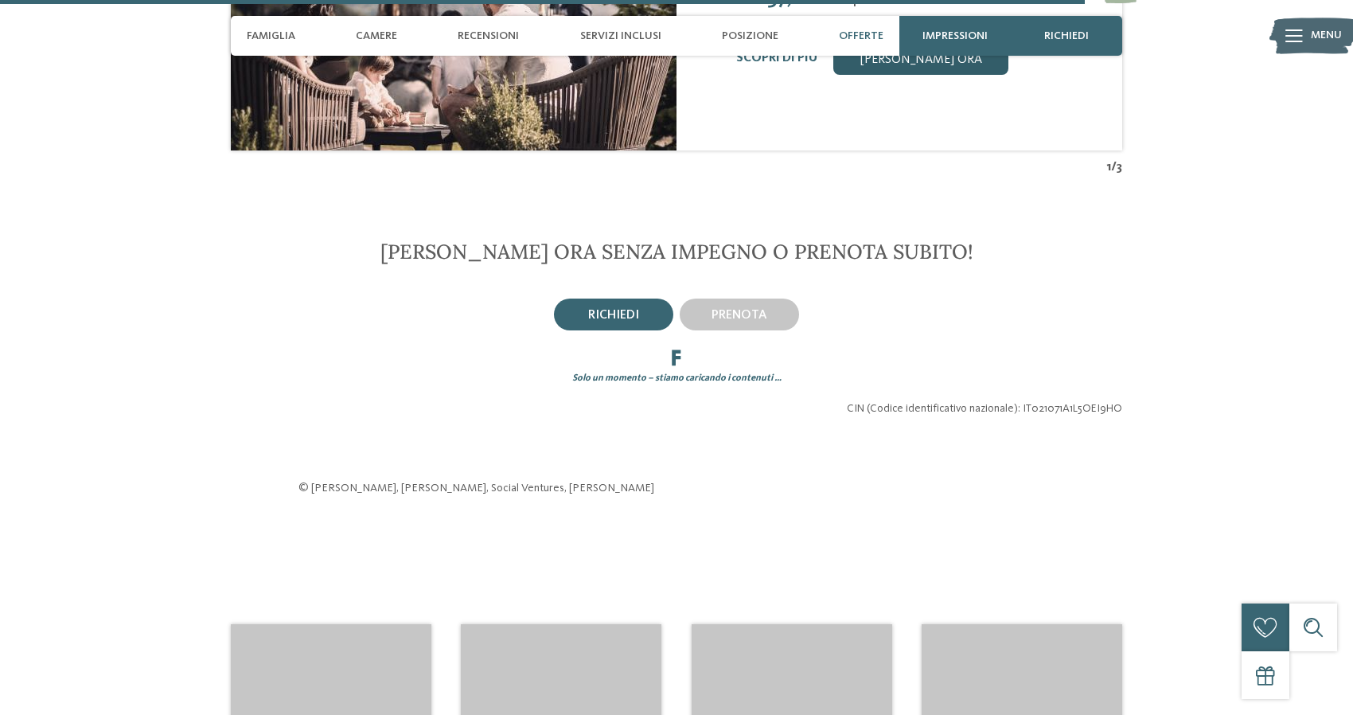
scroll to position [4716, 0]
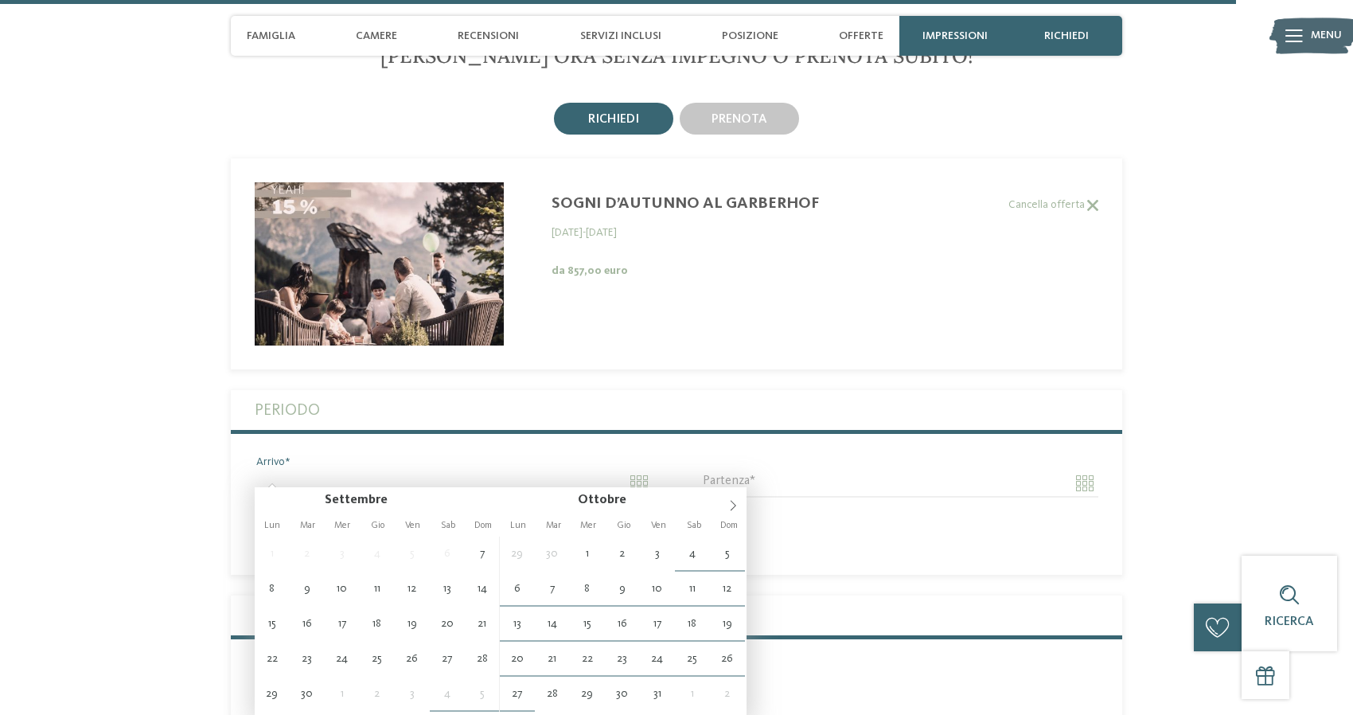
click at [419, 470] on input "Arrivo" at bounding box center [454, 483] width 398 height 27
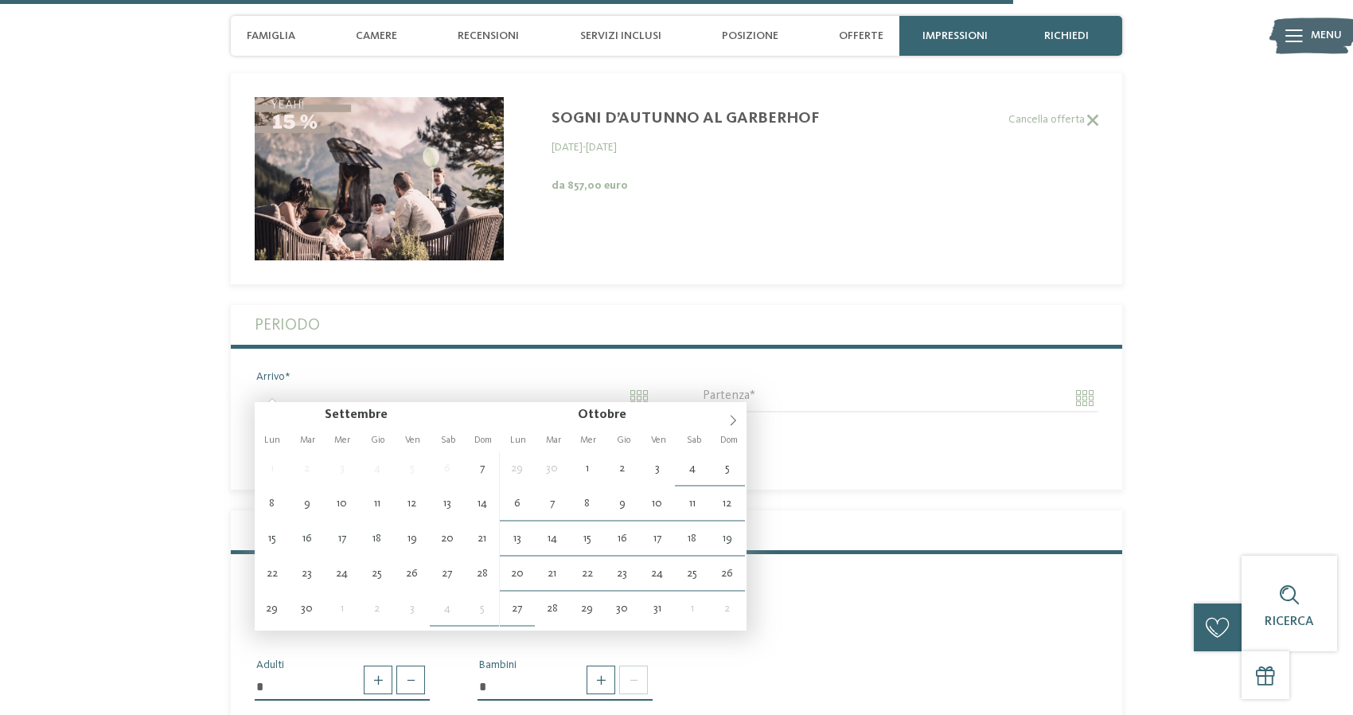
scroll to position [4809, 0]
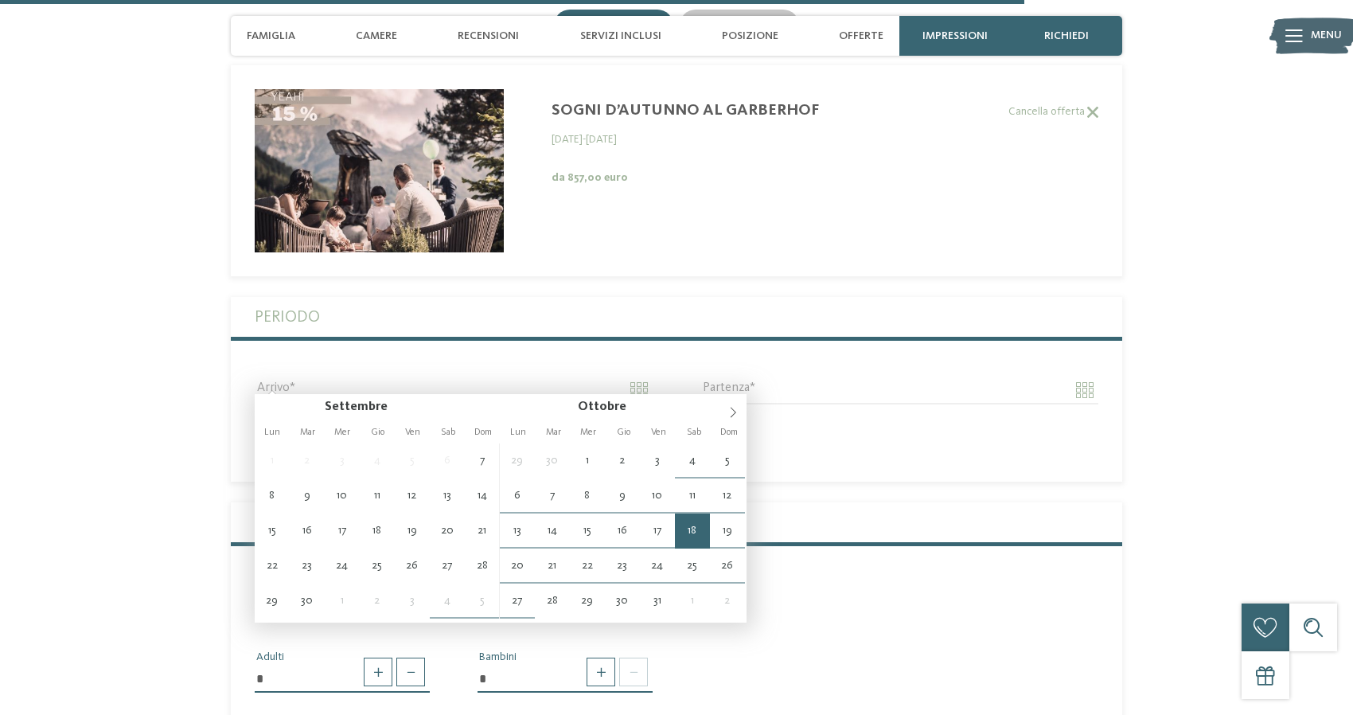
type input "**********"
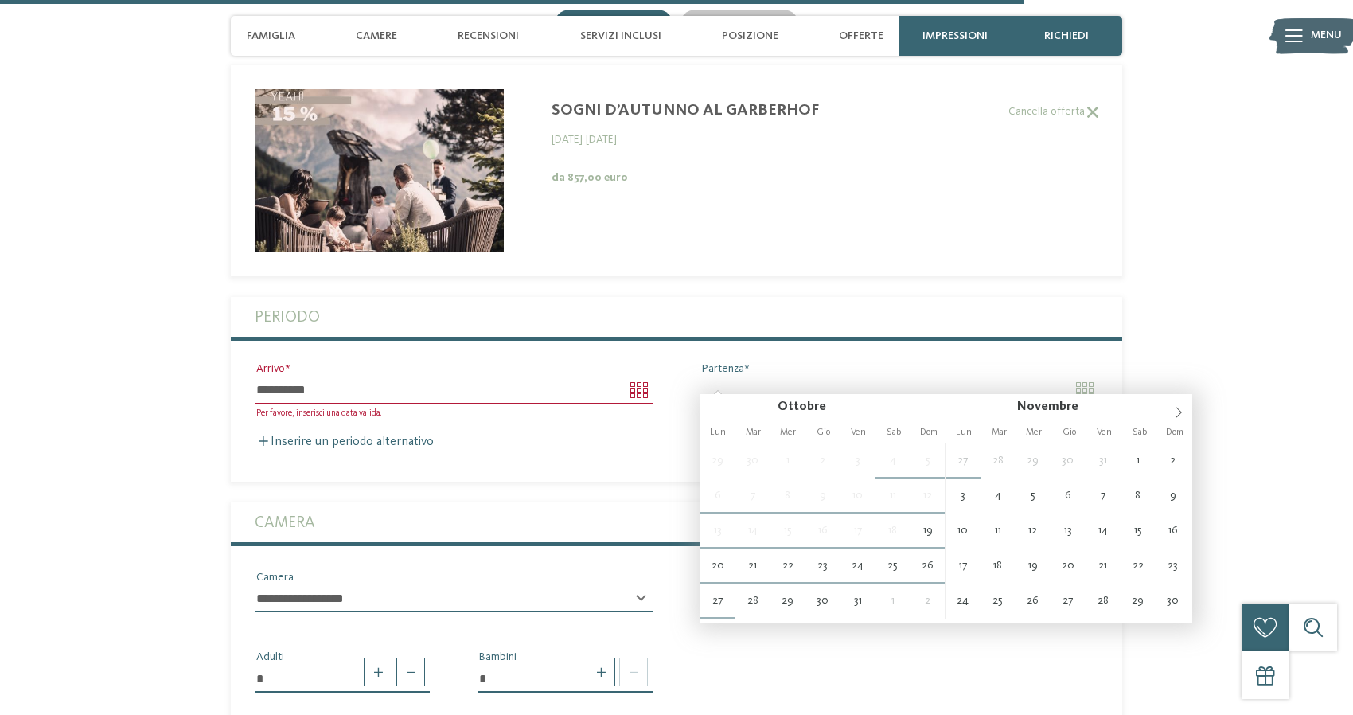
type input "**********"
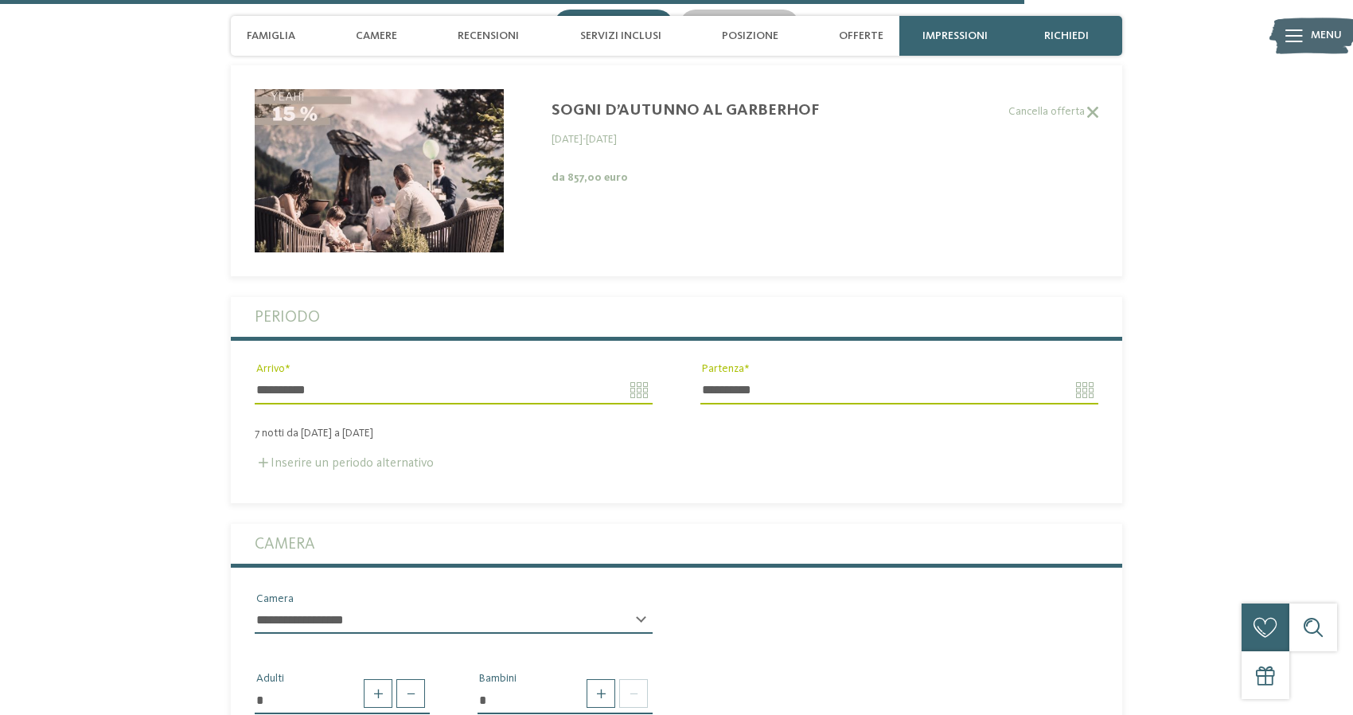
click at [363, 457] on label "Inserire un periodo alternativo" at bounding box center [344, 463] width 179 height 13
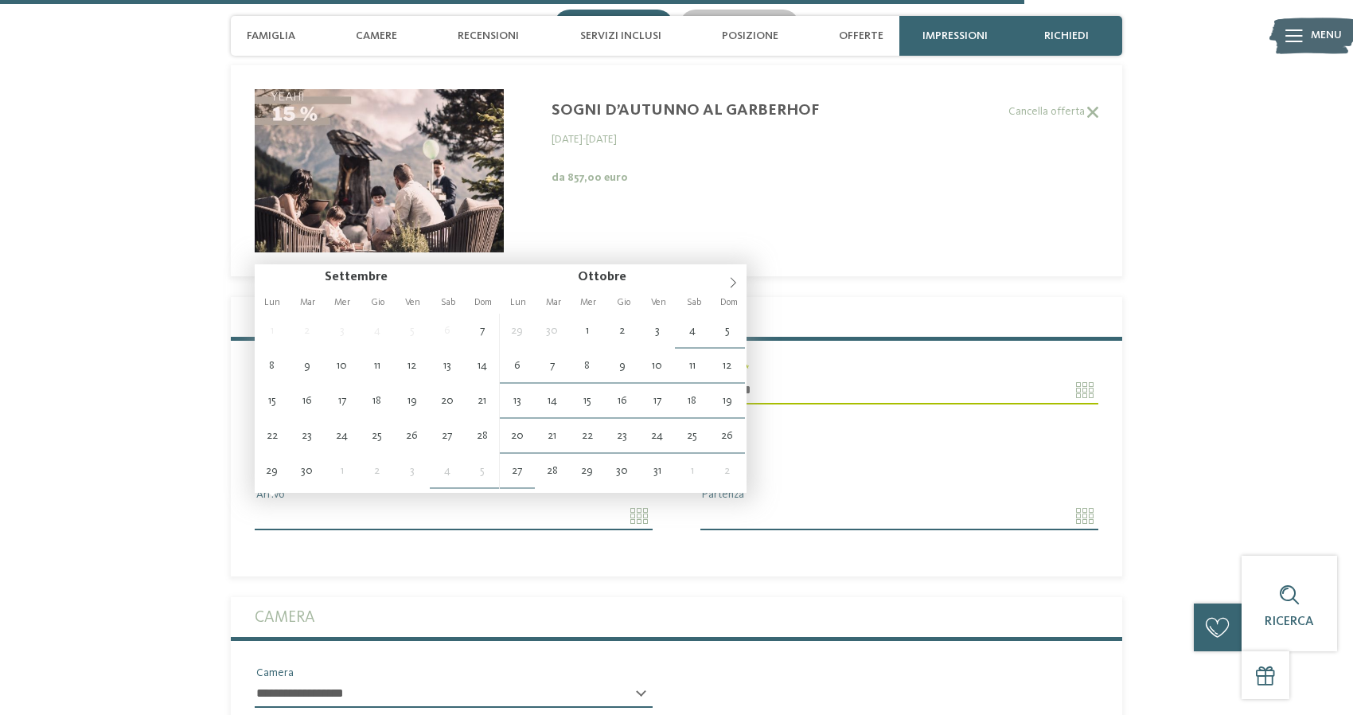
click at [640, 502] on input "Arrivo" at bounding box center [454, 515] width 398 height 27
type input "**********"
click at [640, 502] on input "**********" at bounding box center [454, 515] width 398 height 27
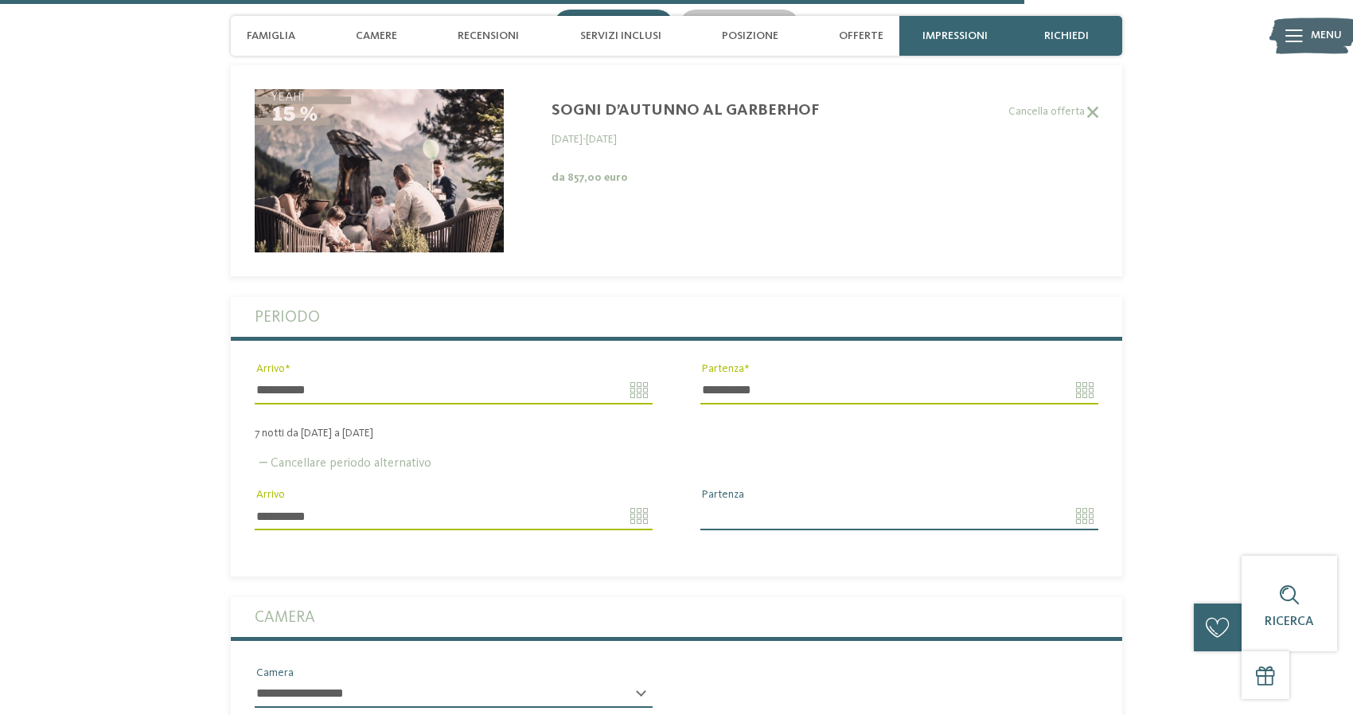
click at [345, 457] on label "Cancellare periodo alternativo" at bounding box center [343, 463] width 177 height 13
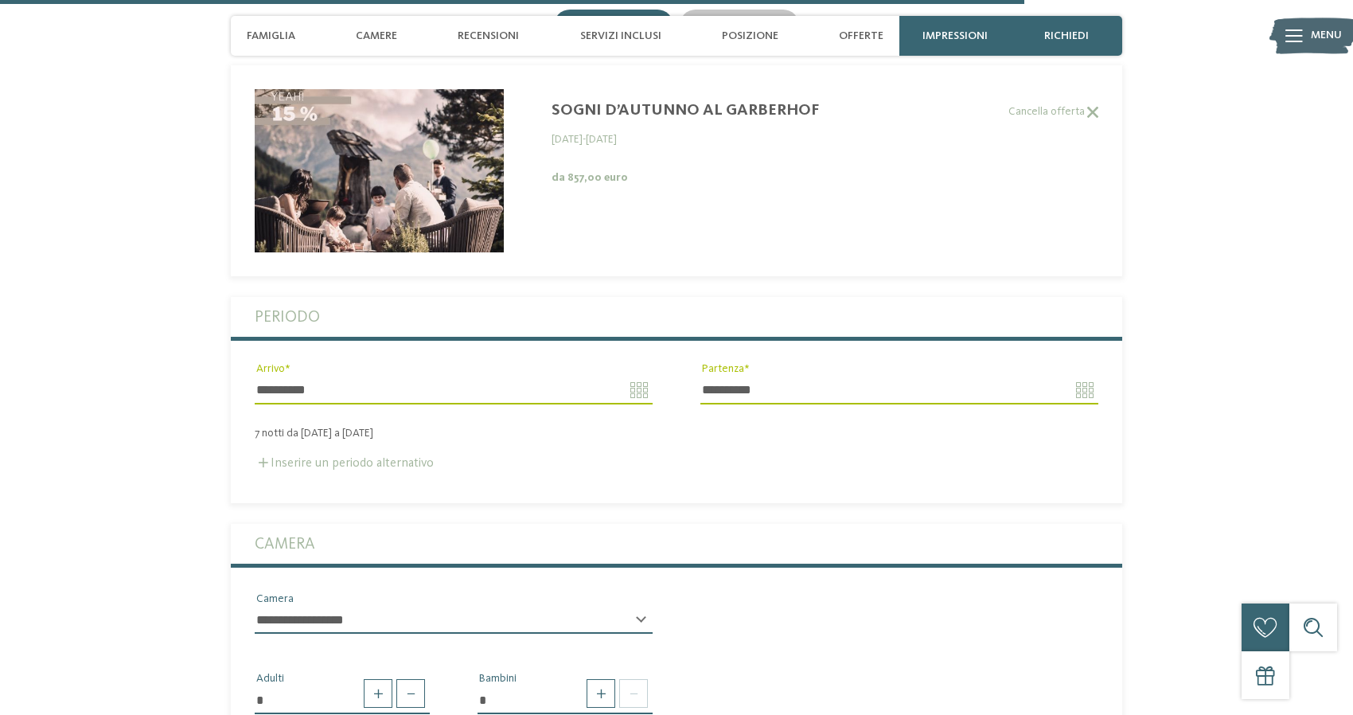
click at [328, 457] on label "Inserire un periodo alternativo" at bounding box center [344, 463] width 179 height 13
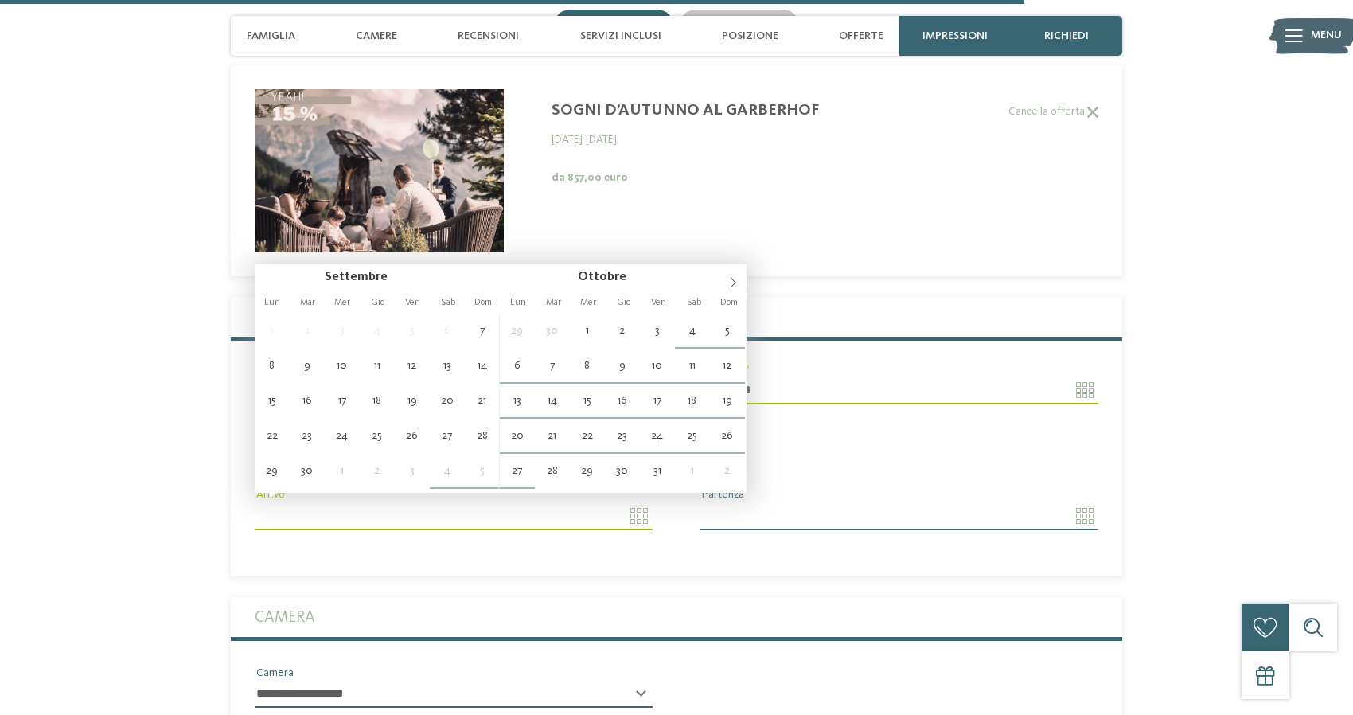
click at [633, 502] on input "Arrivo" at bounding box center [454, 515] width 398 height 27
type input "**********"
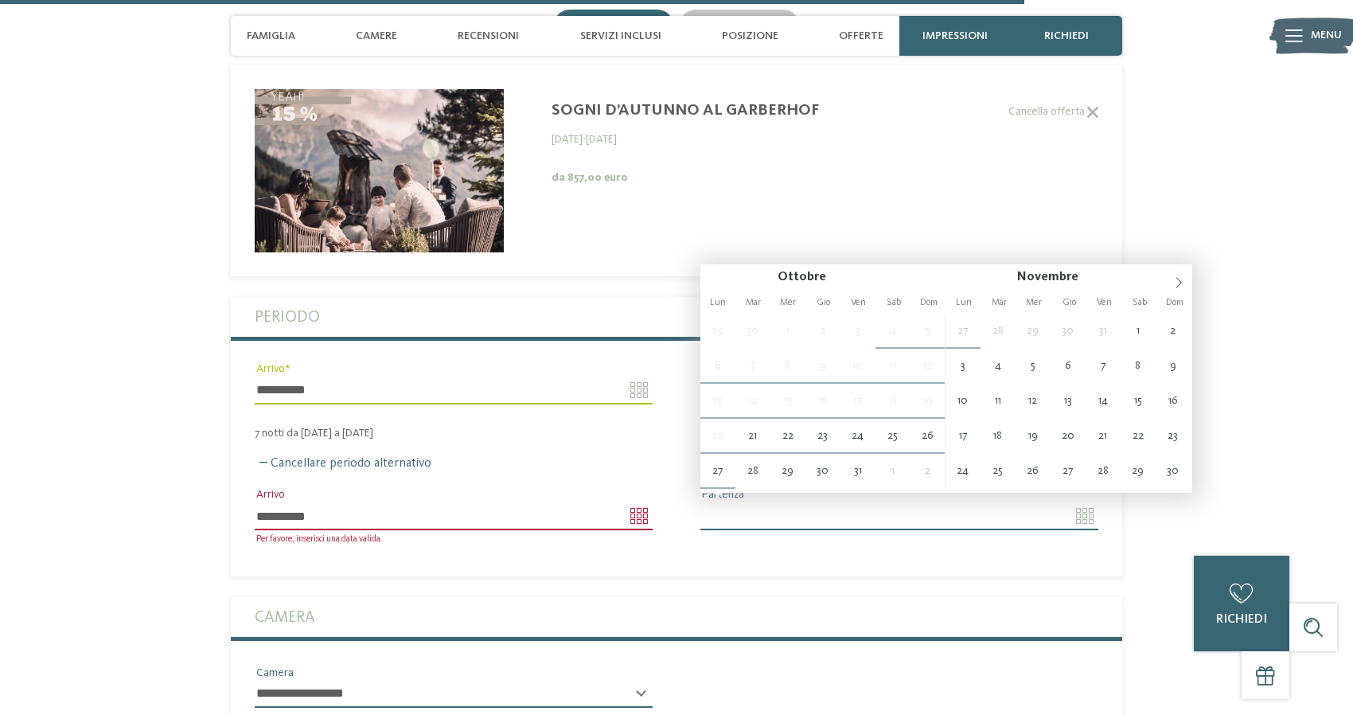
type input "**********"
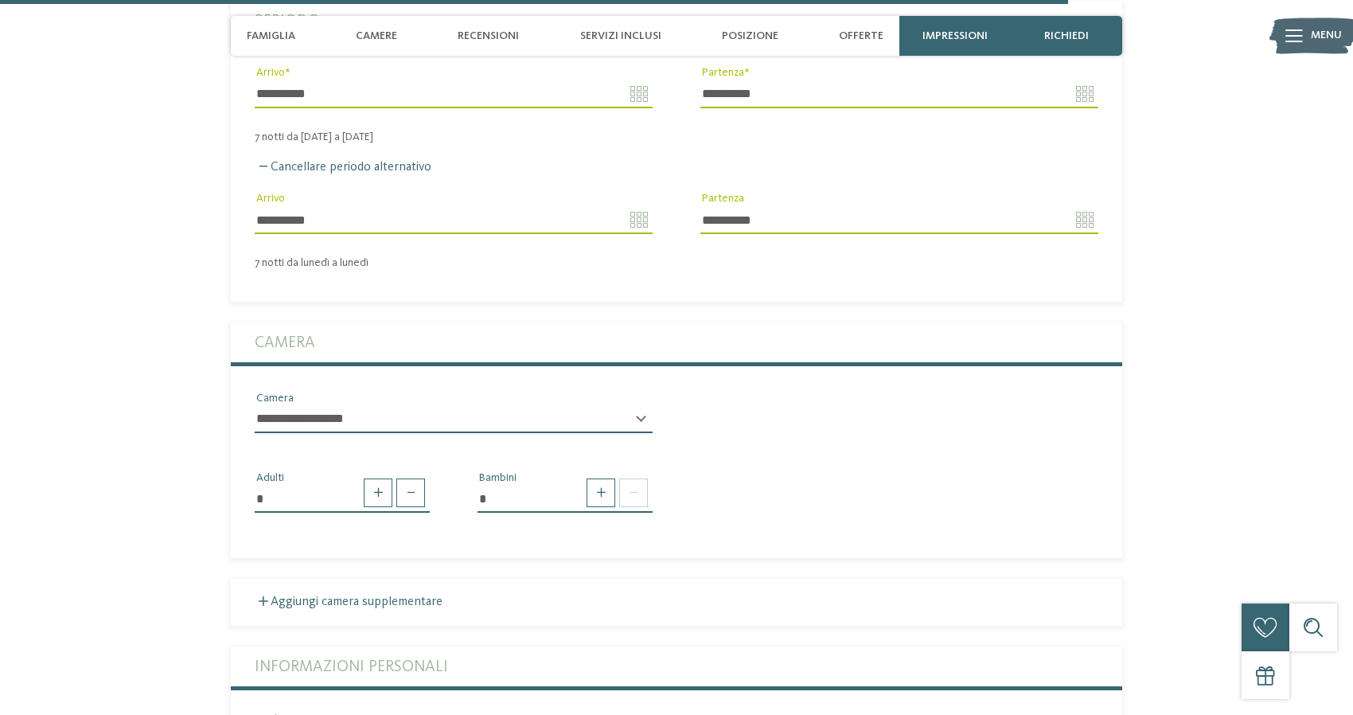
scroll to position [5104, 0]
click at [606, 479] on span at bounding box center [601, 493] width 29 height 29
type input "*"
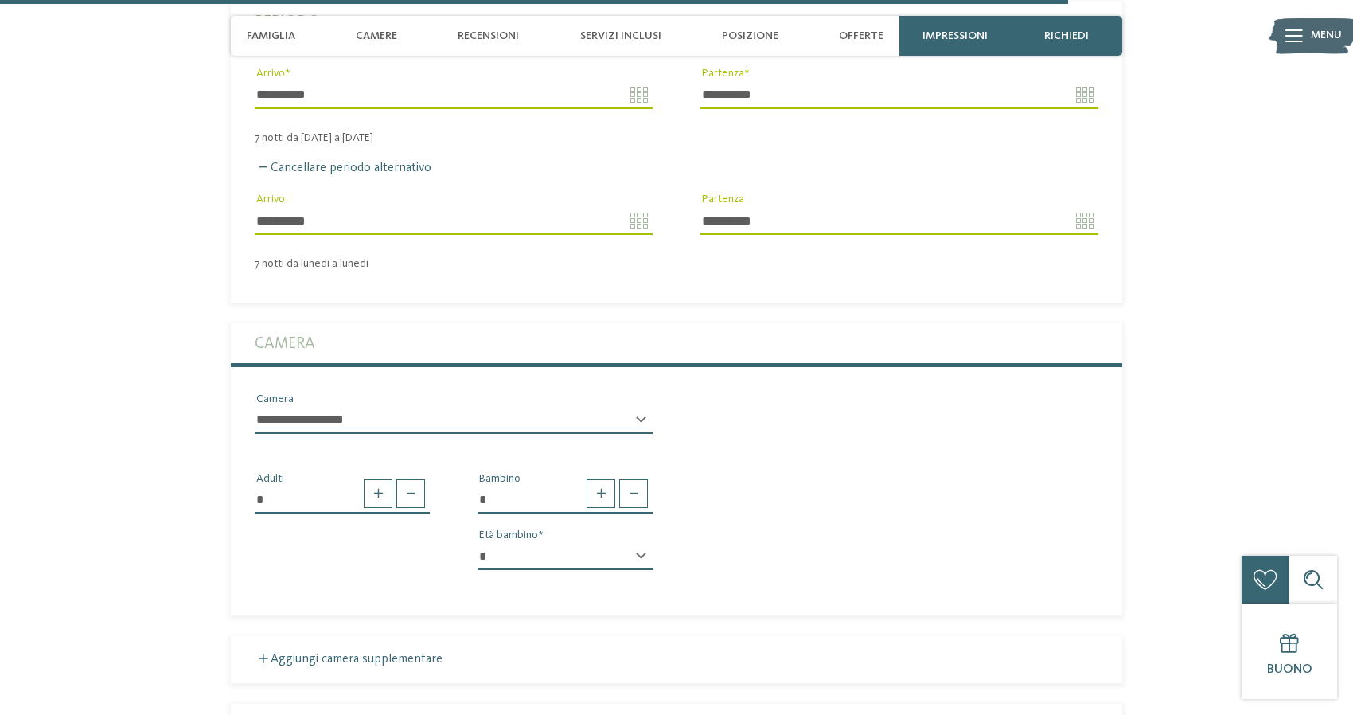
select select "*"
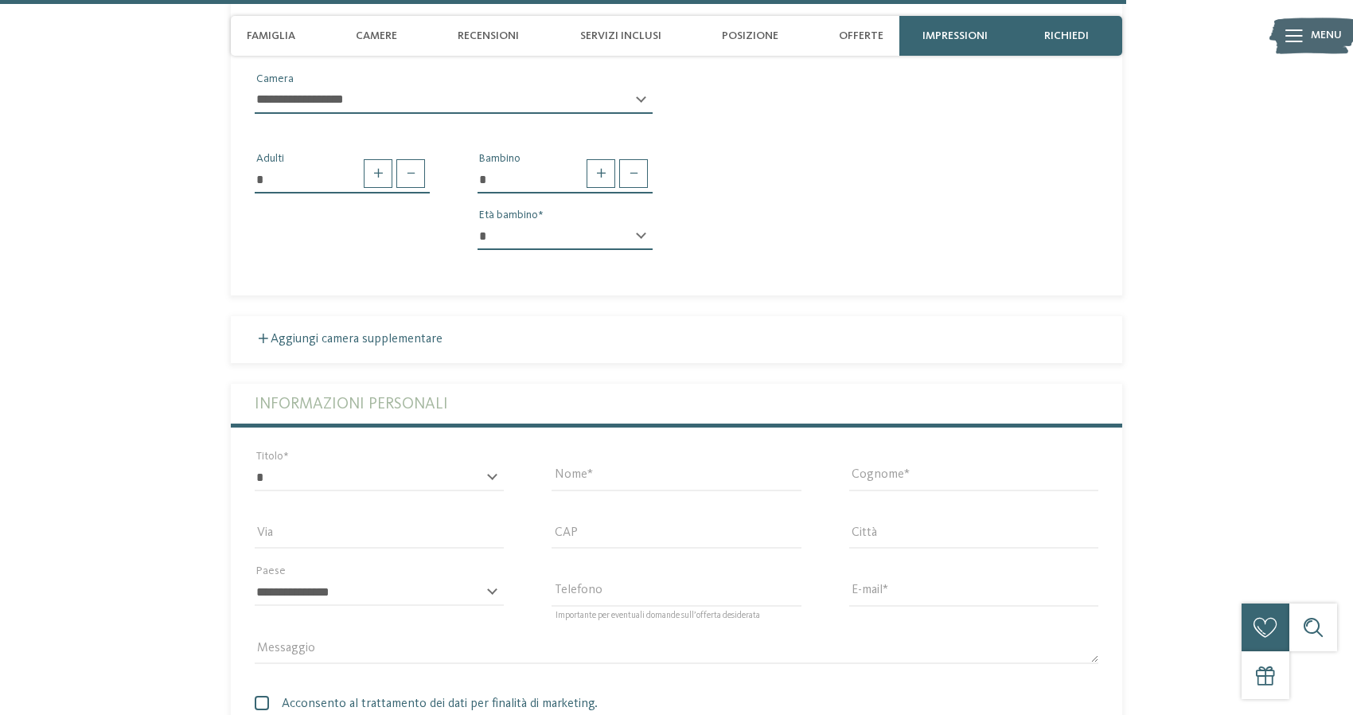
scroll to position [5430, 0]
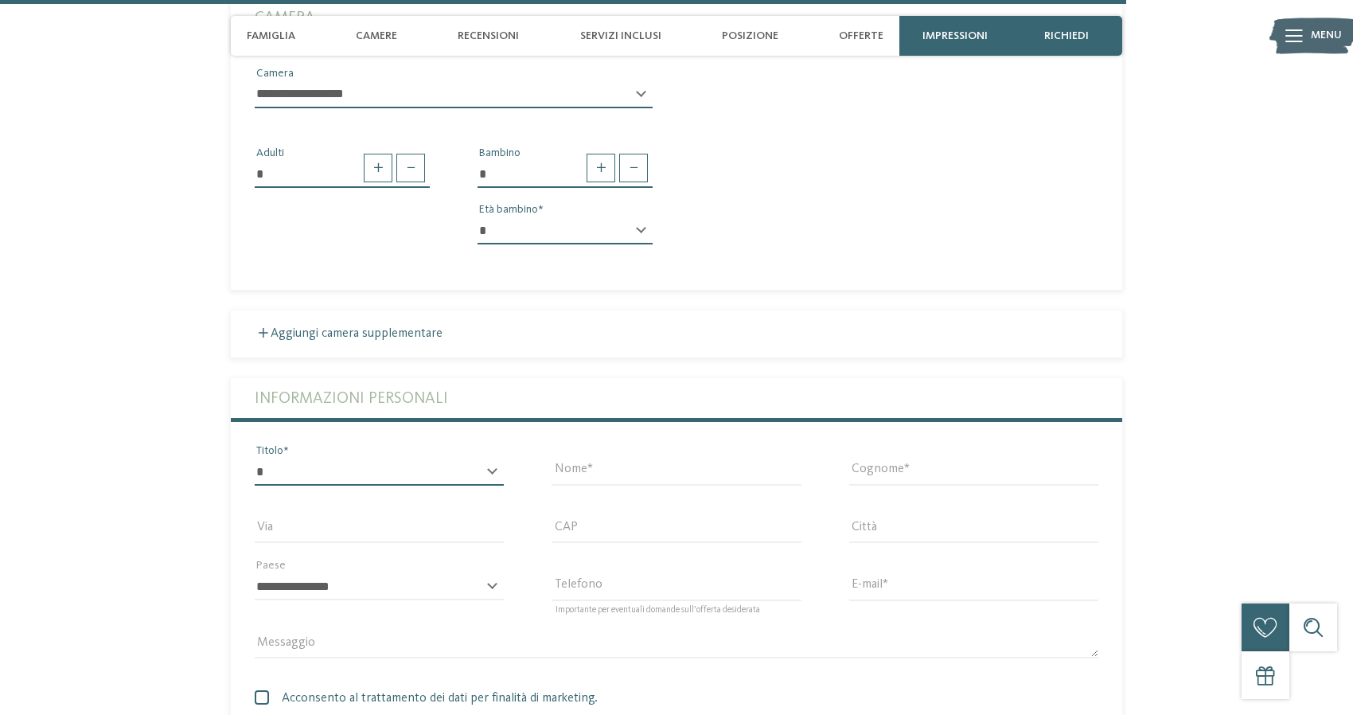
select select "*"
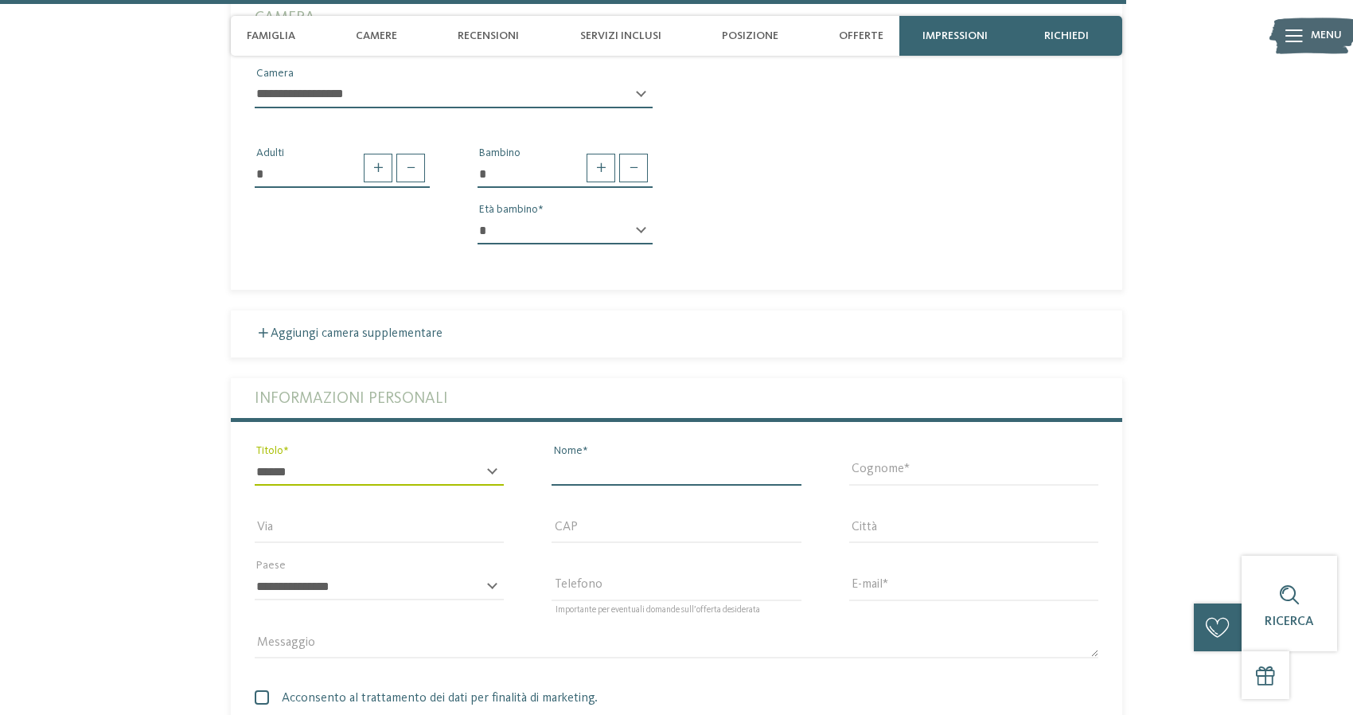
type input "*"
type input "******"
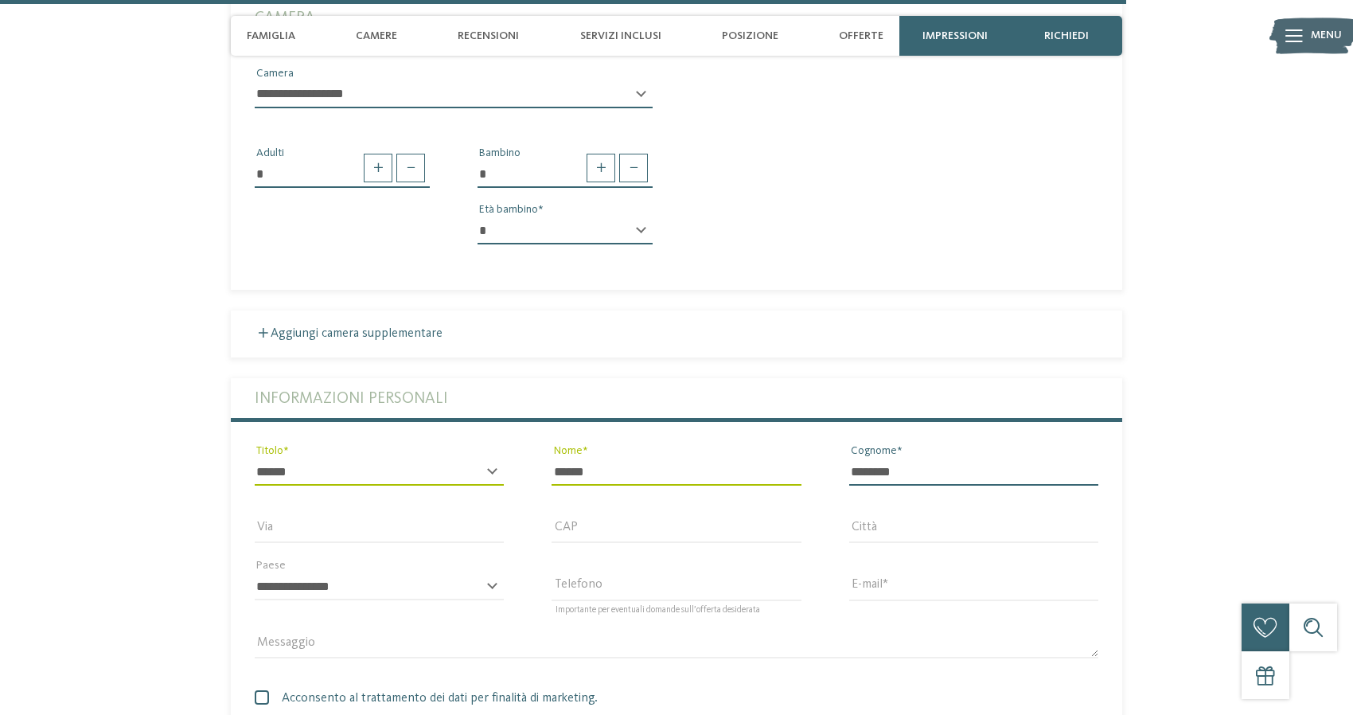
type input "********"
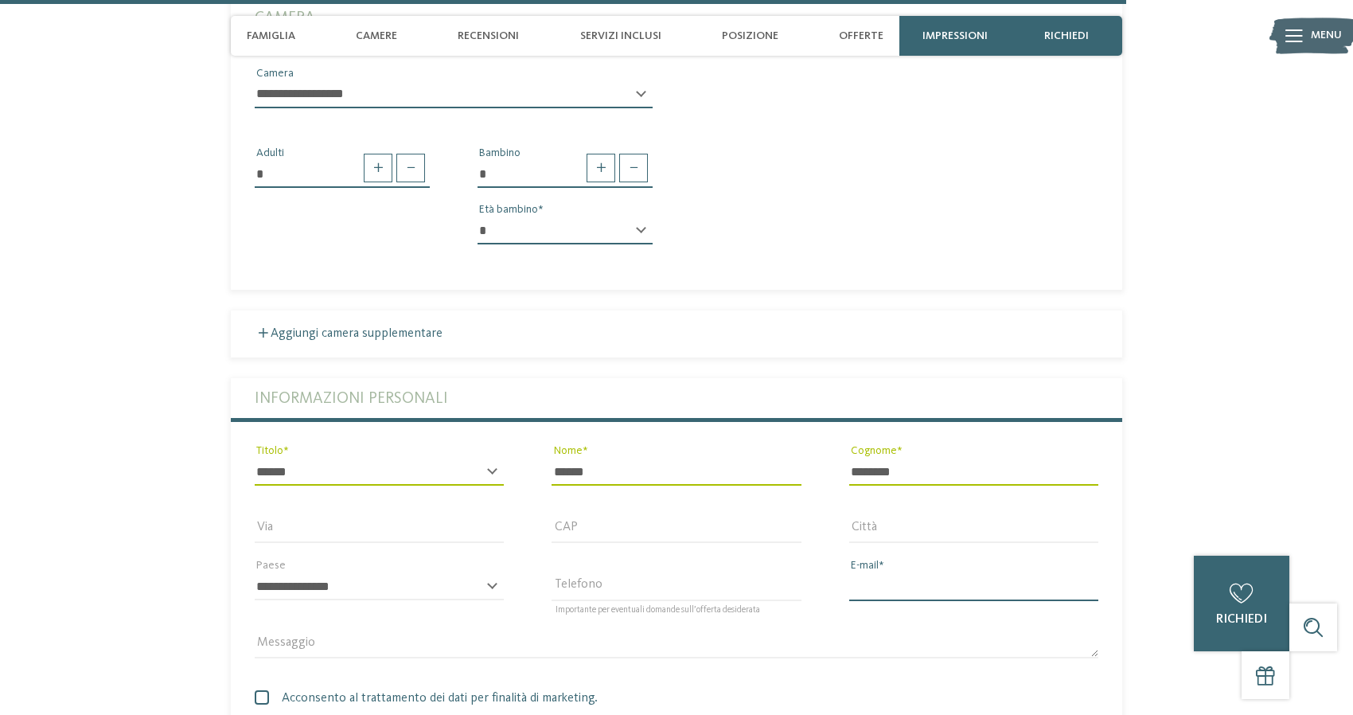
type input "**********"
click at [1166, 414] on section "Richiedi ora senza impegno o prenota subito! richiedi prenota" at bounding box center [676, 102] width 1082 height 1544
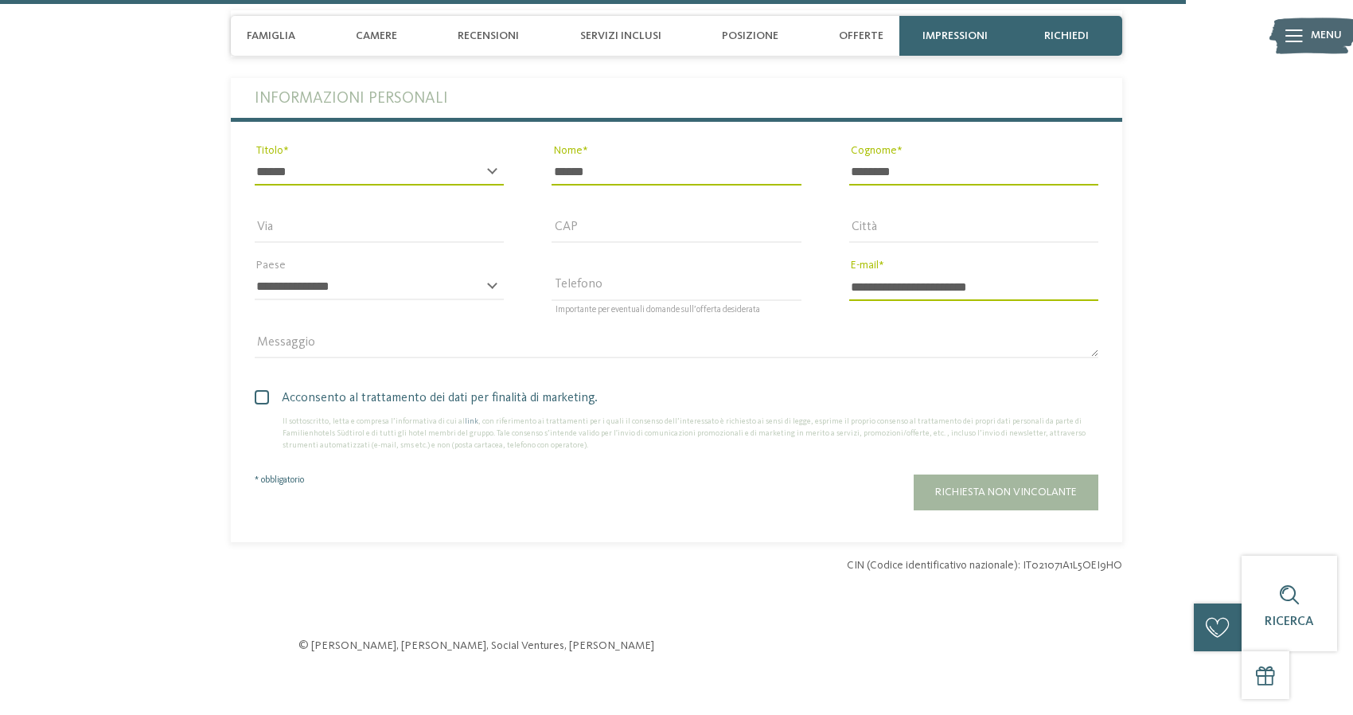
scroll to position [5734, 0]
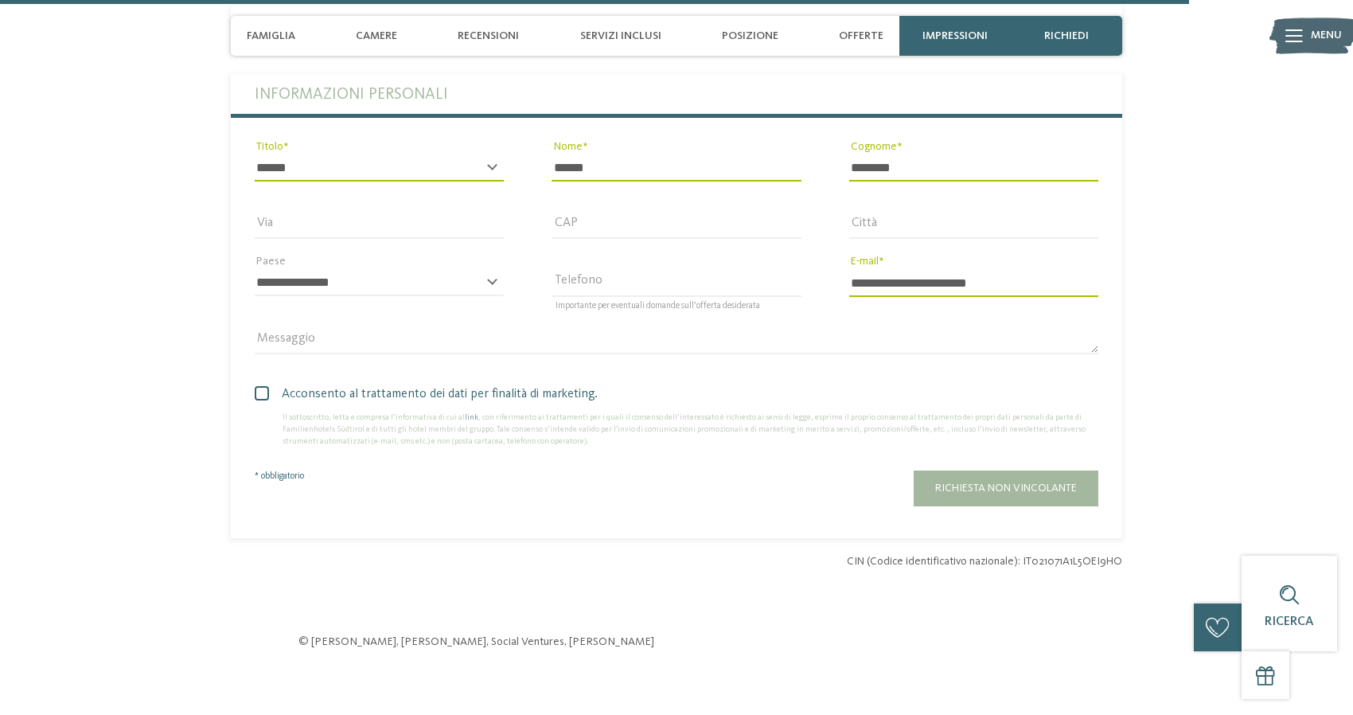
click at [372, 384] on span "Acconsento al trattamento dei dati per finalità di marketing." at bounding box center [683, 393] width 832 height 19
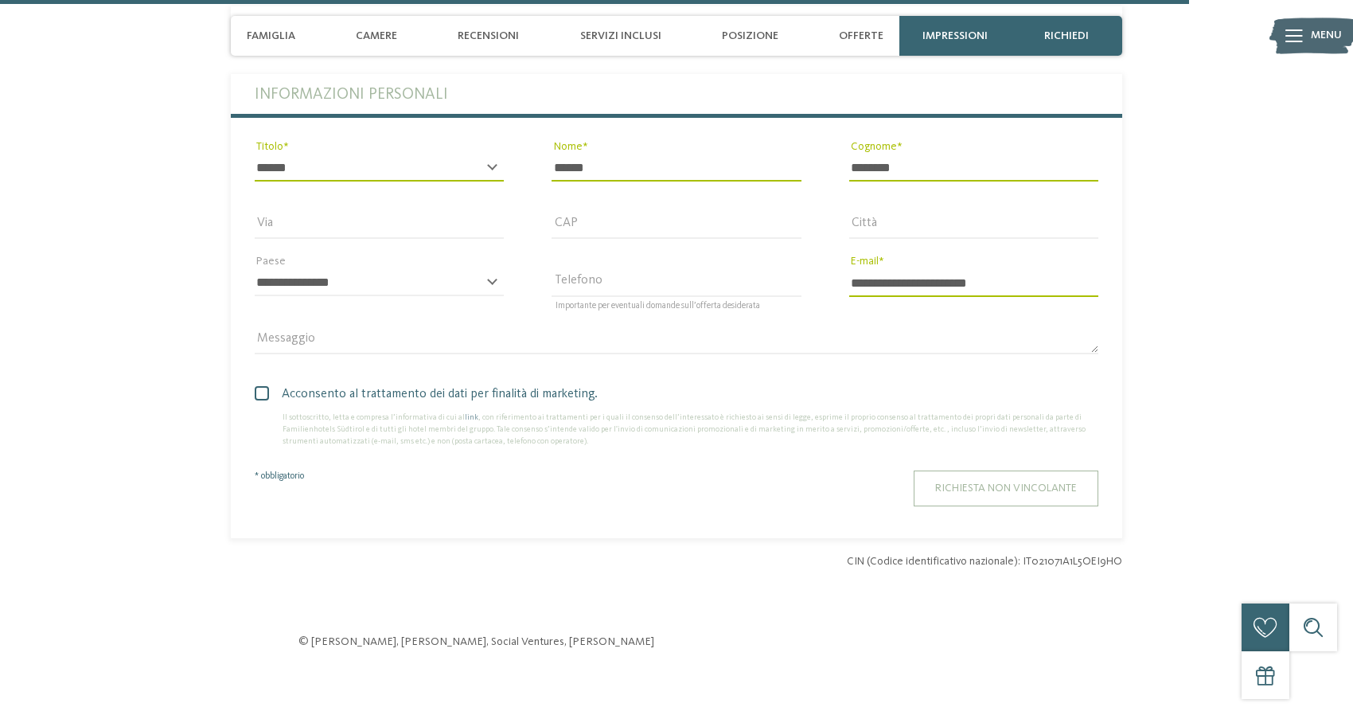
click at [1073, 482] on span "Richiesta non vincolante" at bounding box center [1006, 487] width 142 height 11
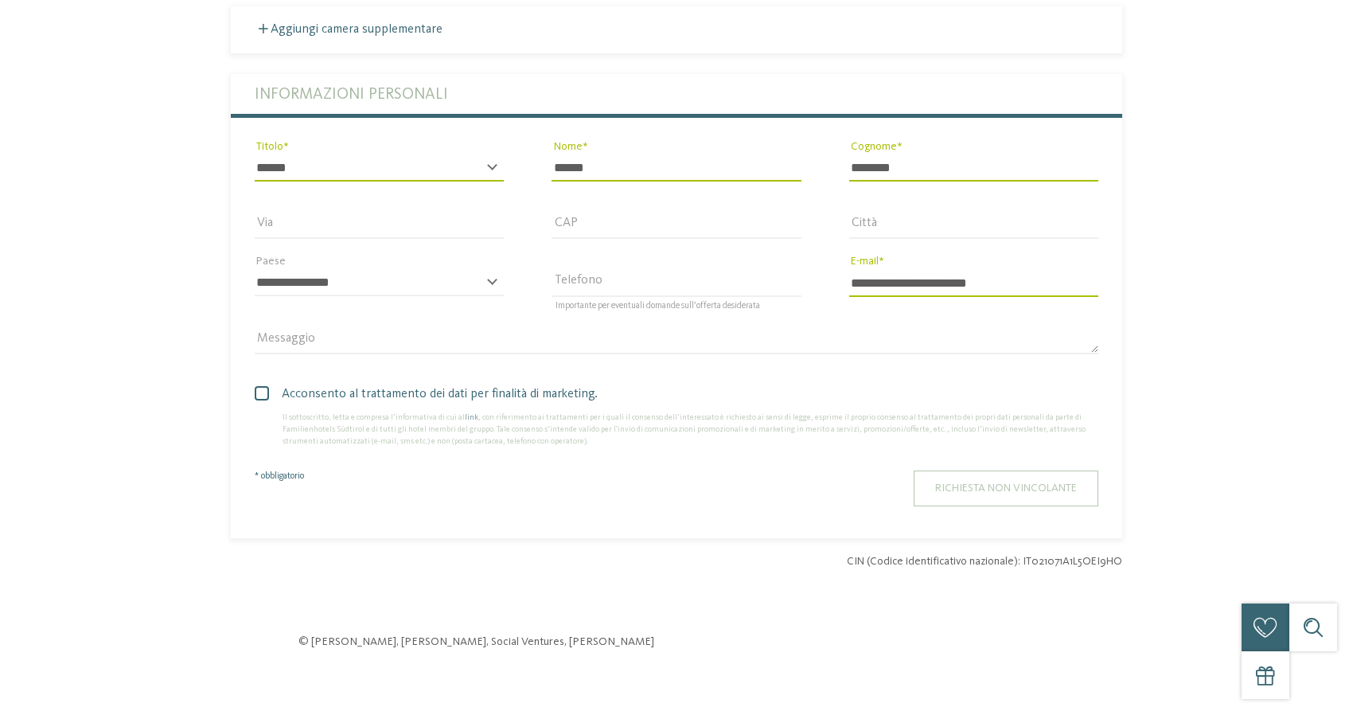
scroll to position [0, 0]
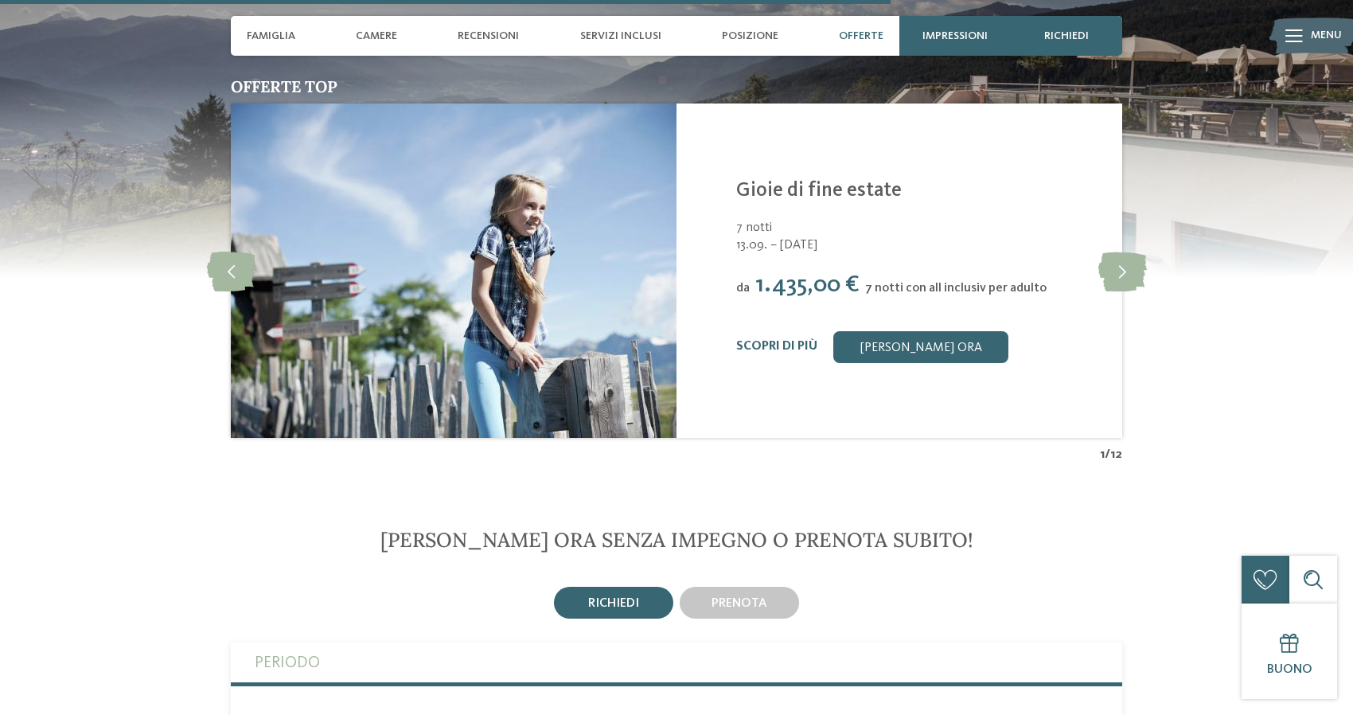
scroll to position [3506, 0]
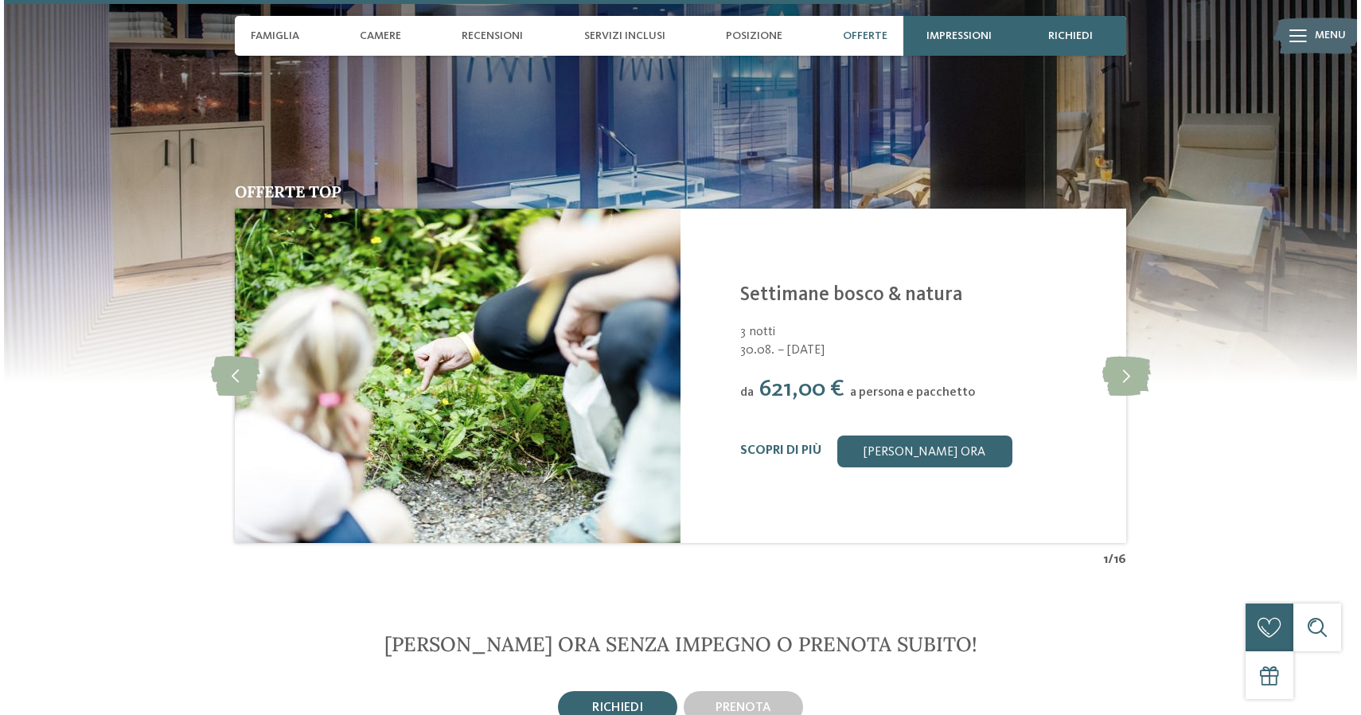
scroll to position [3635, 0]
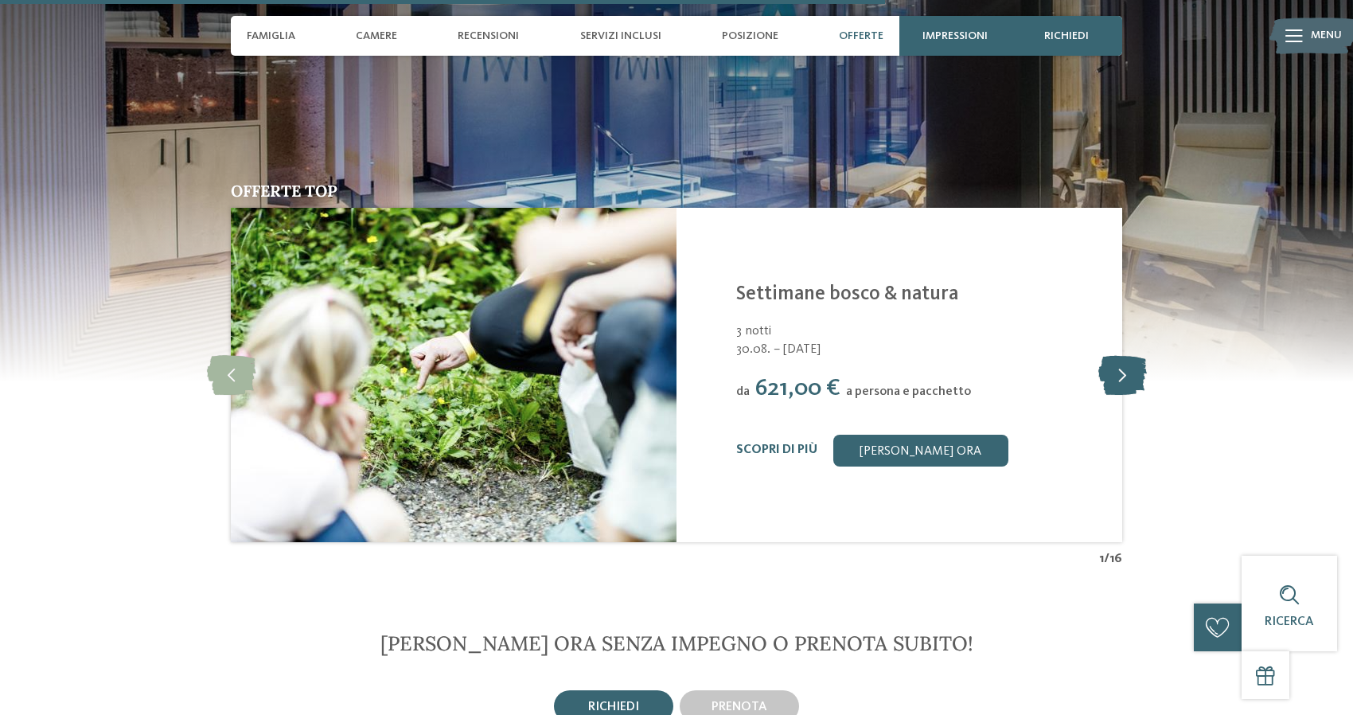
click at [1110, 355] on icon at bounding box center [1122, 375] width 49 height 40
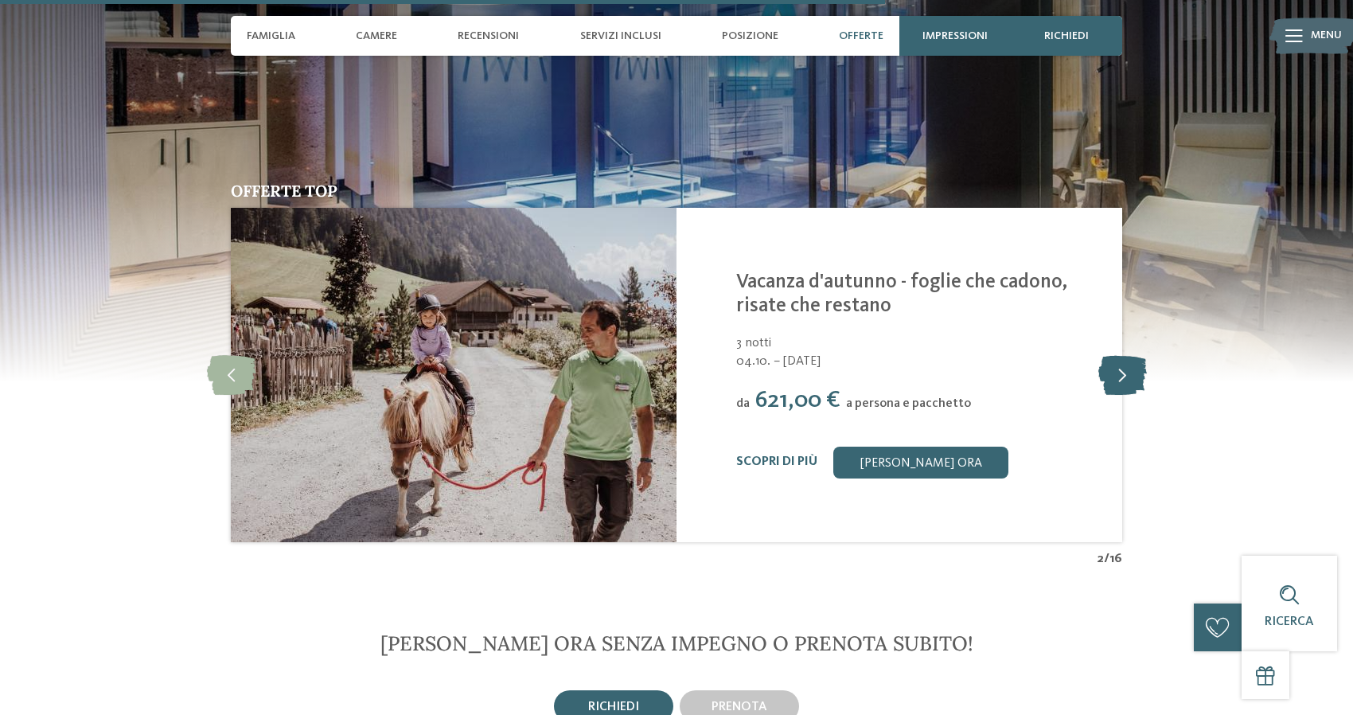
click at [1117, 355] on icon at bounding box center [1122, 375] width 49 height 40
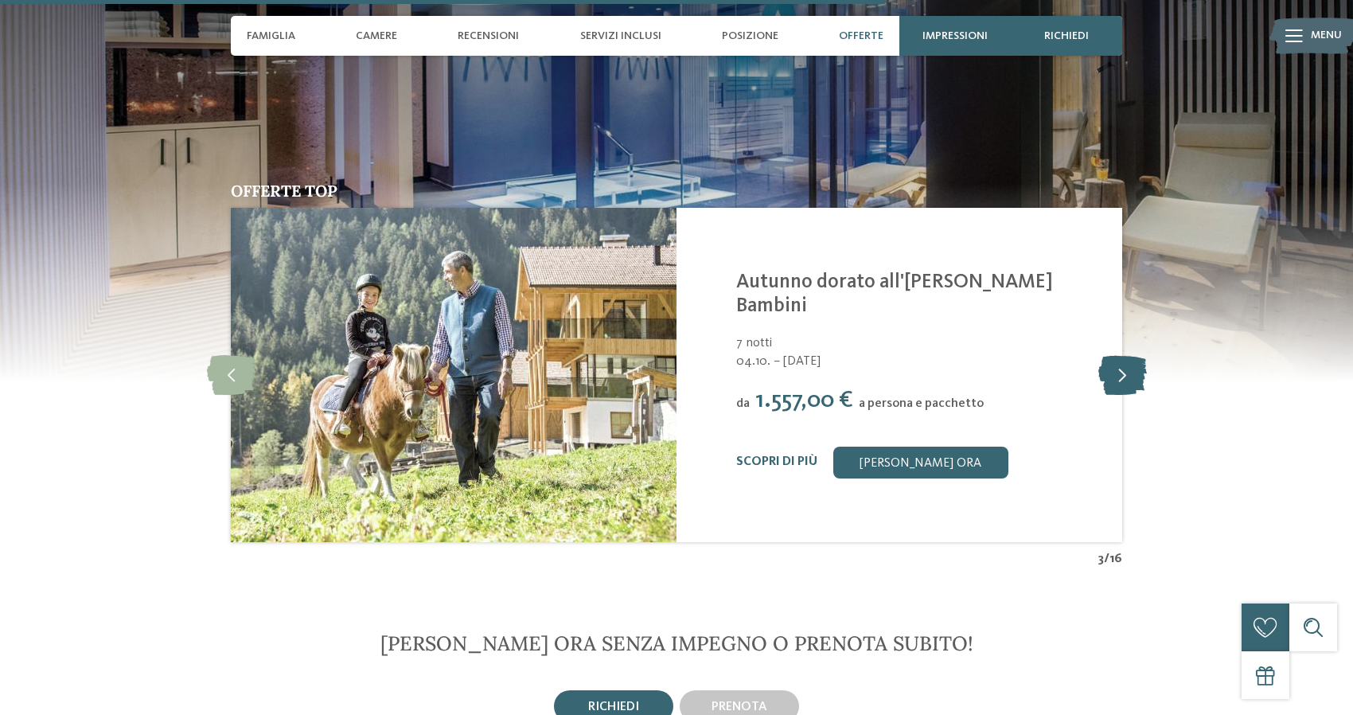
click at [1117, 355] on icon at bounding box center [1122, 375] width 49 height 40
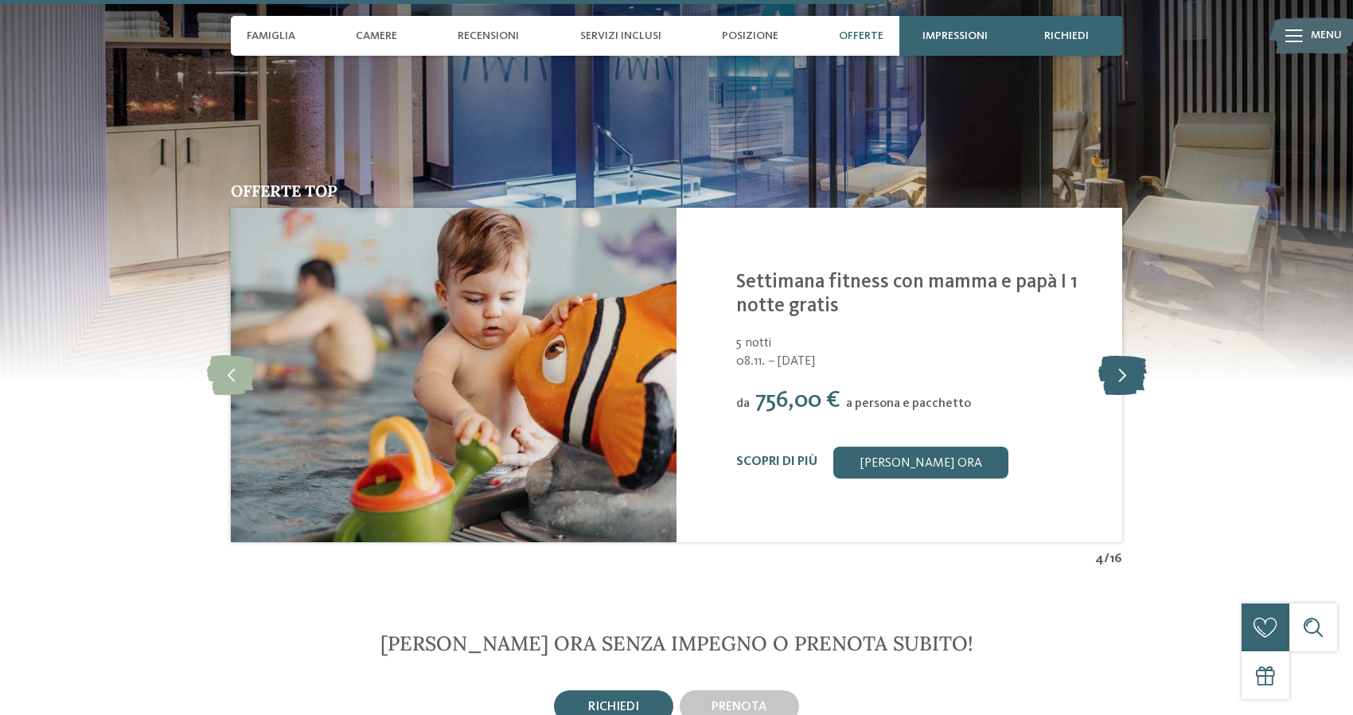
click at [1117, 355] on icon at bounding box center [1122, 375] width 49 height 40
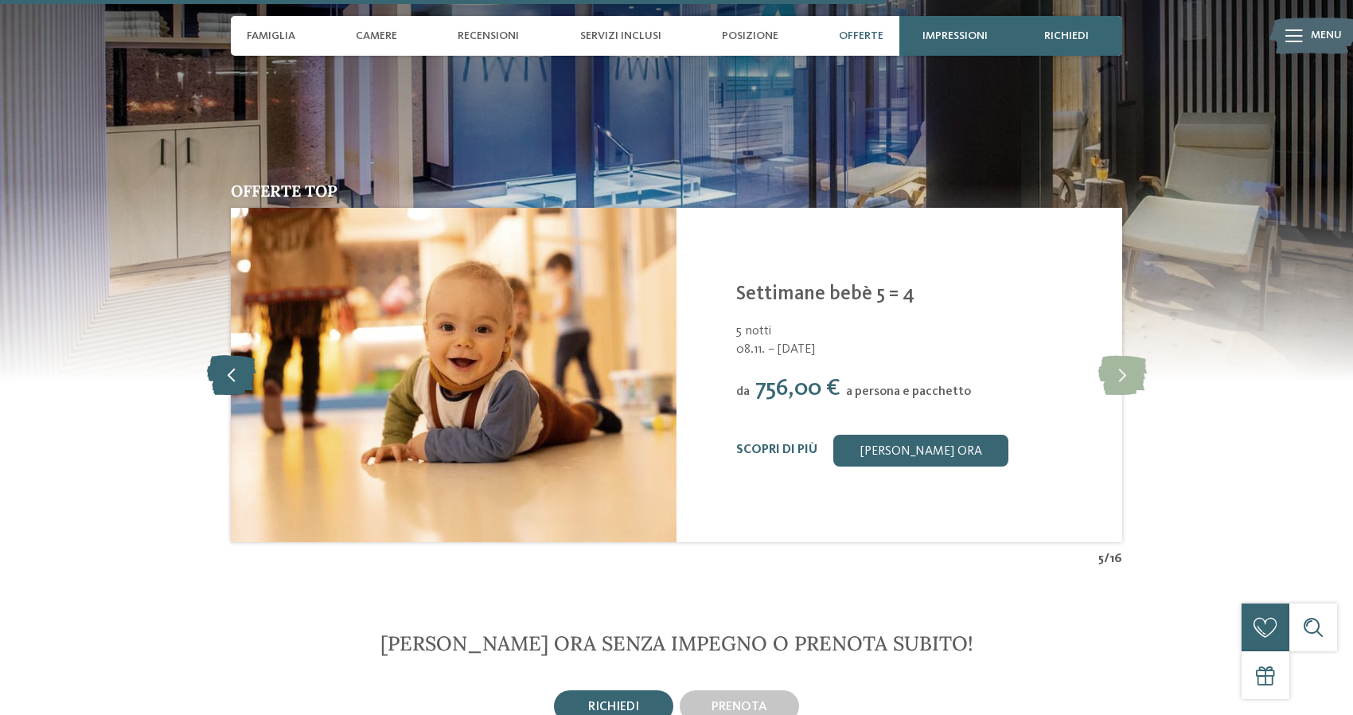
click at [226, 355] on icon at bounding box center [231, 375] width 49 height 40
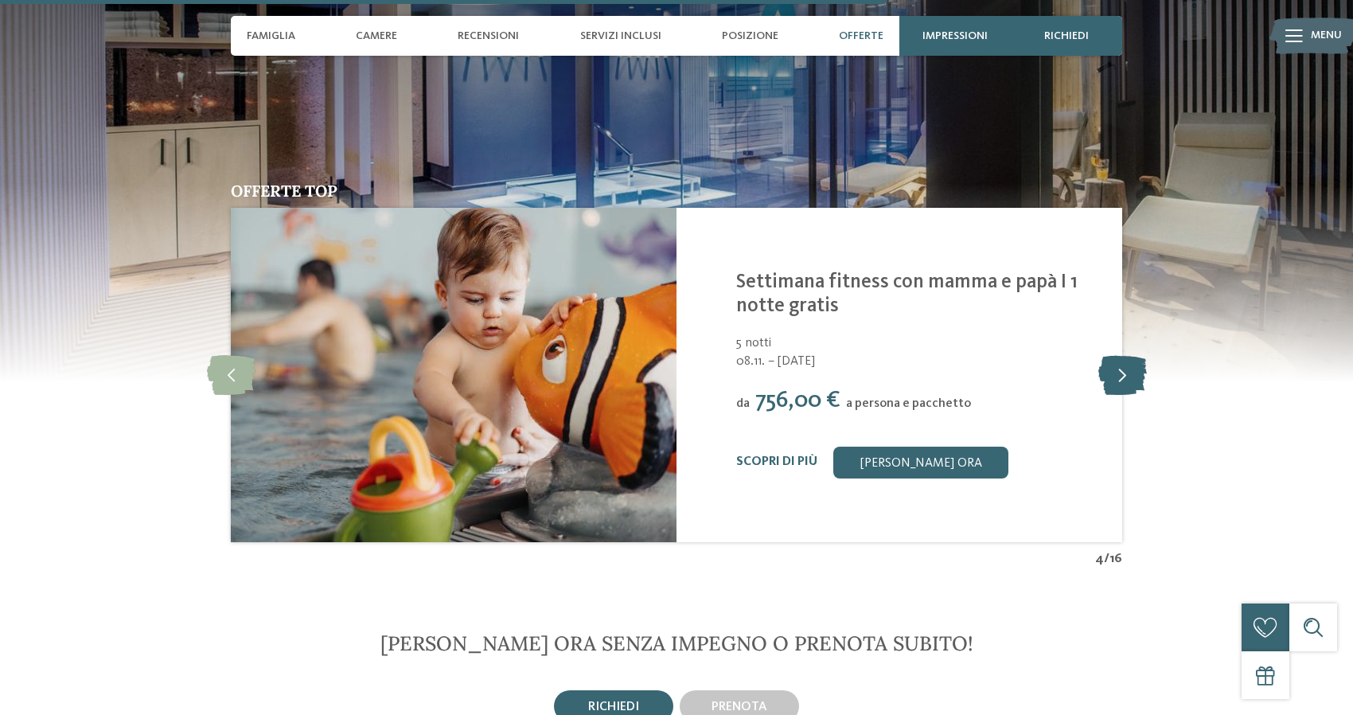
click at [1138, 355] on icon at bounding box center [1122, 375] width 49 height 40
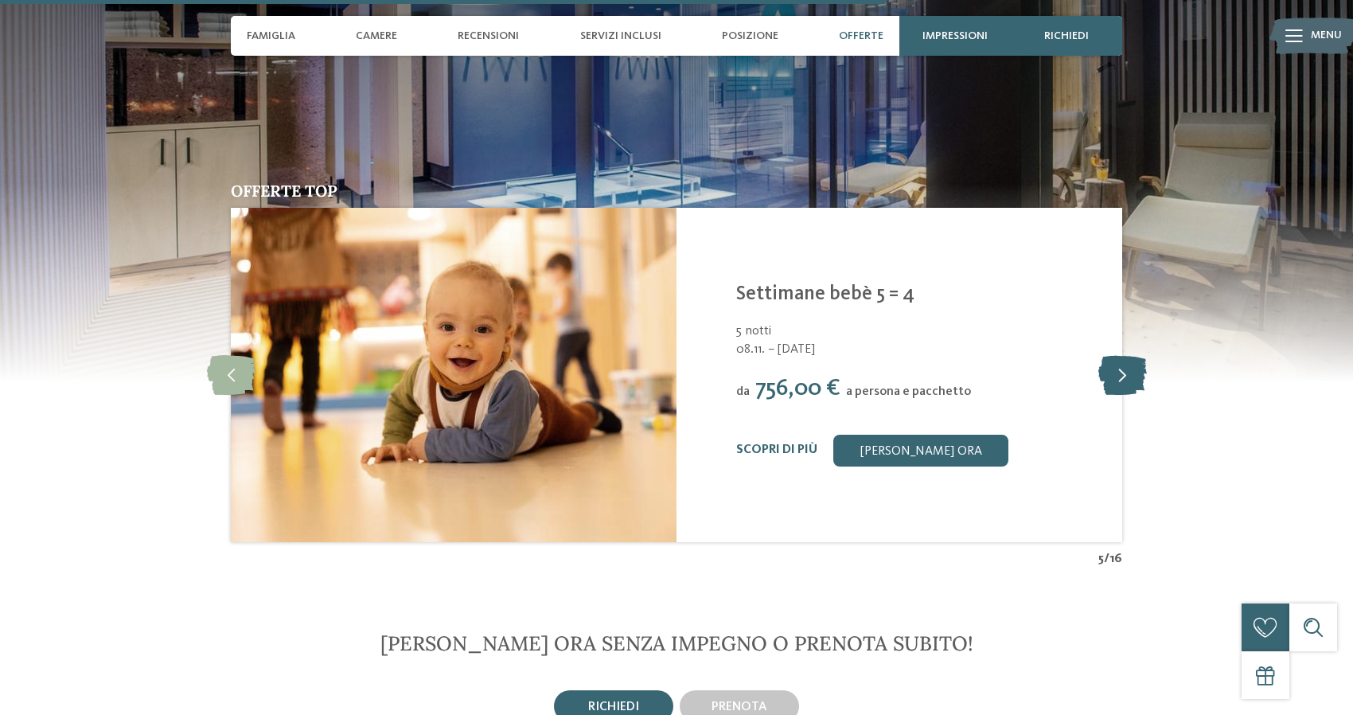
click at [1138, 355] on icon at bounding box center [1122, 375] width 49 height 40
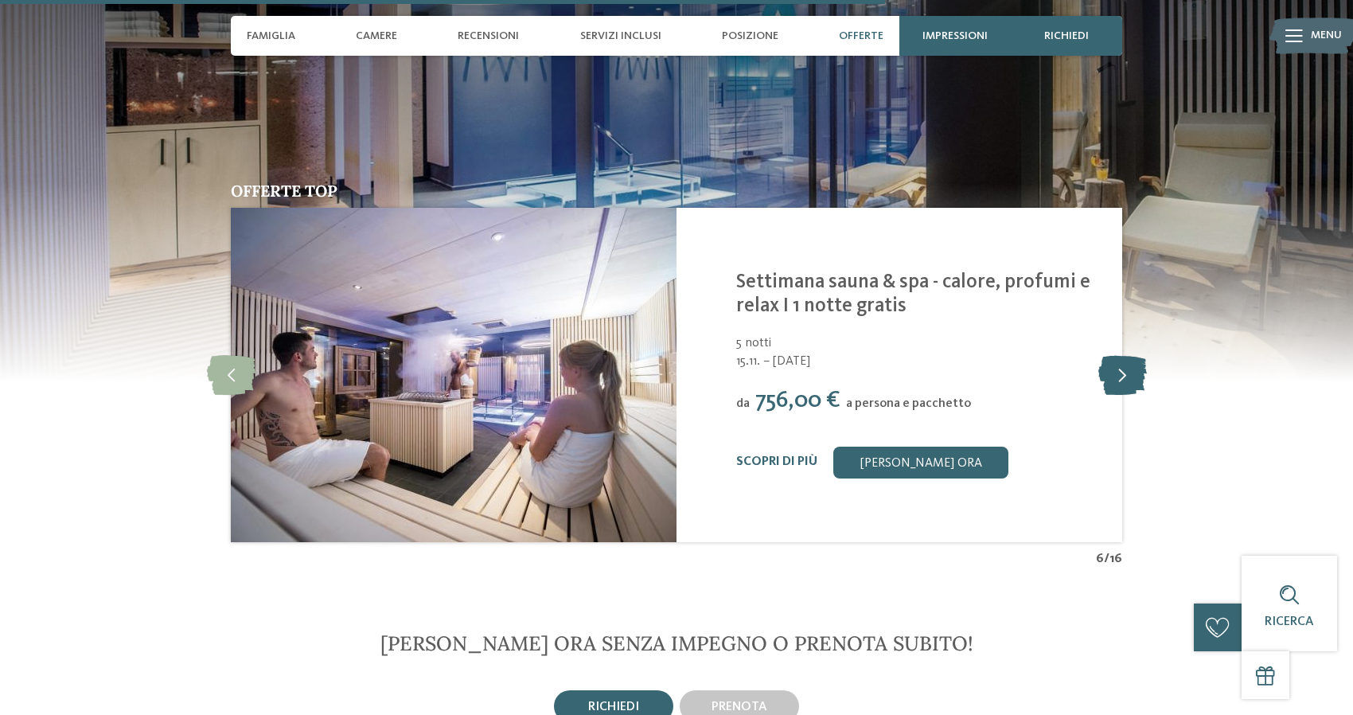
click at [1138, 355] on icon at bounding box center [1122, 375] width 49 height 40
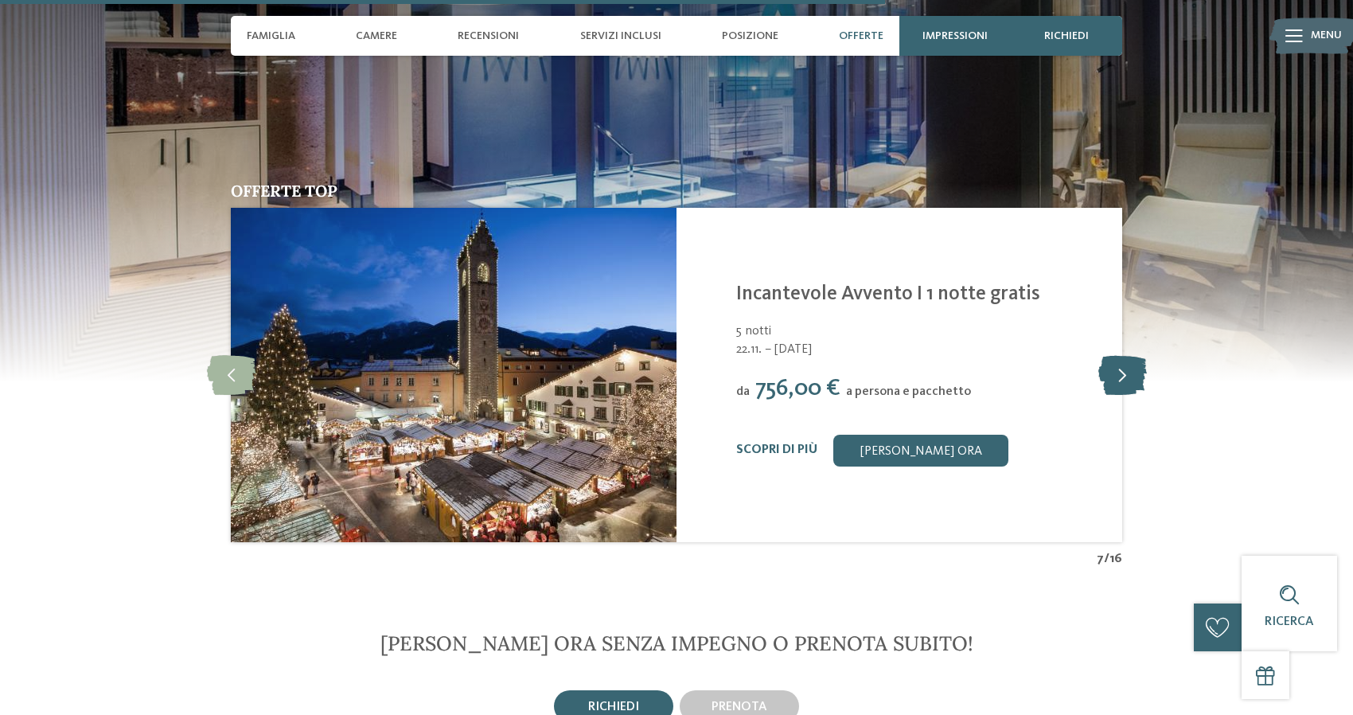
click at [1138, 355] on icon at bounding box center [1122, 375] width 49 height 40
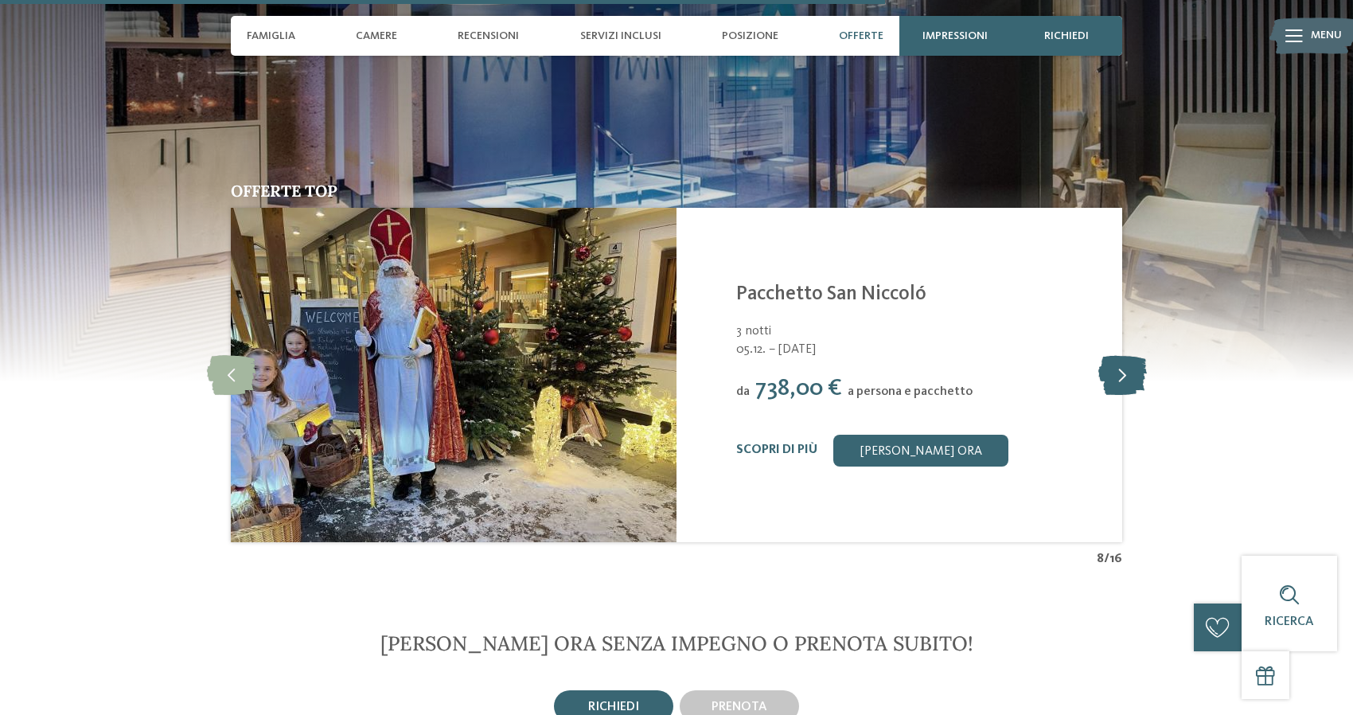
click at [1138, 355] on icon at bounding box center [1122, 375] width 49 height 40
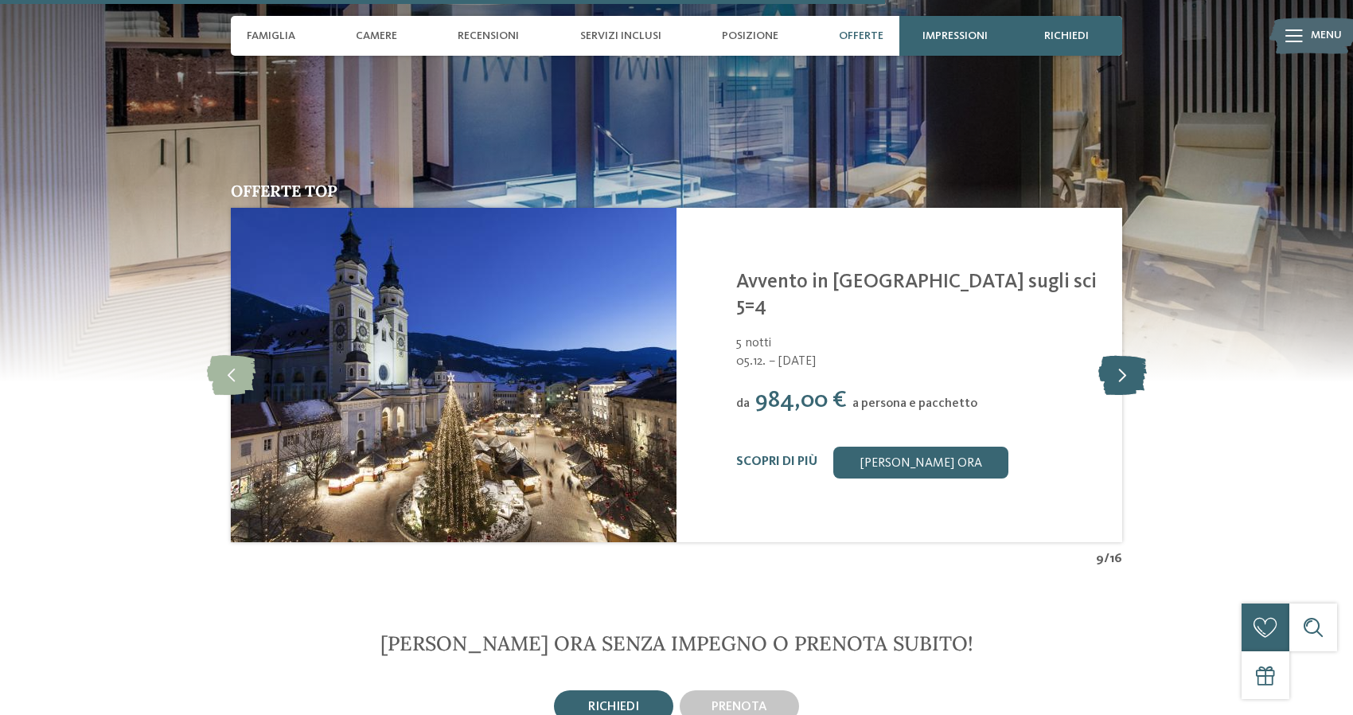
click at [1138, 355] on icon at bounding box center [1122, 375] width 49 height 40
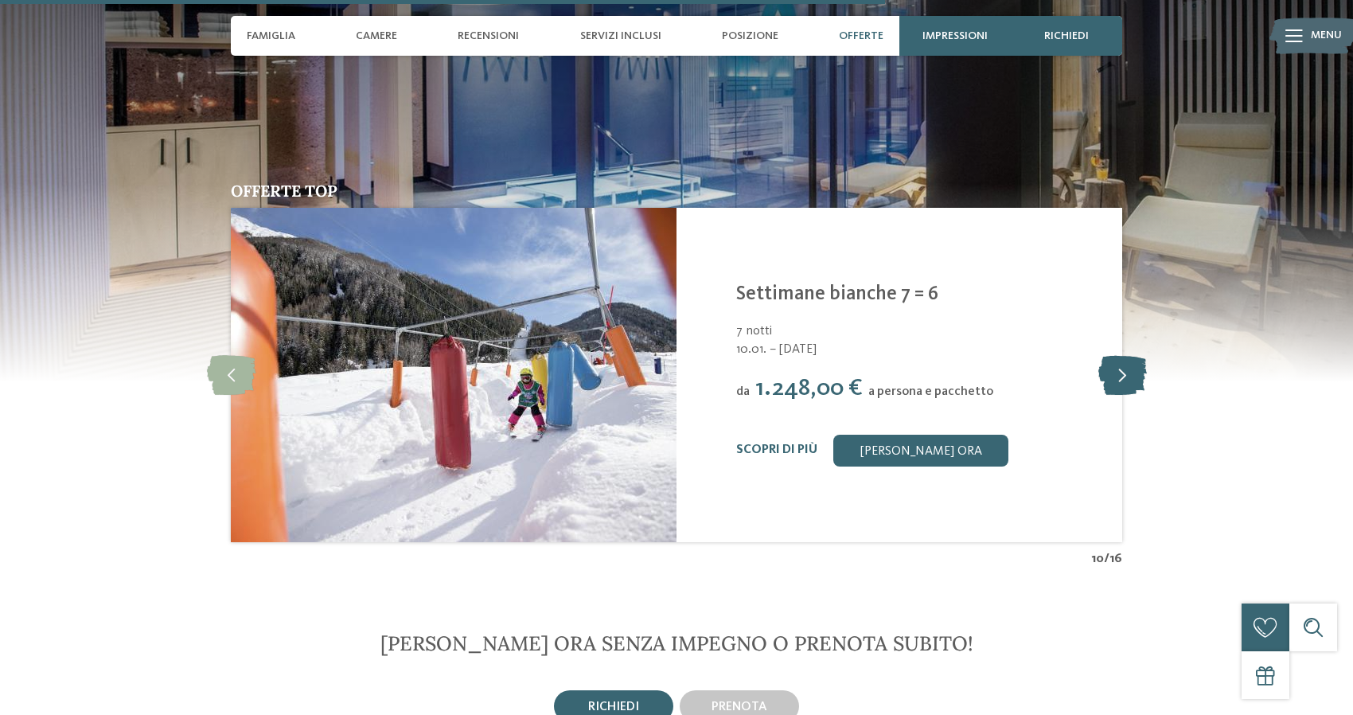
click at [1138, 355] on icon at bounding box center [1122, 375] width 49 height 40
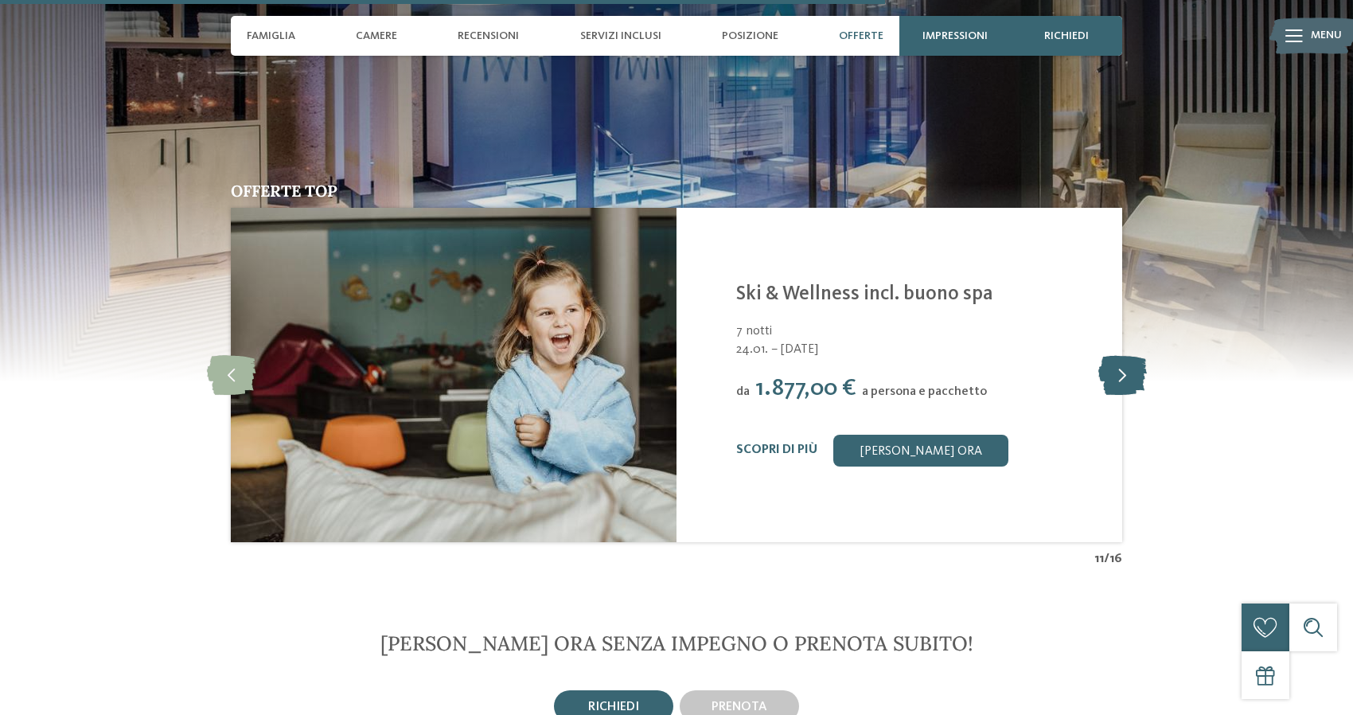
click at [1138, 355] on icon at bounding box center [1122, 375] width 49 height 40
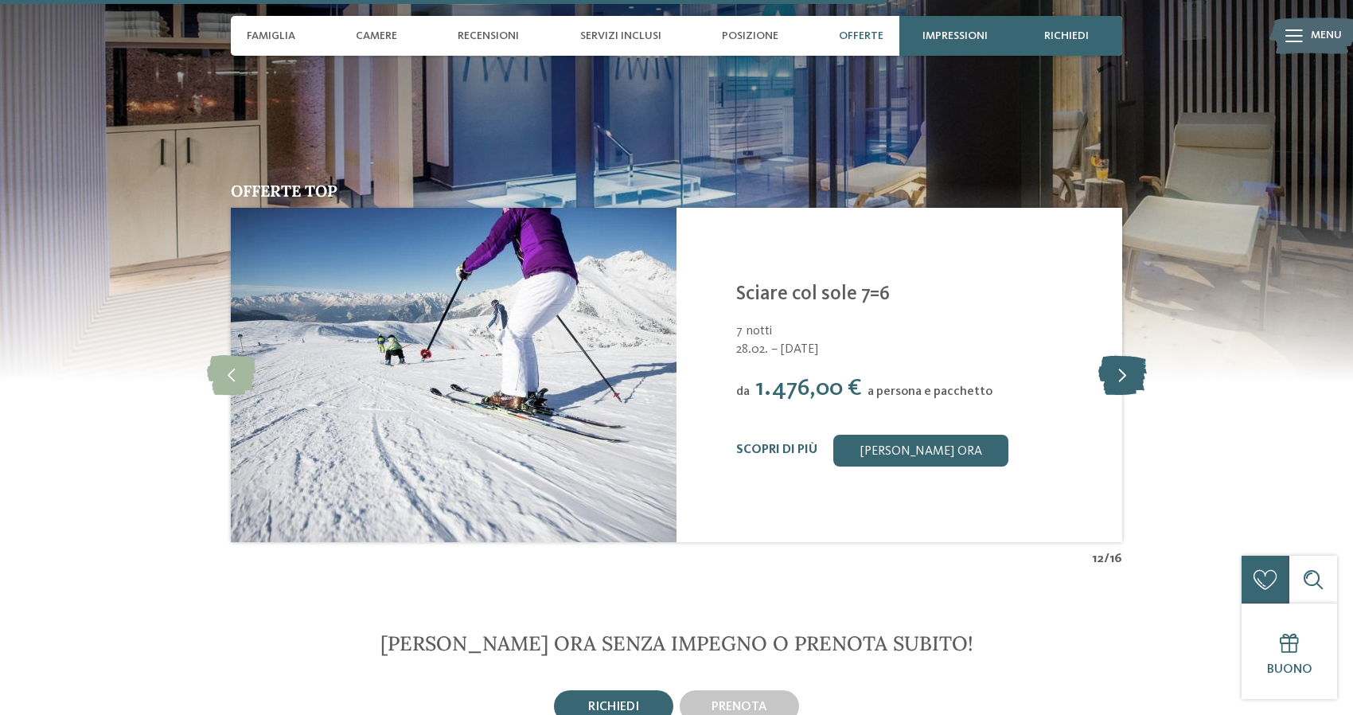
click at [1138, 355] on icon at bounding box center [1122, 375] width 49 height 40
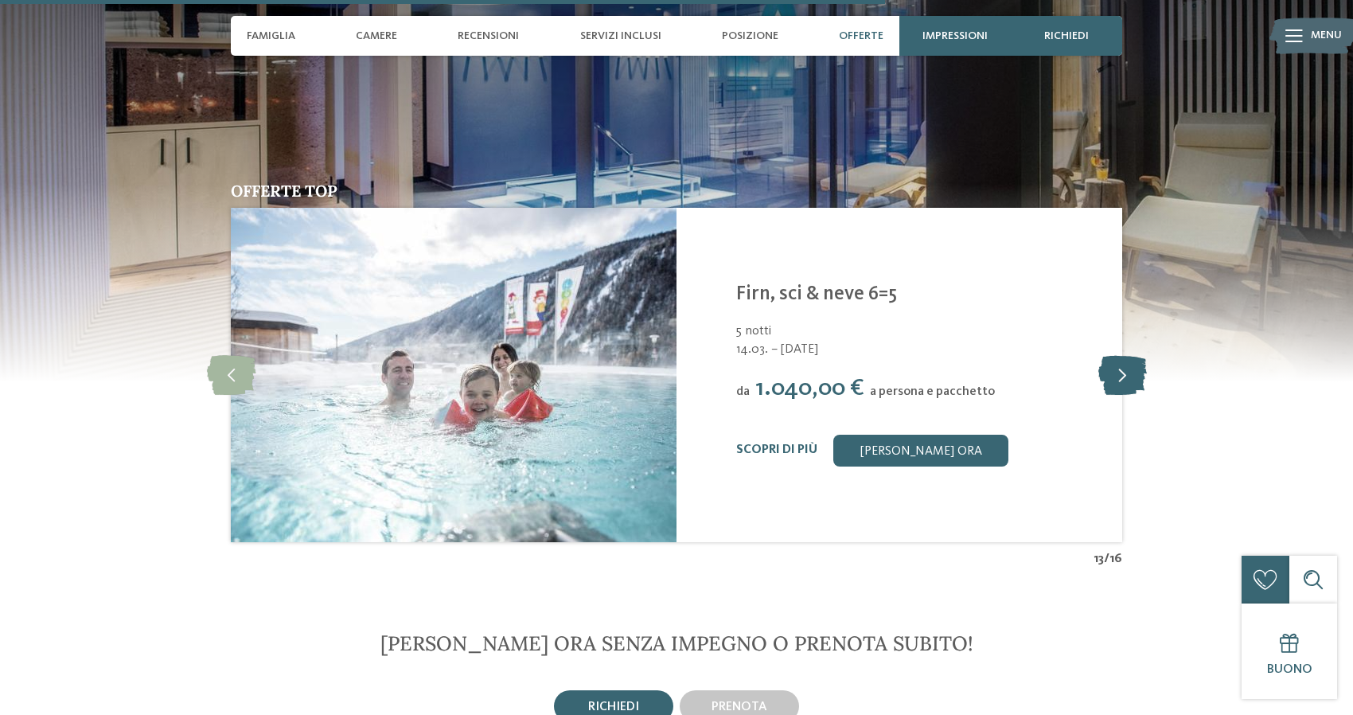
click at [1138, 355] on icon at bounding box center [1122, 375] width 49 height 40
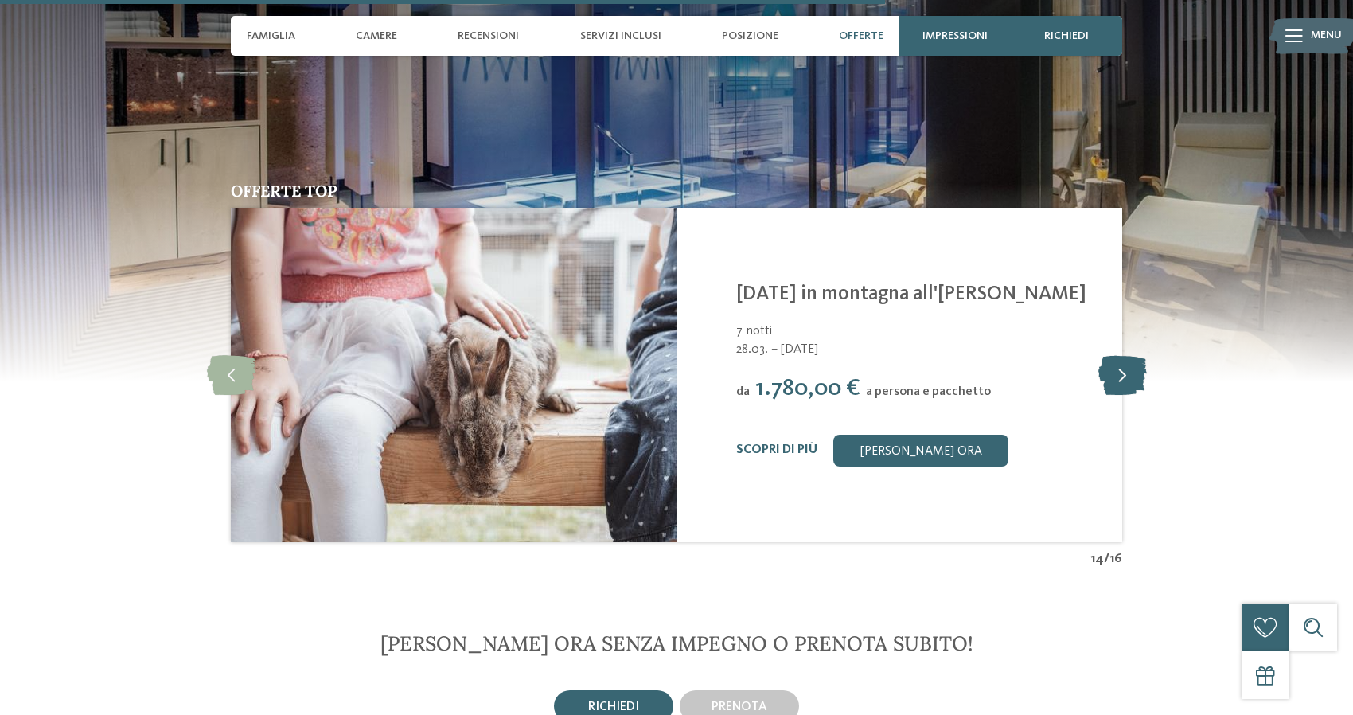
click at [1138, 355] on icon at bounding box center [1122, 375] width 49 height 40
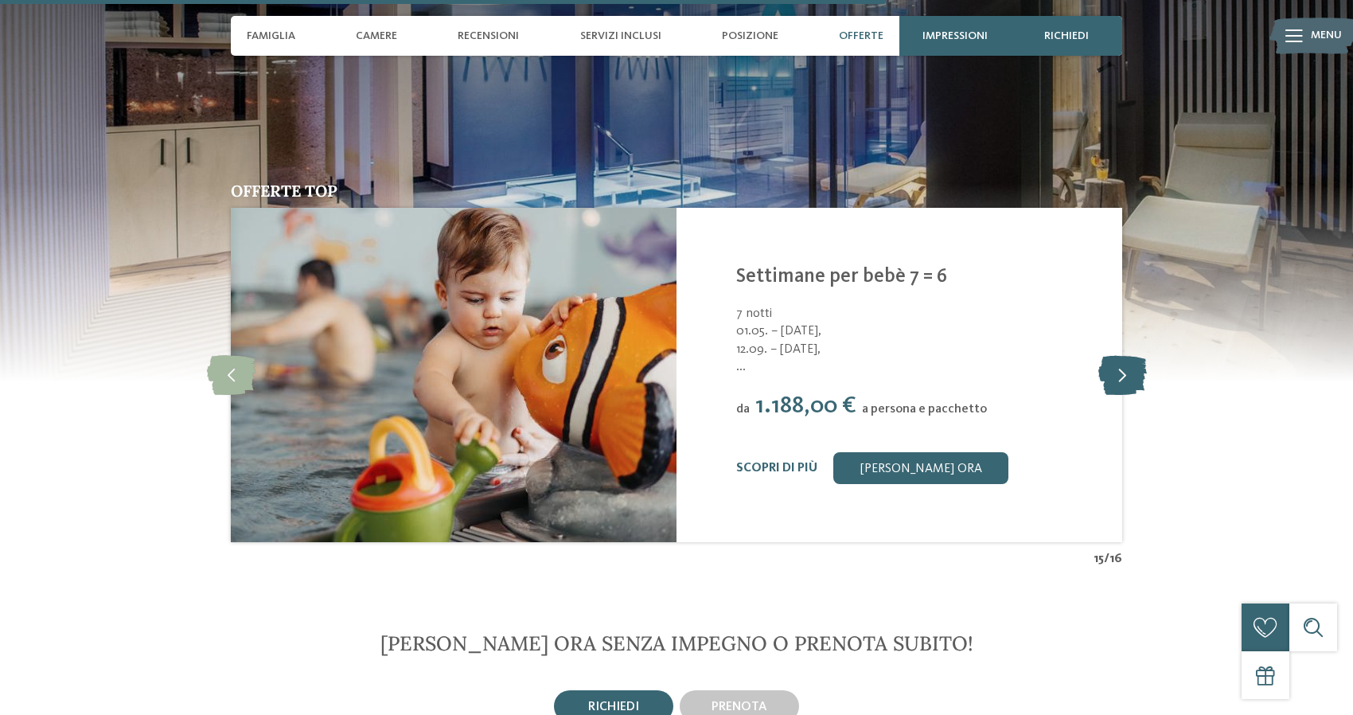
click at [1137, 355] on icon at bounding box center [1122, 375] width 49 height 40
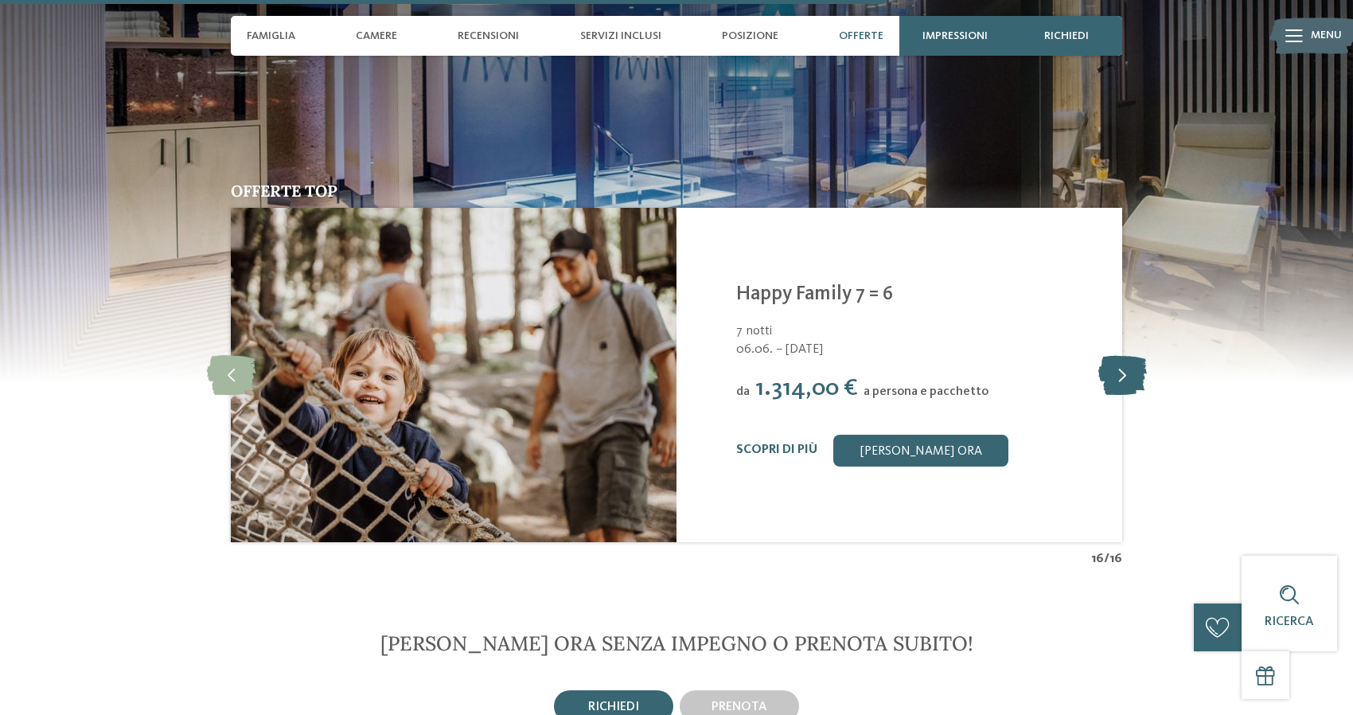
click at [1137, 355] on icon at bounding box center [1122, 375] width 49 height 40
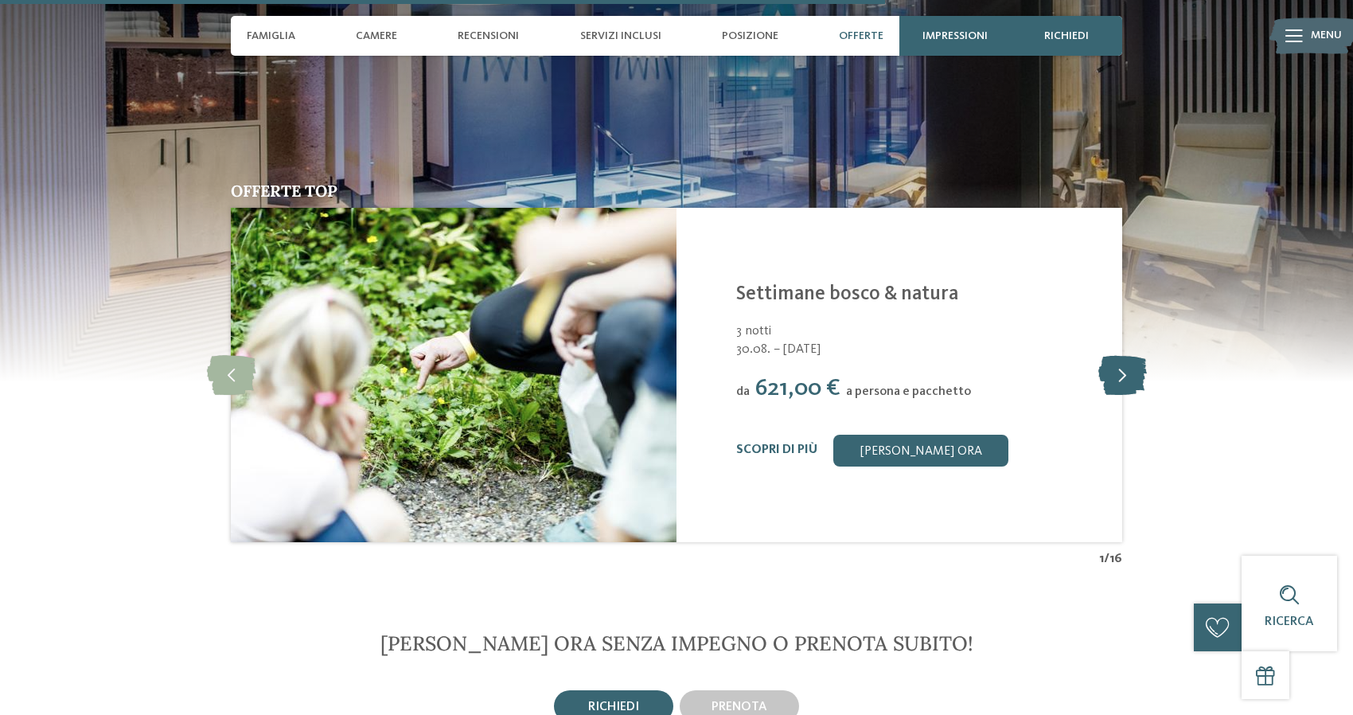
click at [1137, 355] on icon at bounding box center [1122, 375] width 49 height 40
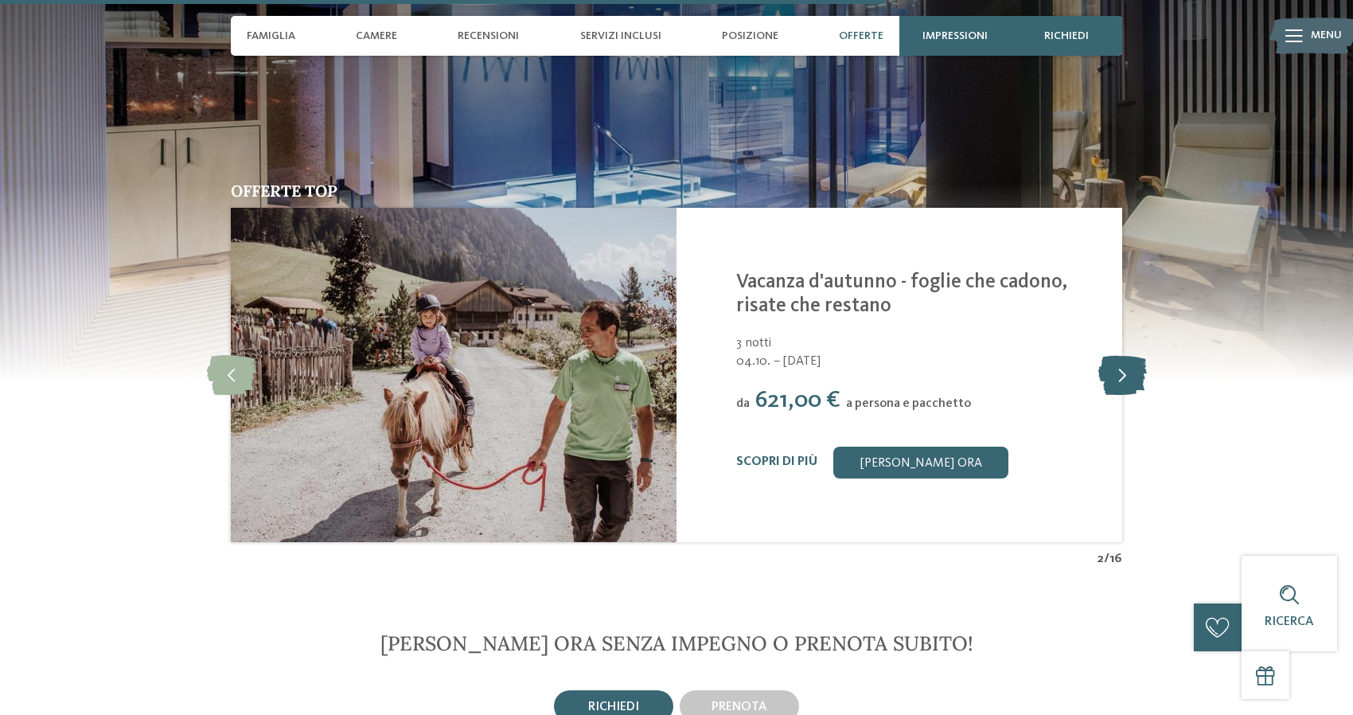
click at [1137, 355] on icon at bounding box center [1122, 375] width 49 height 40
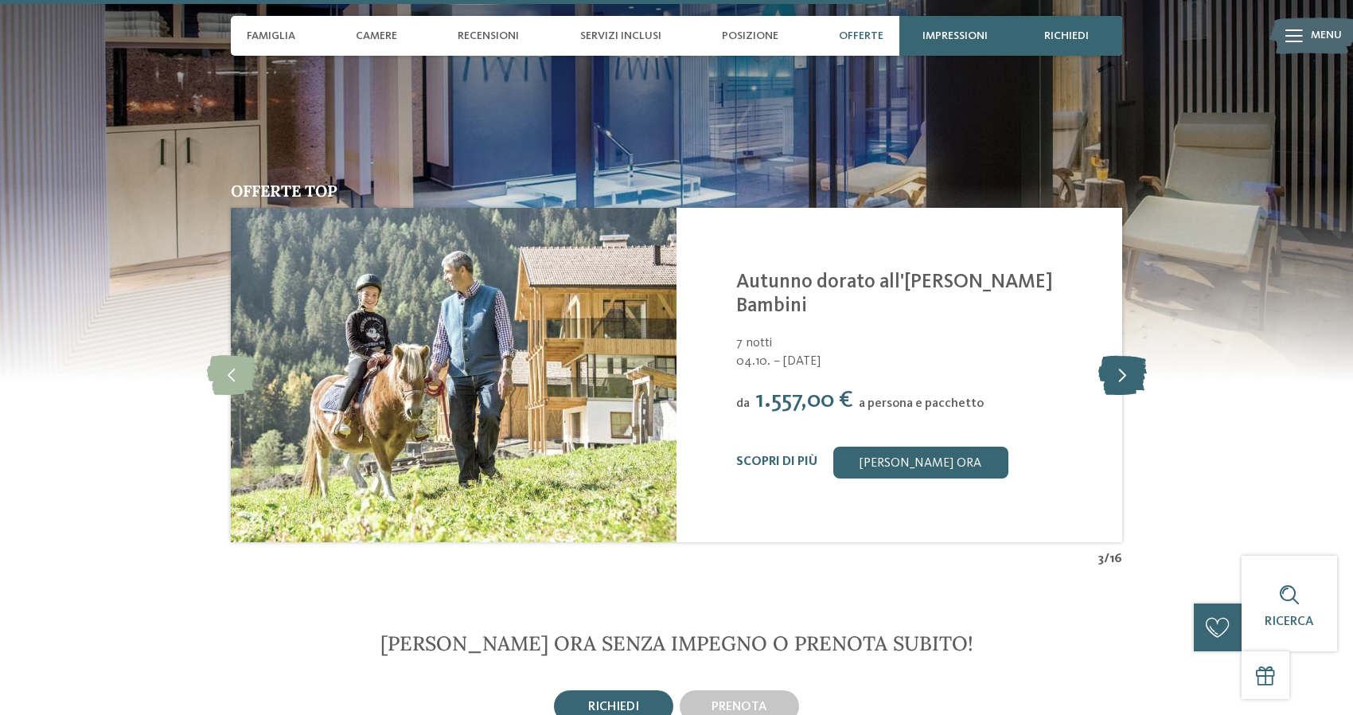
click at [1137, 355] on icon at bounding box center [1122, 375] width 49 height 40
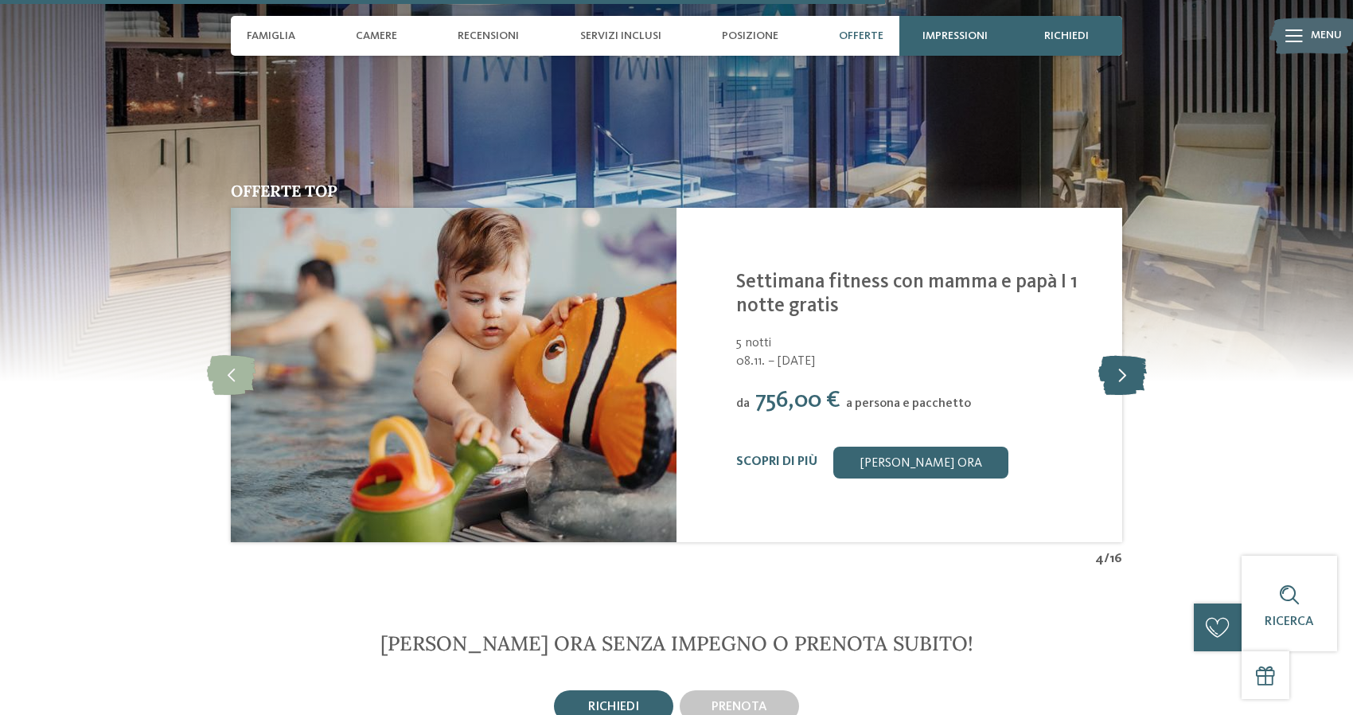
click at [1137, 355] on icon at bounding box center [1122, 375] width 49 height 40
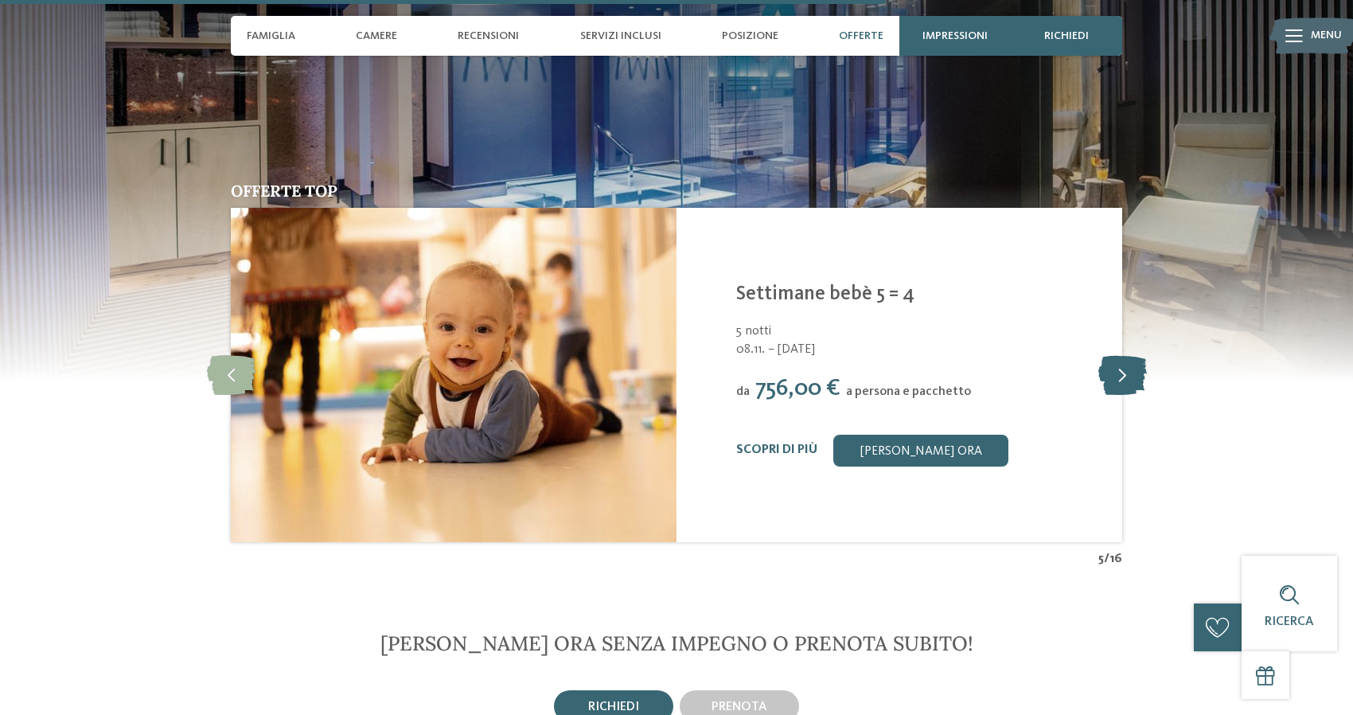
click at [1137, 355] on icon at bounding box center [1122, 375] width 49 height 40
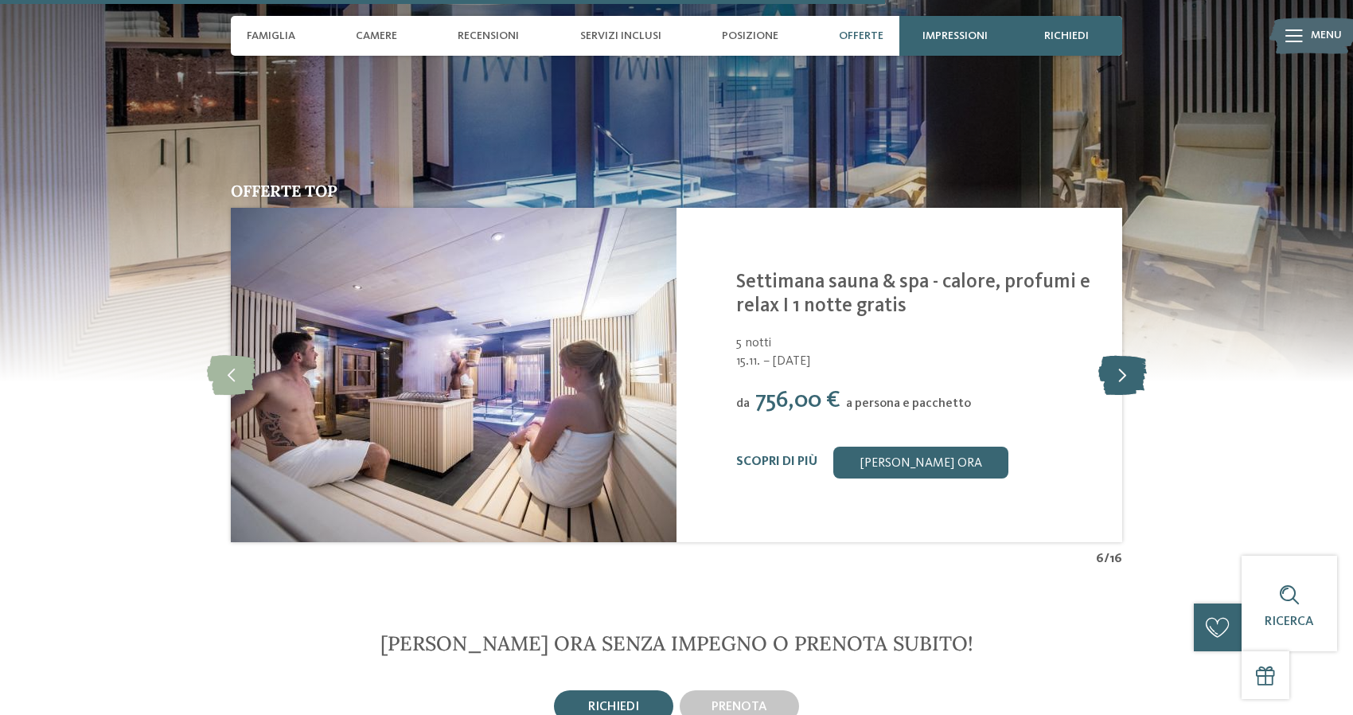
click at [1137, 355] on icon at bounding box center [1122, 375] width 49 height 40
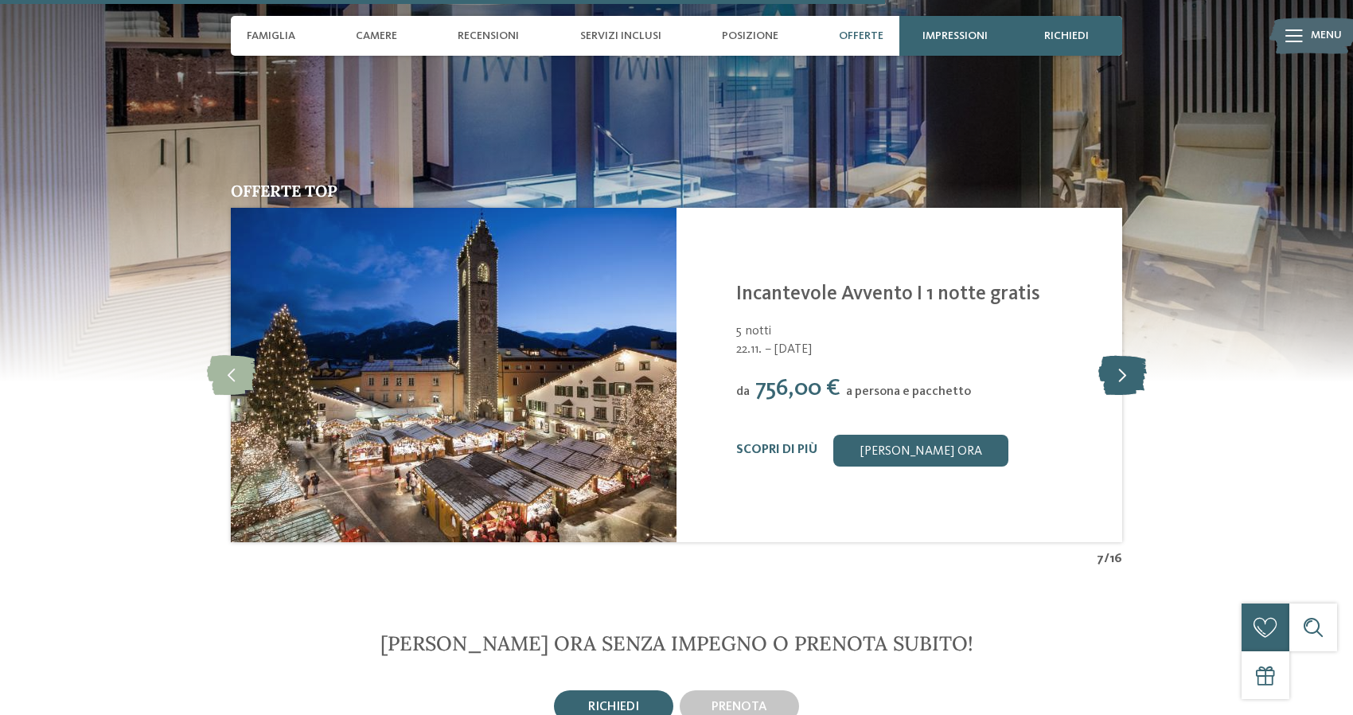
click at [1137, 355] on icon at bounding box center [1122, 375] width 49 height 40
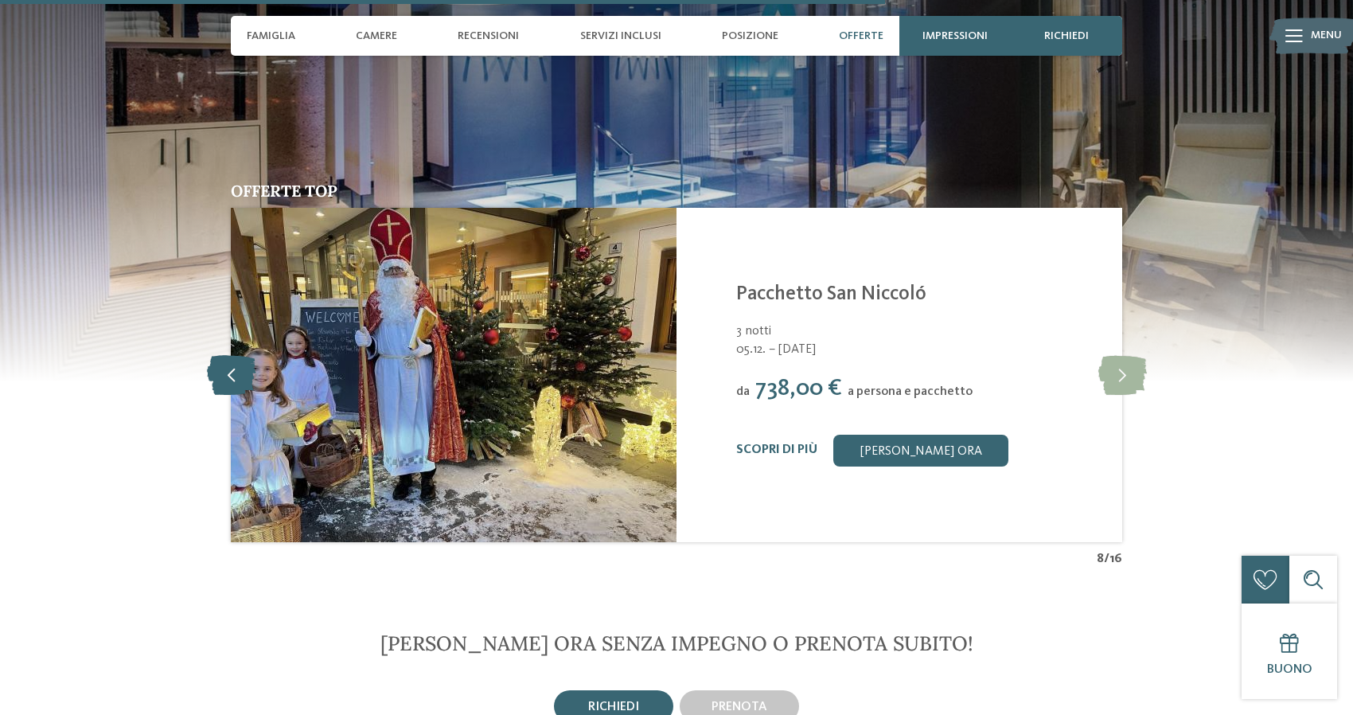
click at [235, 355] on icon at bounding box center [231, 375] width 49 height 40
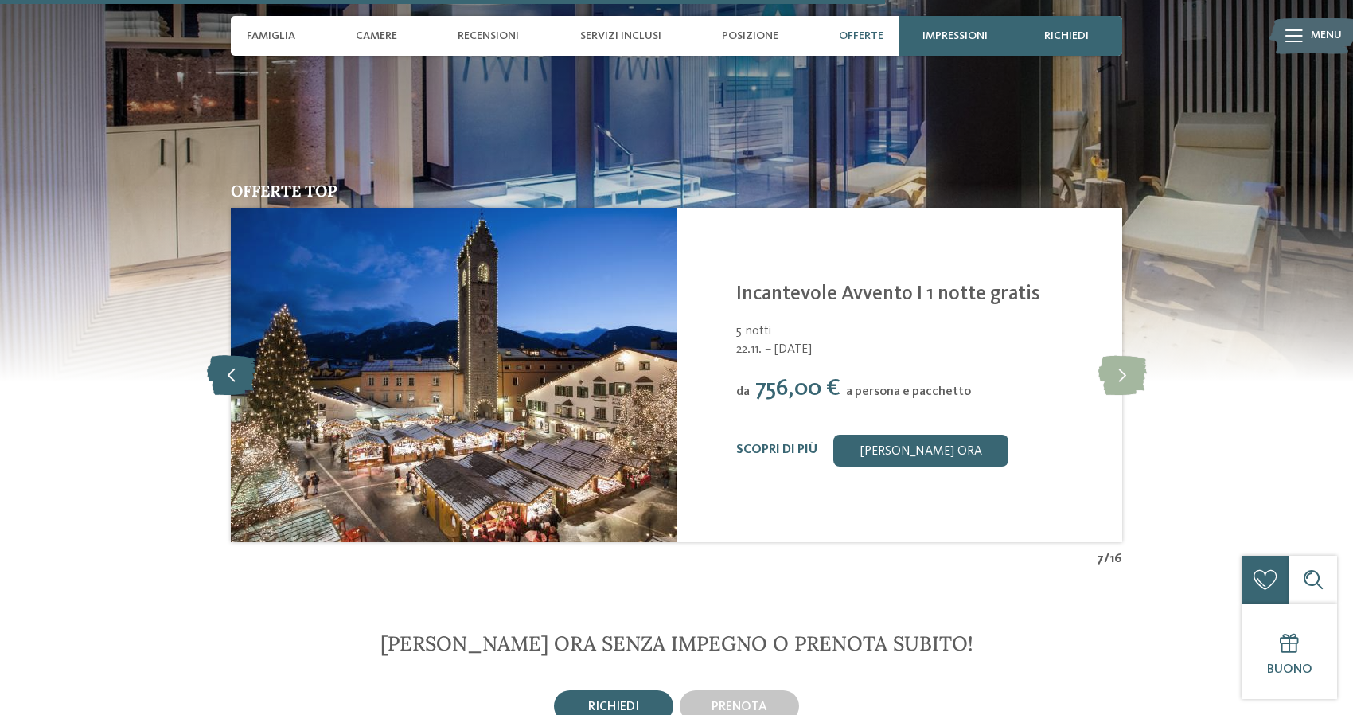
click at [235, 355] on icon at bounding box center [231, 375] width 49 height 40
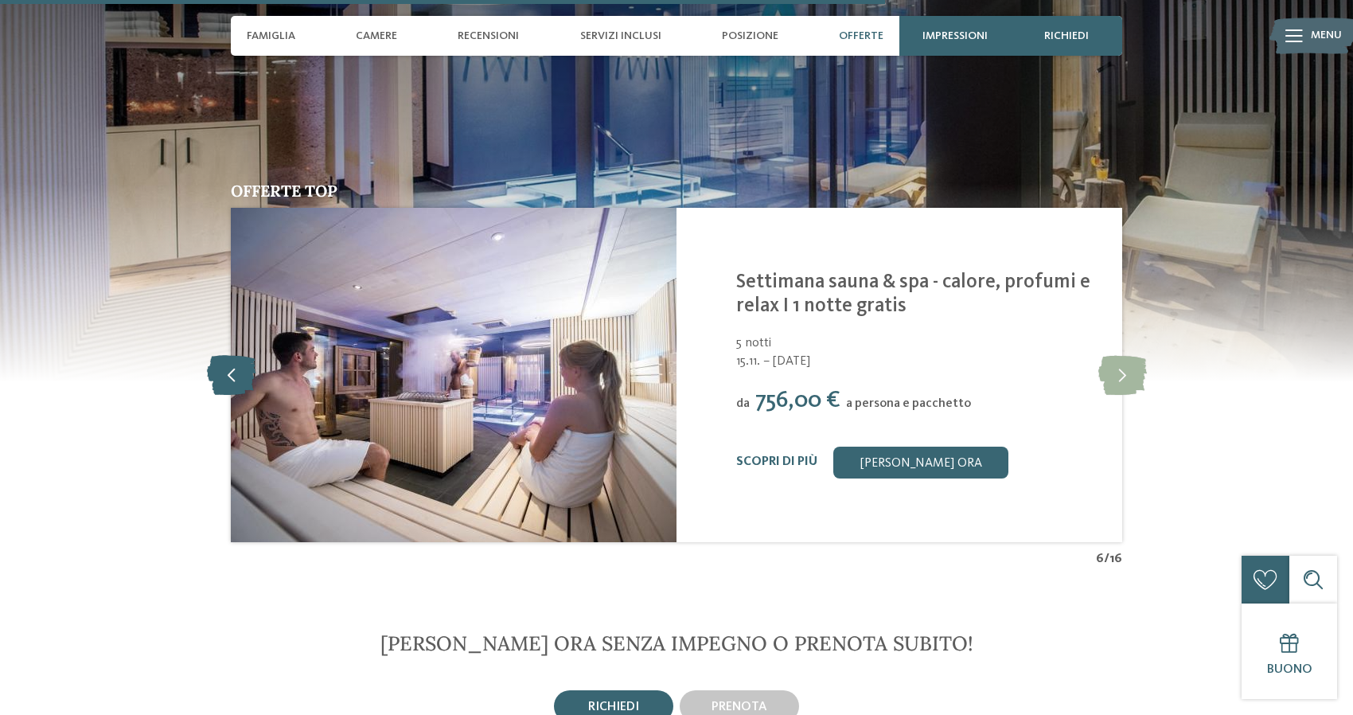
click at [235, 355] on icon at bounding box center [231, 375] width 49 height 40
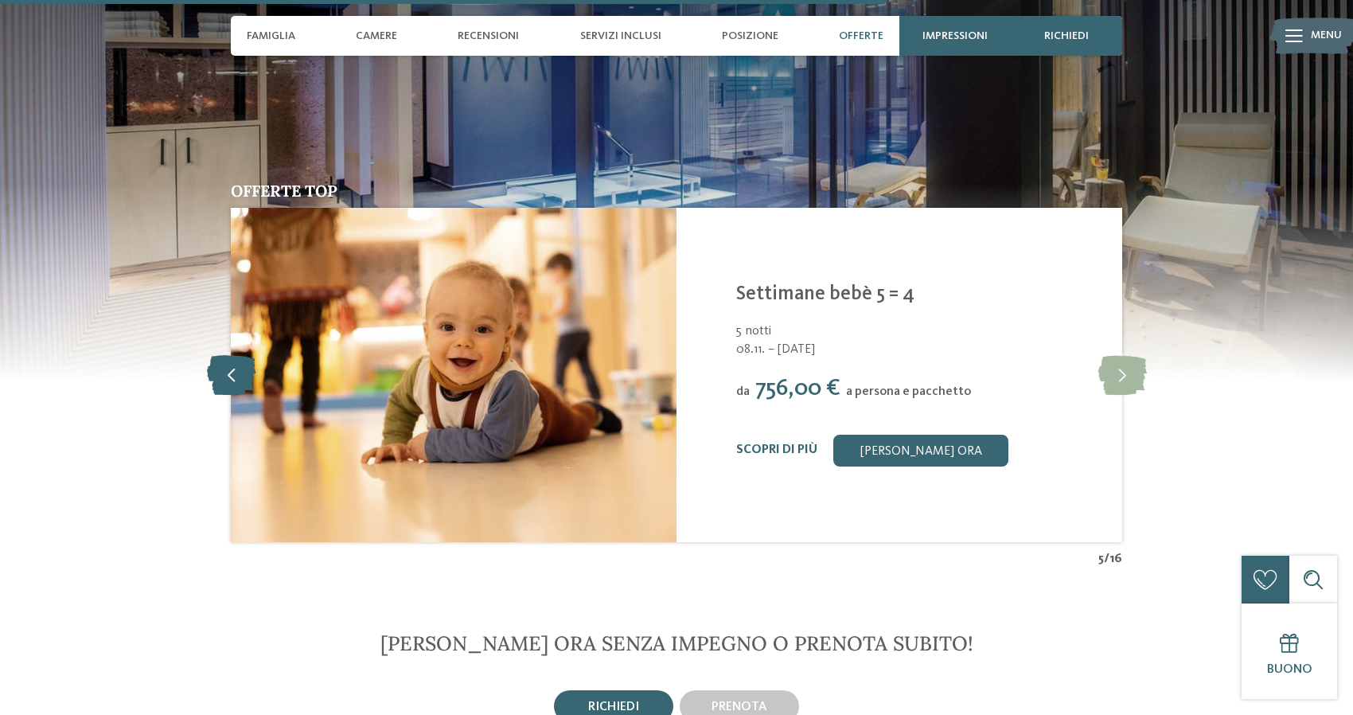
click at [235, 355] on icon at bounding box center [231, 375] width 49 height 40
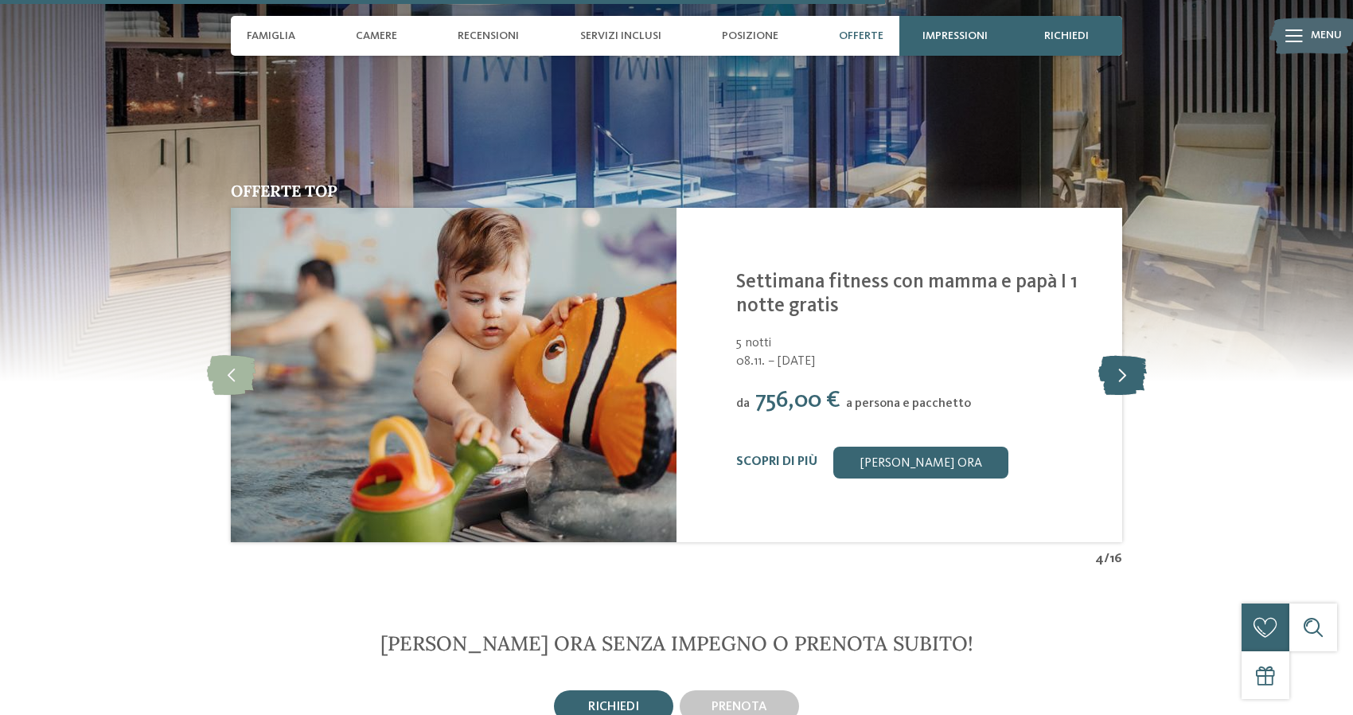
click at [1113, 355] on icon at bounding box center [1122, 375] width 49 height 40
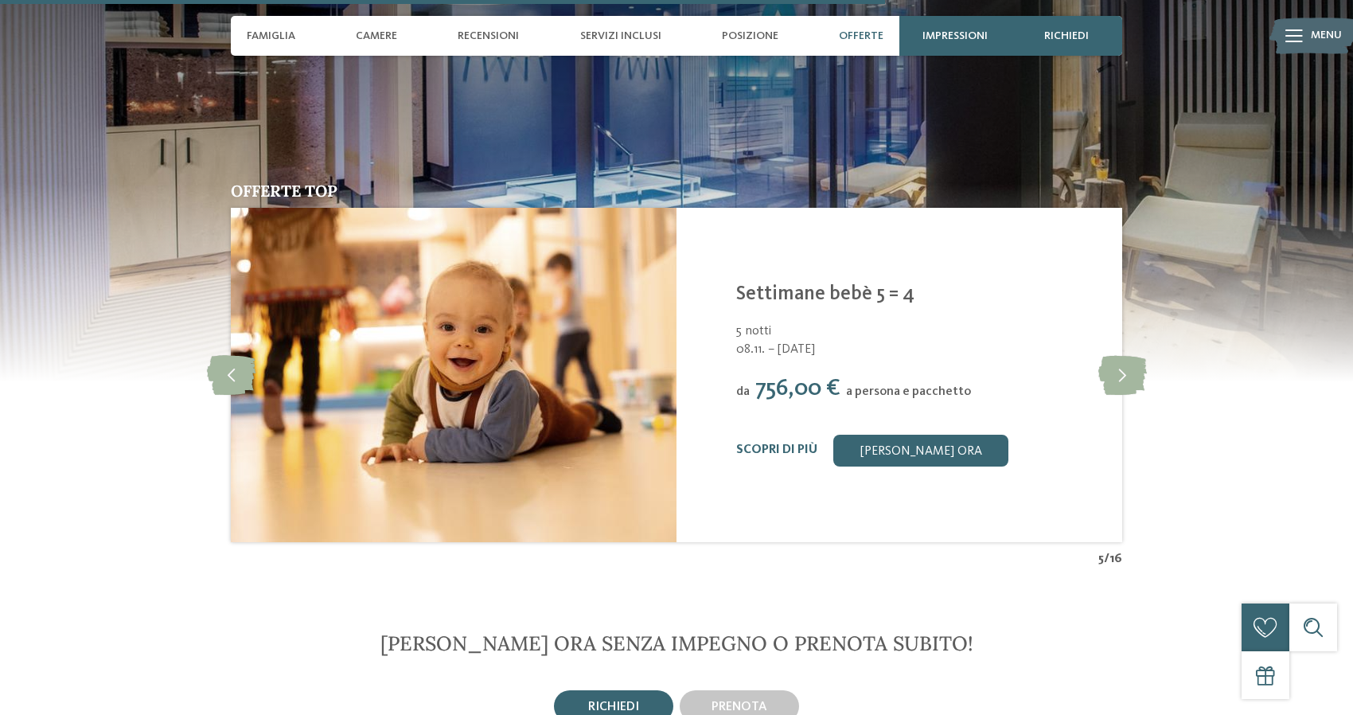
click at [754, 435] on div "Scopri di più Richiedi ora" at bounding box center [919, 451] width 366 height 32
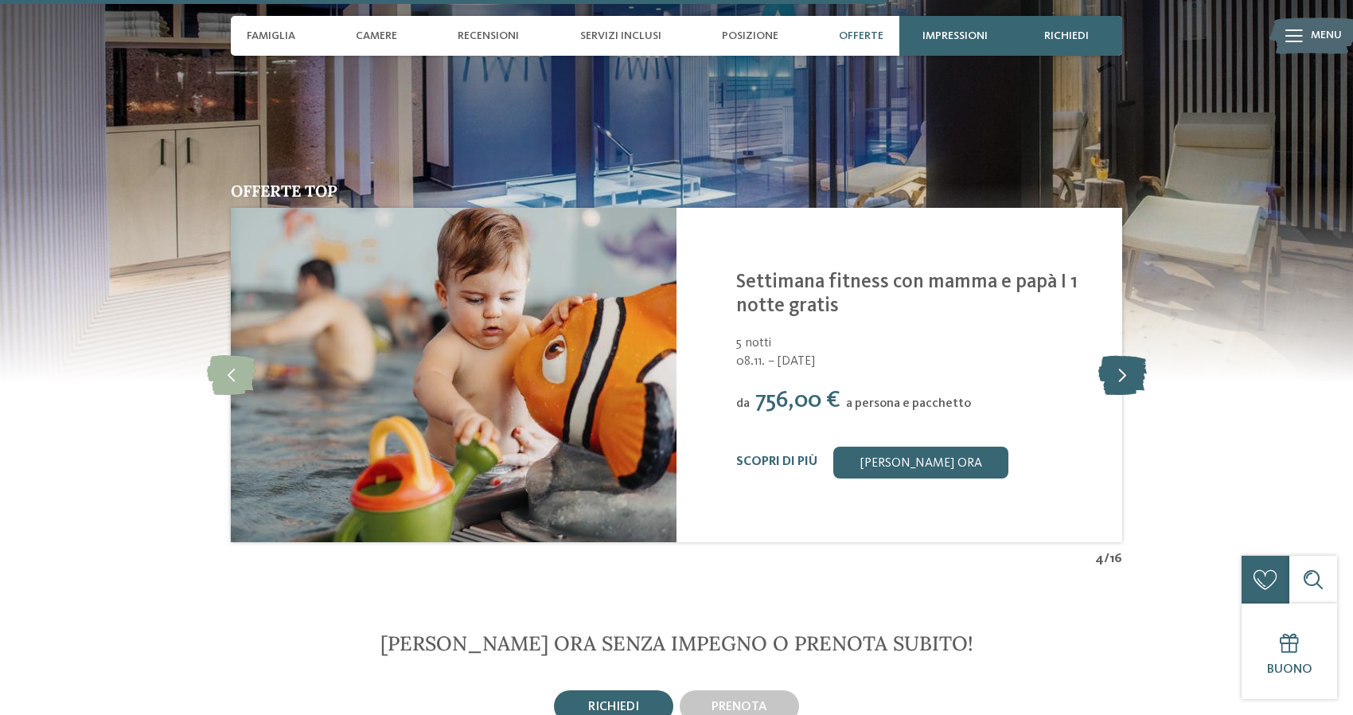
click at [1119, 355] on icon at bounding box center [1122, 375] width 49 height 40
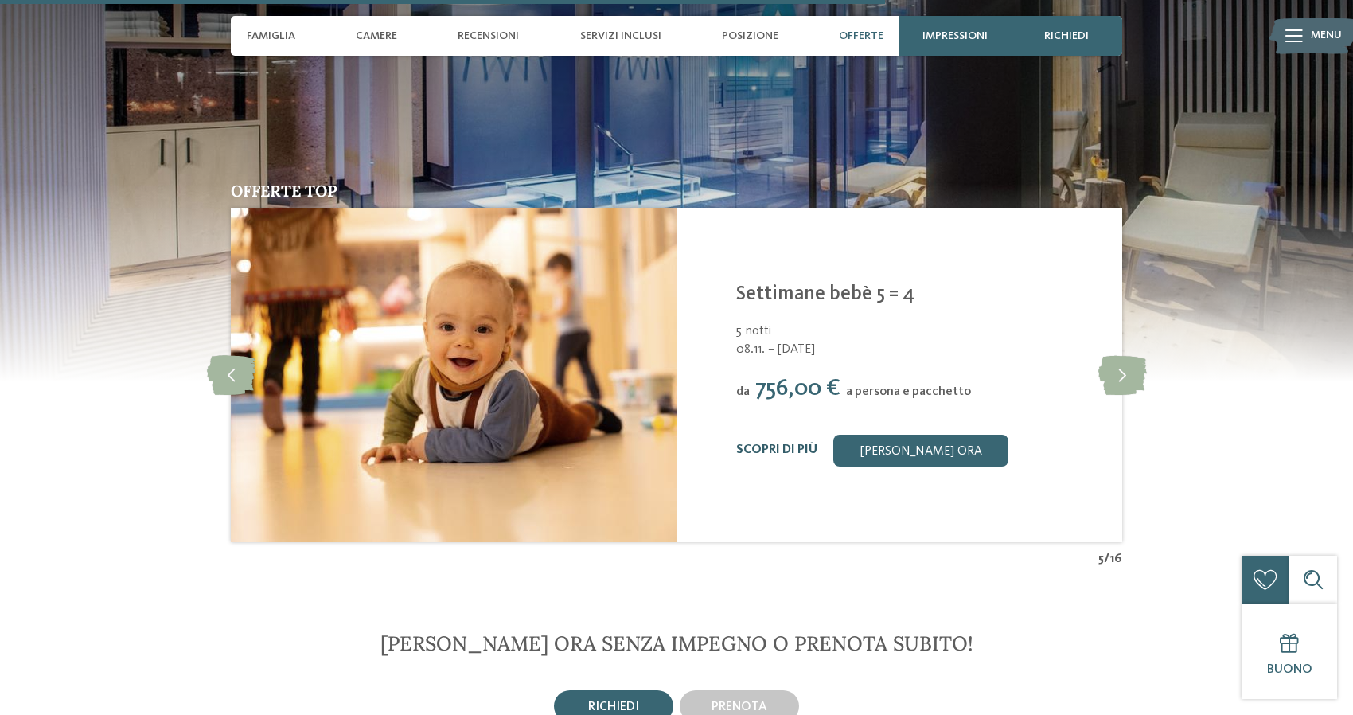
click at [784, 443] on link "Scopri di più" at bounding box center [776, 449] width 81 height 13
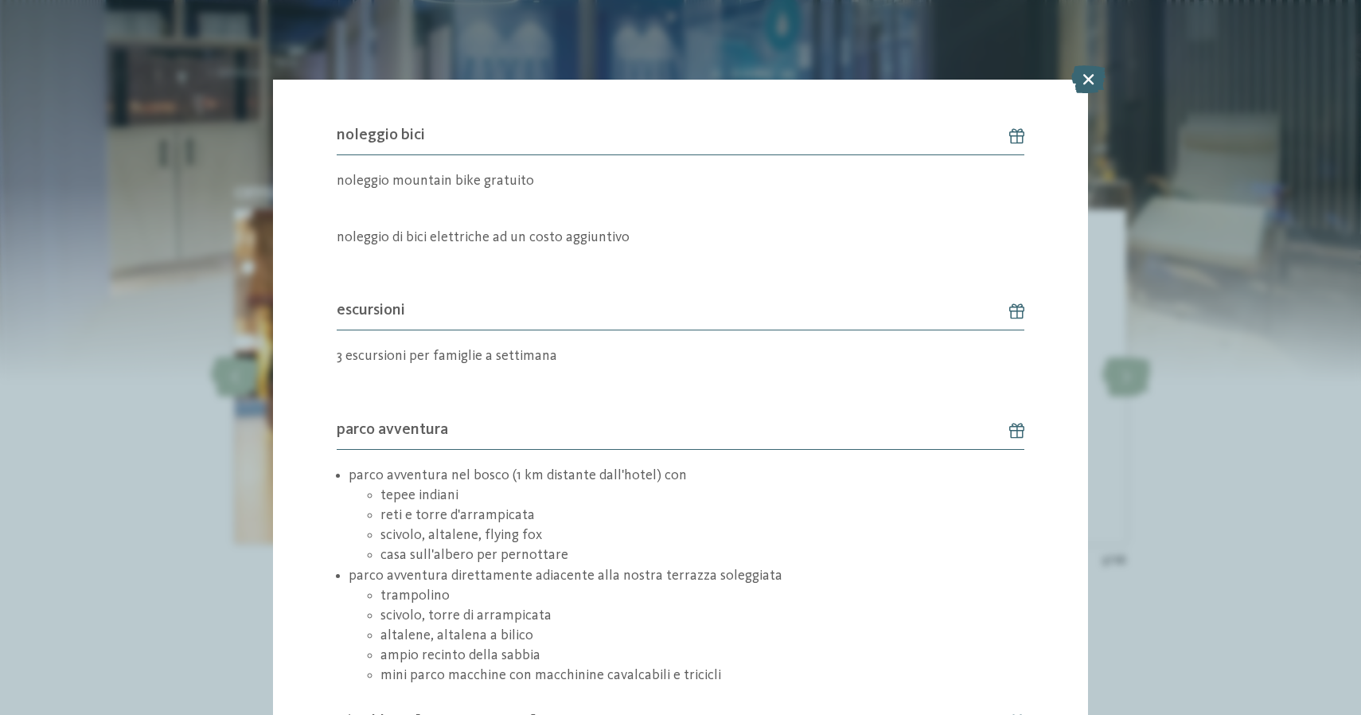
scroll to position [2522, 0]
